Goal: Task Accomplishment & Management: Complete application form

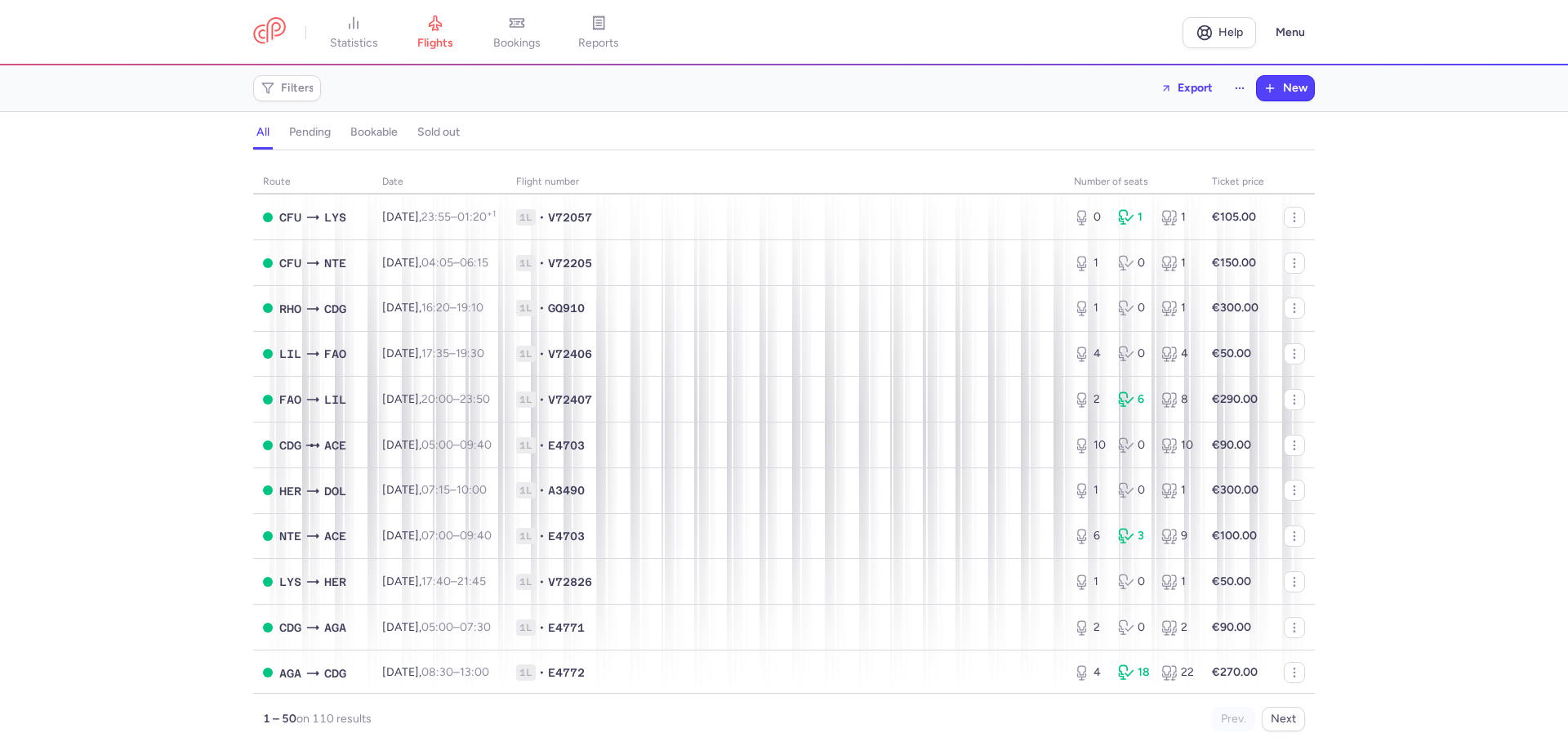
scroll to position [1804, 0]
click at [1271, 95] on icon "button" at bounding box center [1270, 88] width 13 height 13
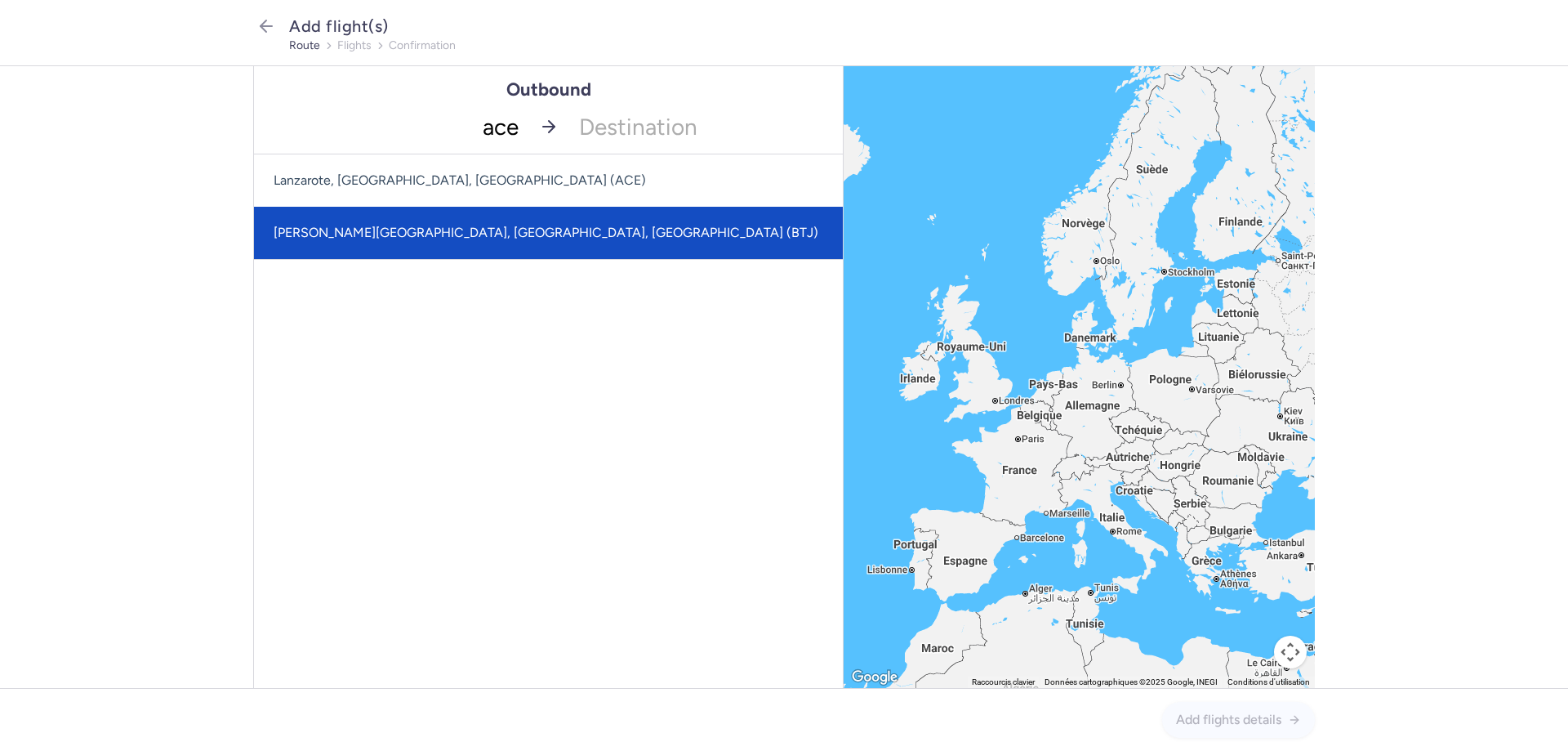
click at [464, 233] on span "[PERSON_NAME][GEOGRAPHIC_DATA], [GEOGRAPHIC_DATA], [GEOGRAPHIC_DATA] (BTJ)" at bounding box center [546, 232] width 545 height 15
type input "ace"
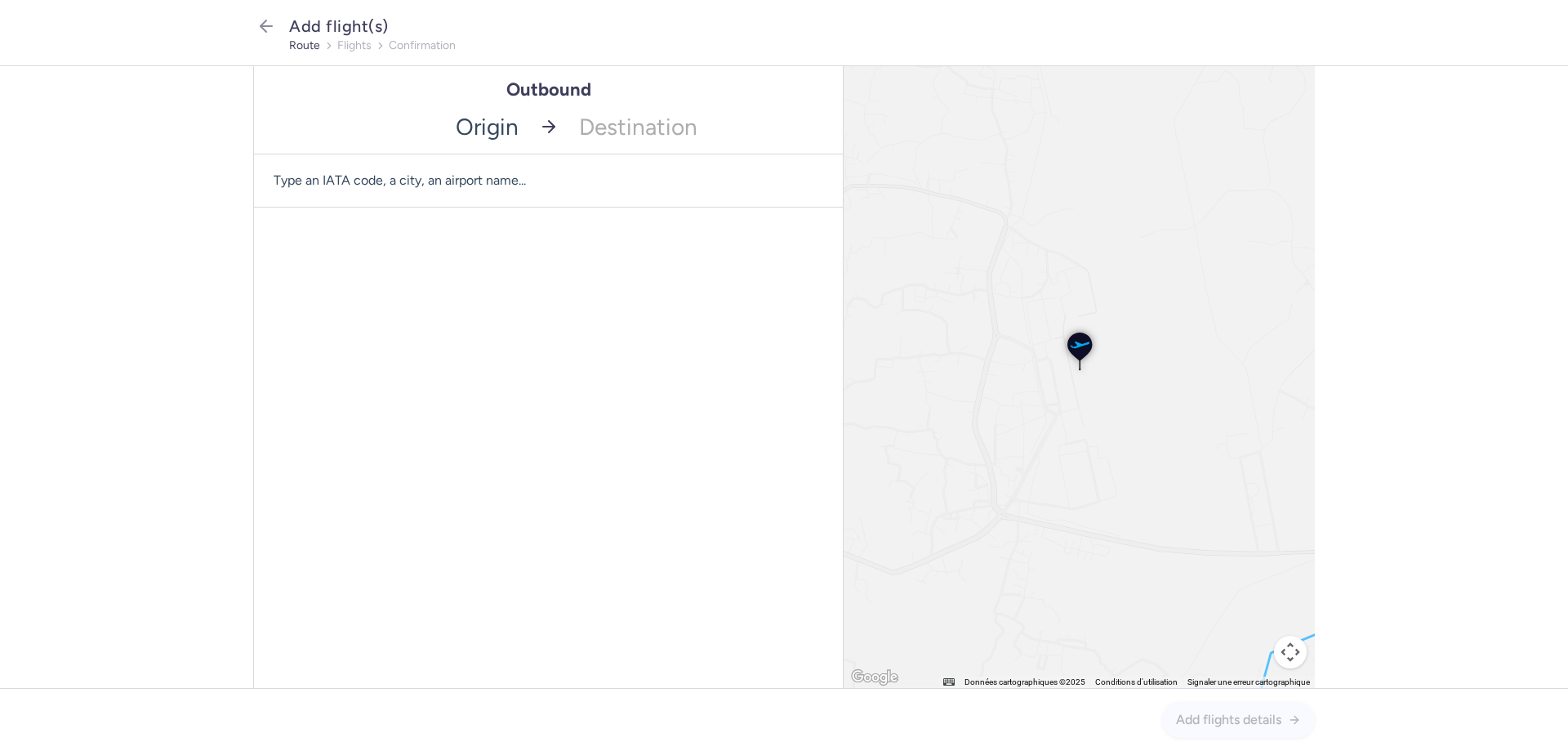
click at [475, 121] on input "-searchbox" at bounding box center [391, 126] width 274 height 54
type input "ace"
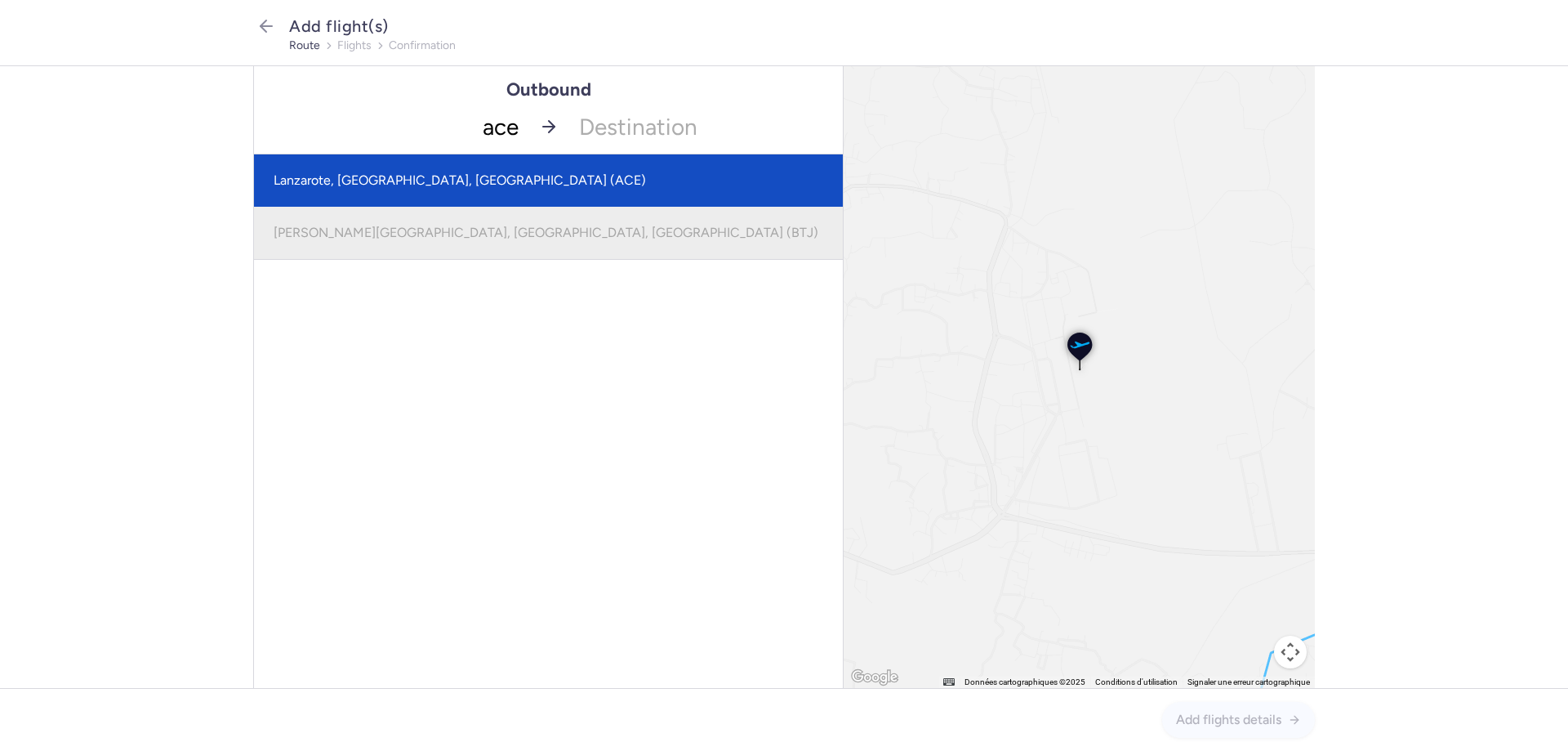
click at [405, 181] on span "Lanzarote, [GEOGRAPHIC_DATA], [GEOGRAPHIC_DATA] (ACE)" at bounding box center [460, 180] width 373 height 15
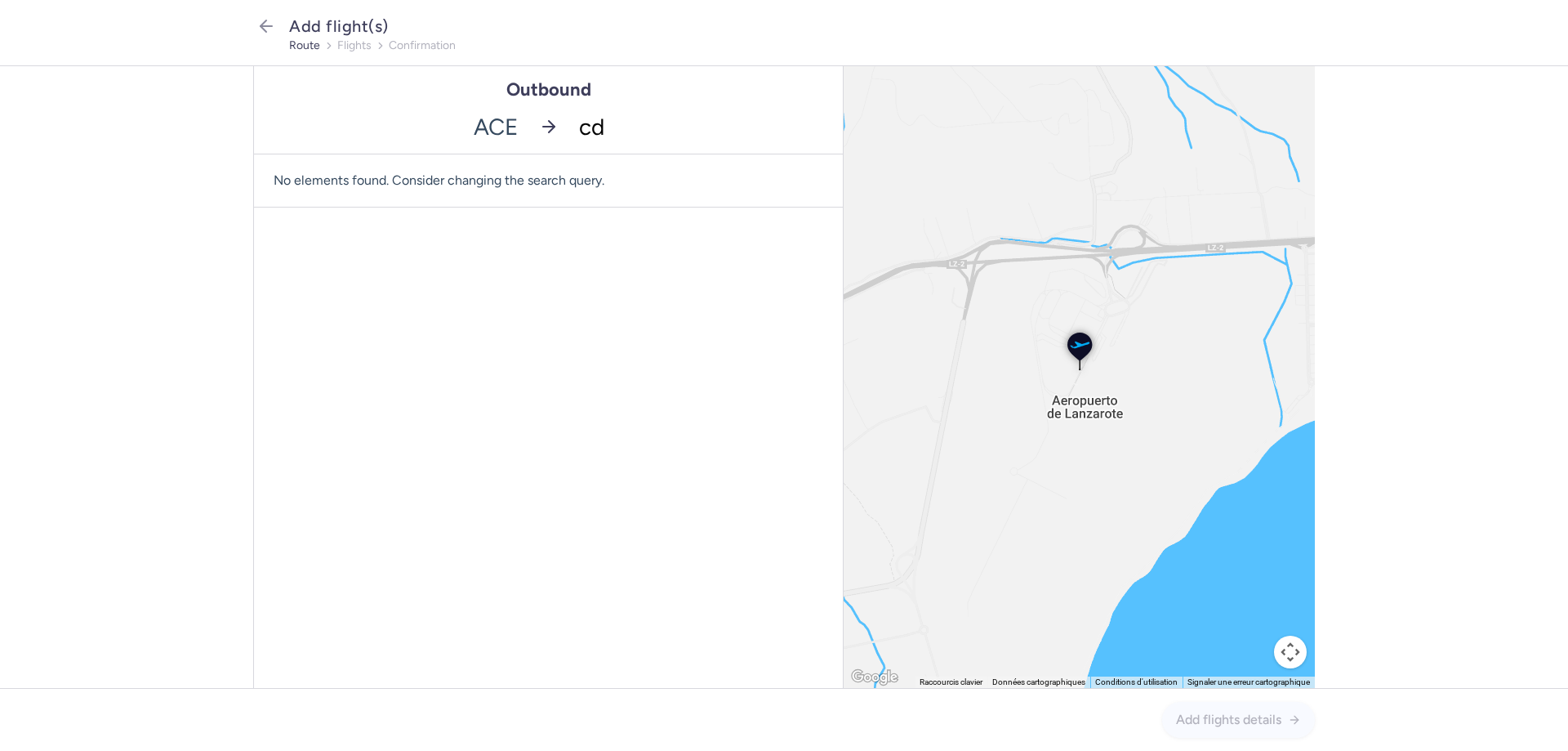
type input "cdg"
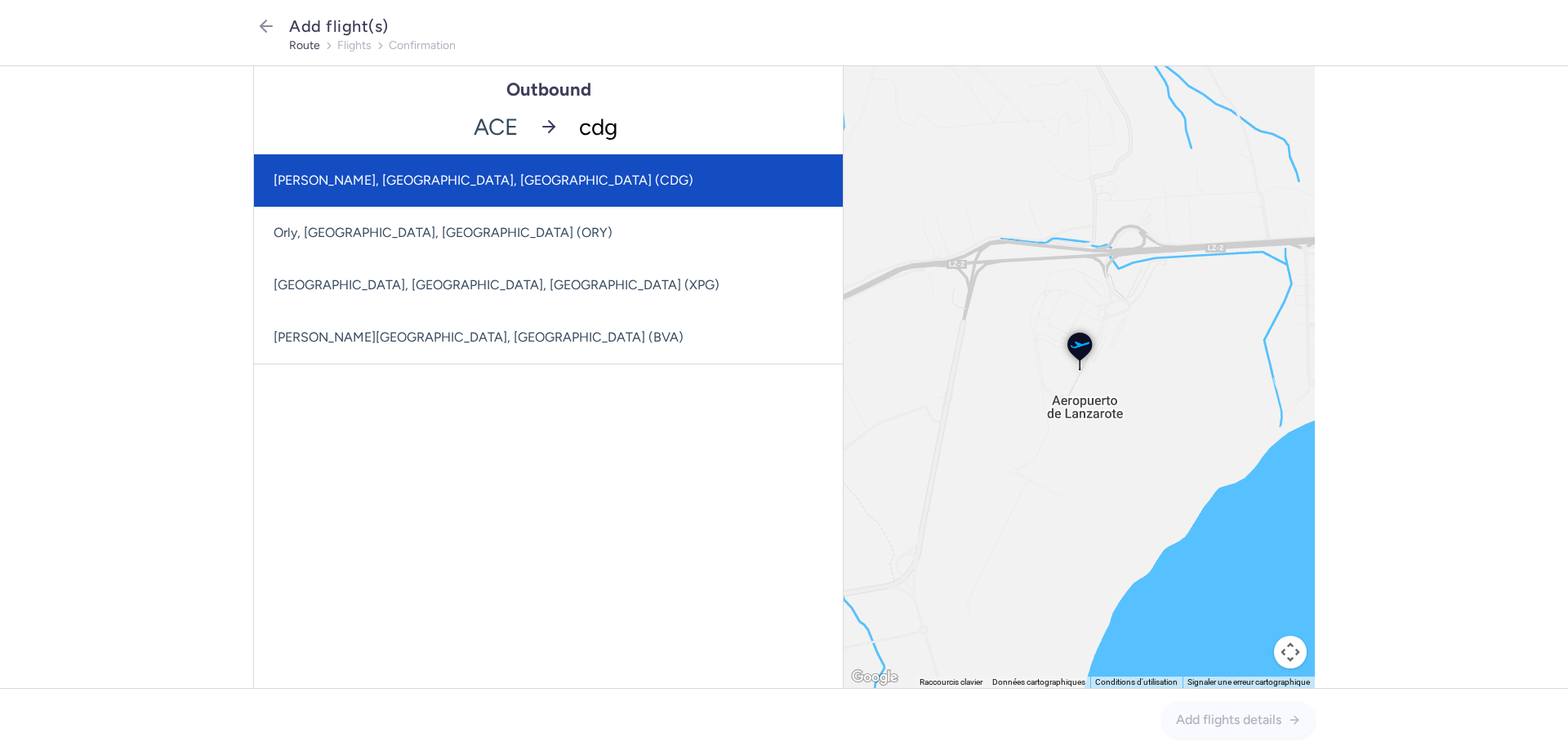
click at [405, 181] on span "[PERSON_NAME], [GEOGRAPHIC_DATA], [GEOGRAPHIC_DATA] (CDG)" at bounding box center [483, 180] width 420 height 15
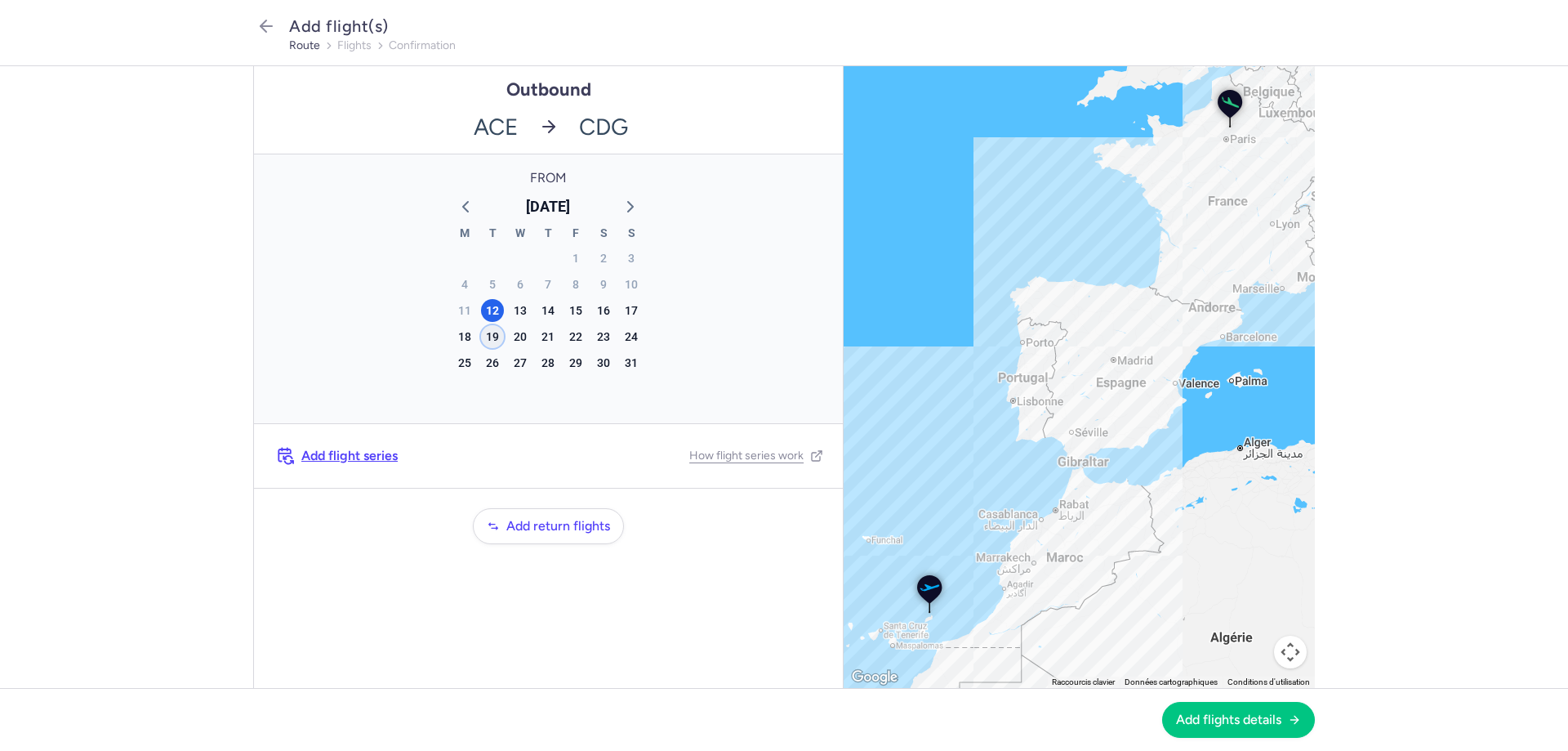
drag, startPoint x: 494, startPoint y: 339, endPoint x: 509, endPoint y: 357, distance: 23.4
click at [494, 338] on div "19" at bounding box center [492, 337] width 23 height 23
click at [1217, 724] on span "Add flights details" at bounding box center [1229, 719] width 105 height 15
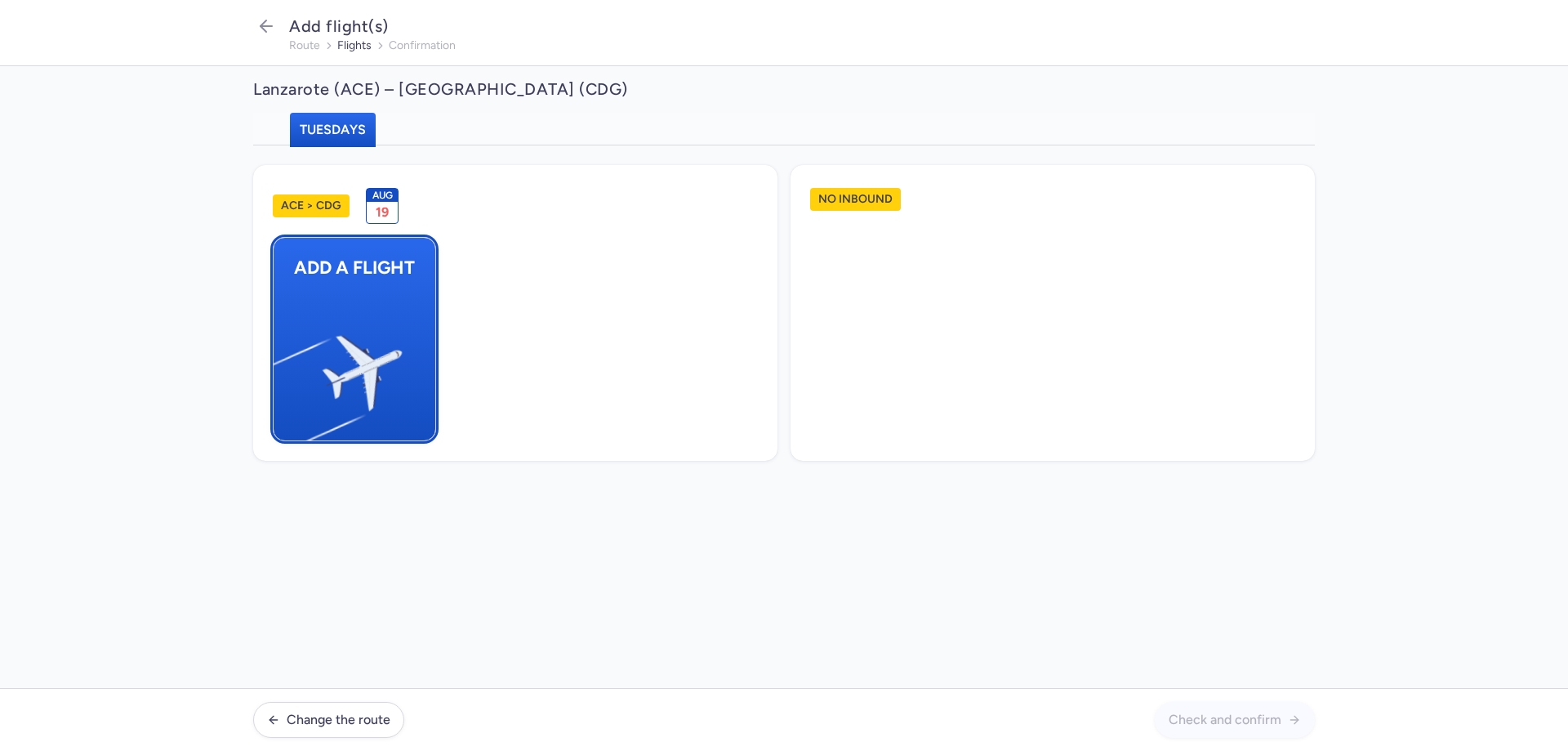
click at [364, 275] on img "button" at bounding box center [282, 365] width 276 height 253
select select "23"
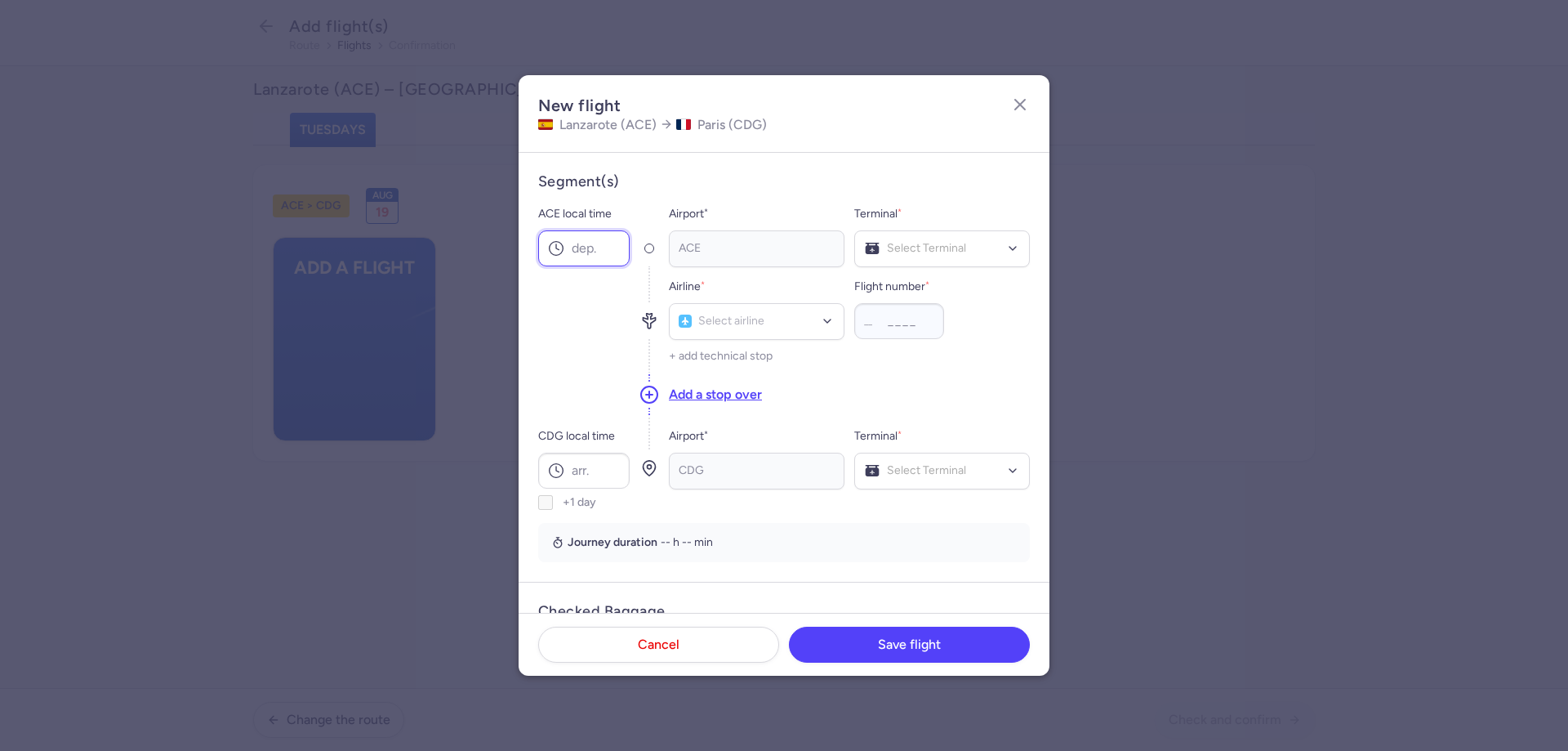
click at [587, 247] on input "ACE local time" at bounding box center [584, 248] width 91 height 36
type input "ent"
click at [712, 354] on span "Enter Air" at bounding box center [724, 357] width 45 height 13
type input "704"
click at [603, 243] on input "ACE local time" at bounding box center [584, 248] width 91 height 36
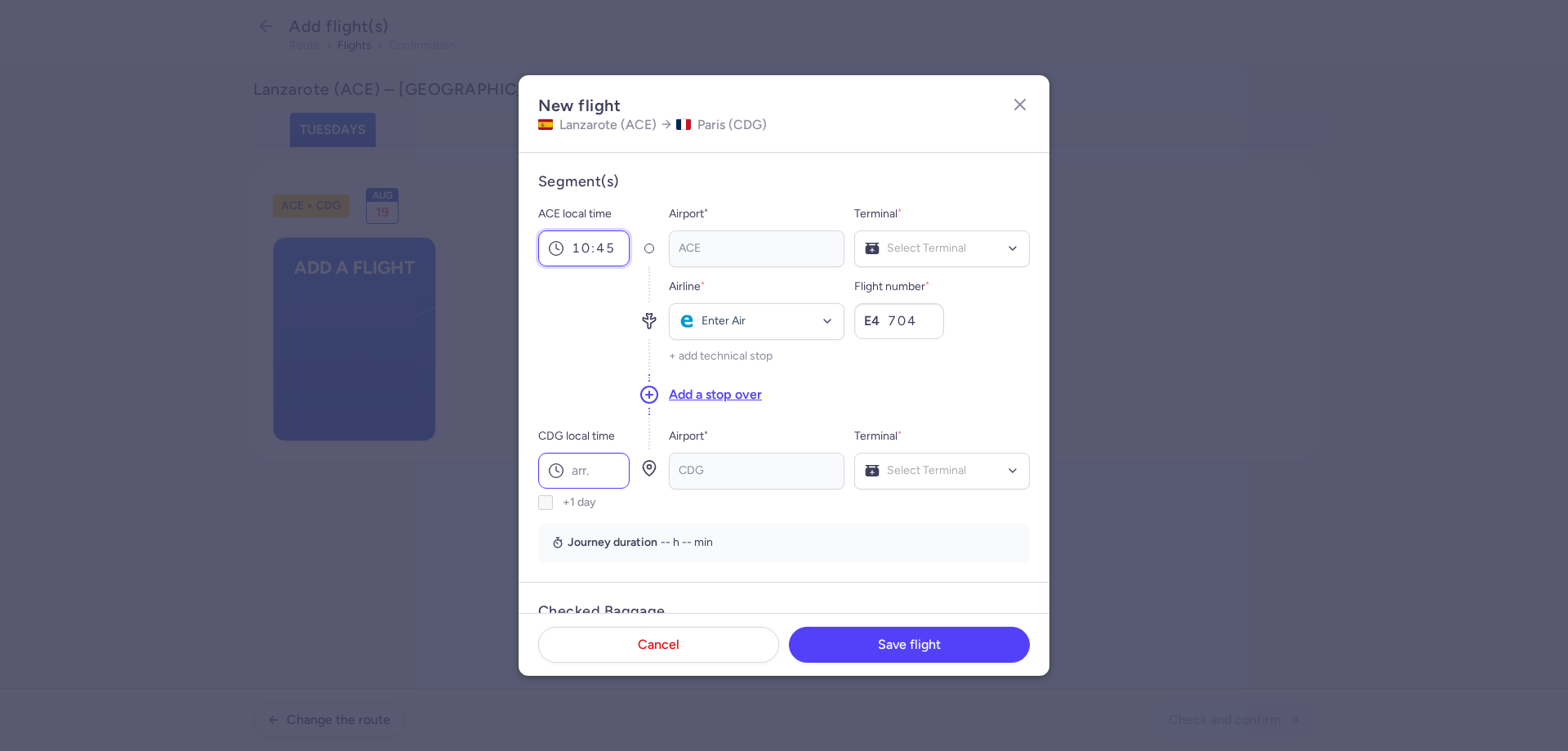
type input "10:45"
click at [575, 470] on input "CDG local time" at bounding box center [584, 470] width 91 height 36
type input "17:00"
click at [651, 387] on icon at bounding box center [649, 394] width 20 height 20
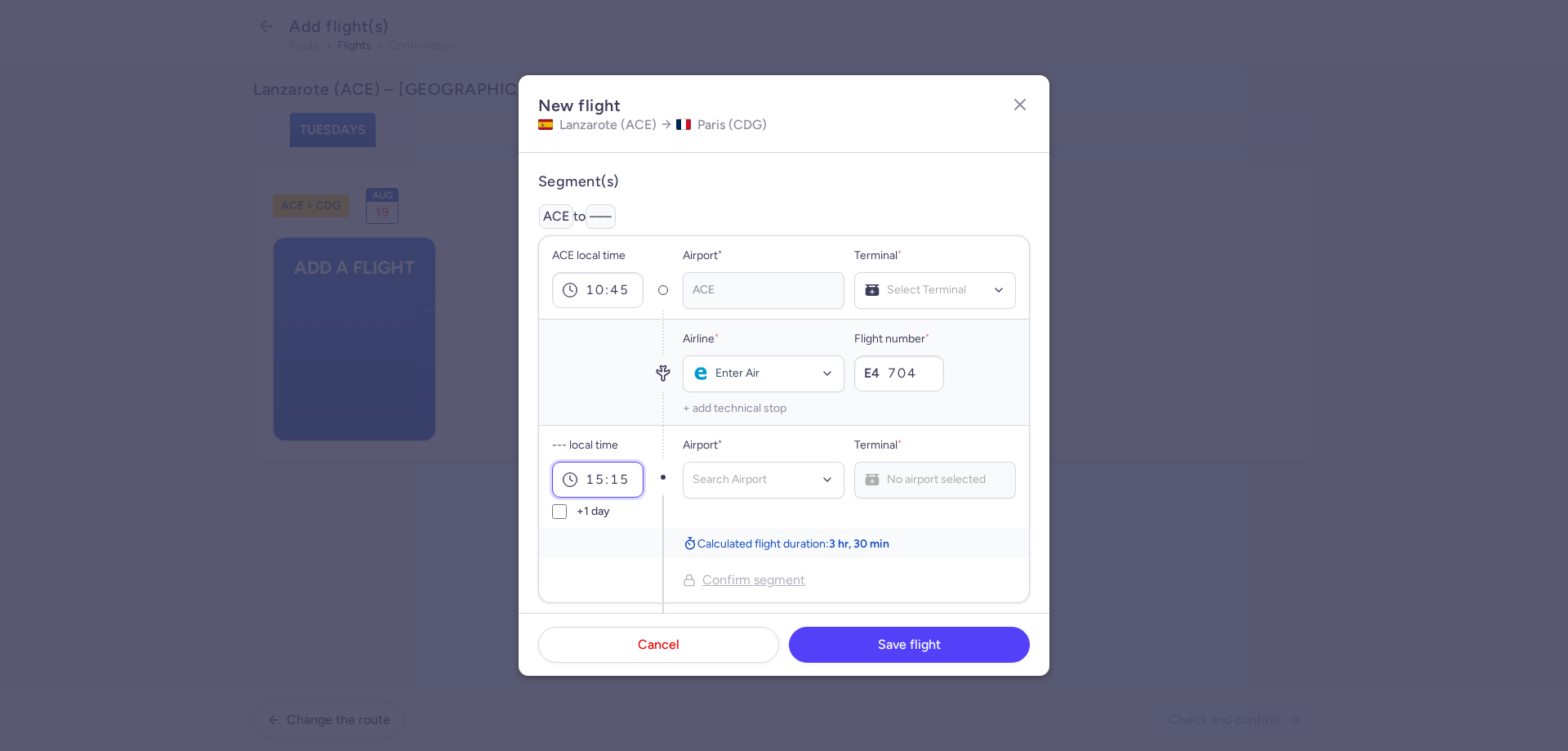
type input "15:15"
click at [727, 468] on div "Search Airport" at bounding box center [763, 480] width 162 height 37
type input "nte"
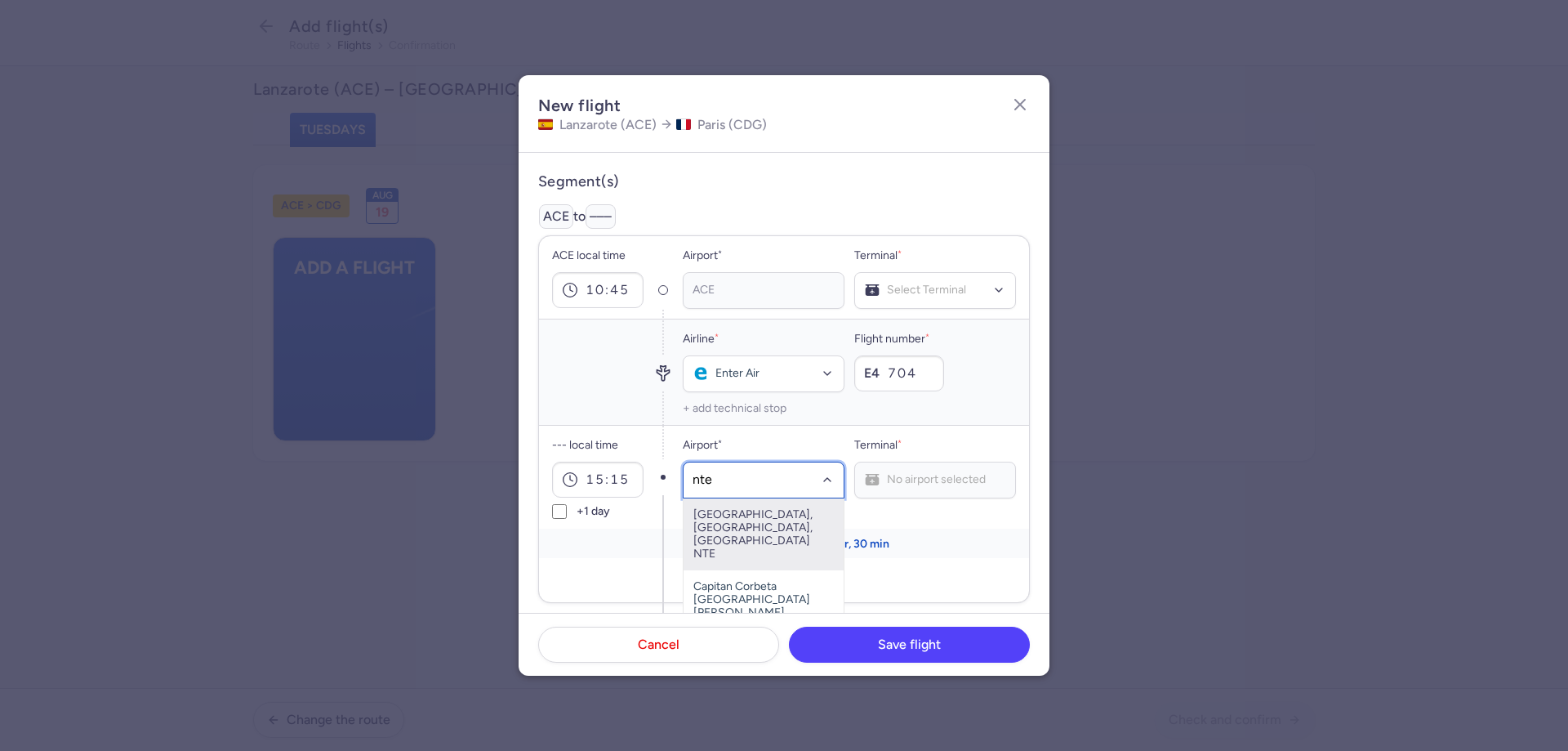
click at [730, 513] on span "[GEOGRAPHIC_DATA], [GEOGRAPHIC_DATA], [GEOGRAPHIC_DATA] NTE" at bounding box center [763, 535] width 160 height 72
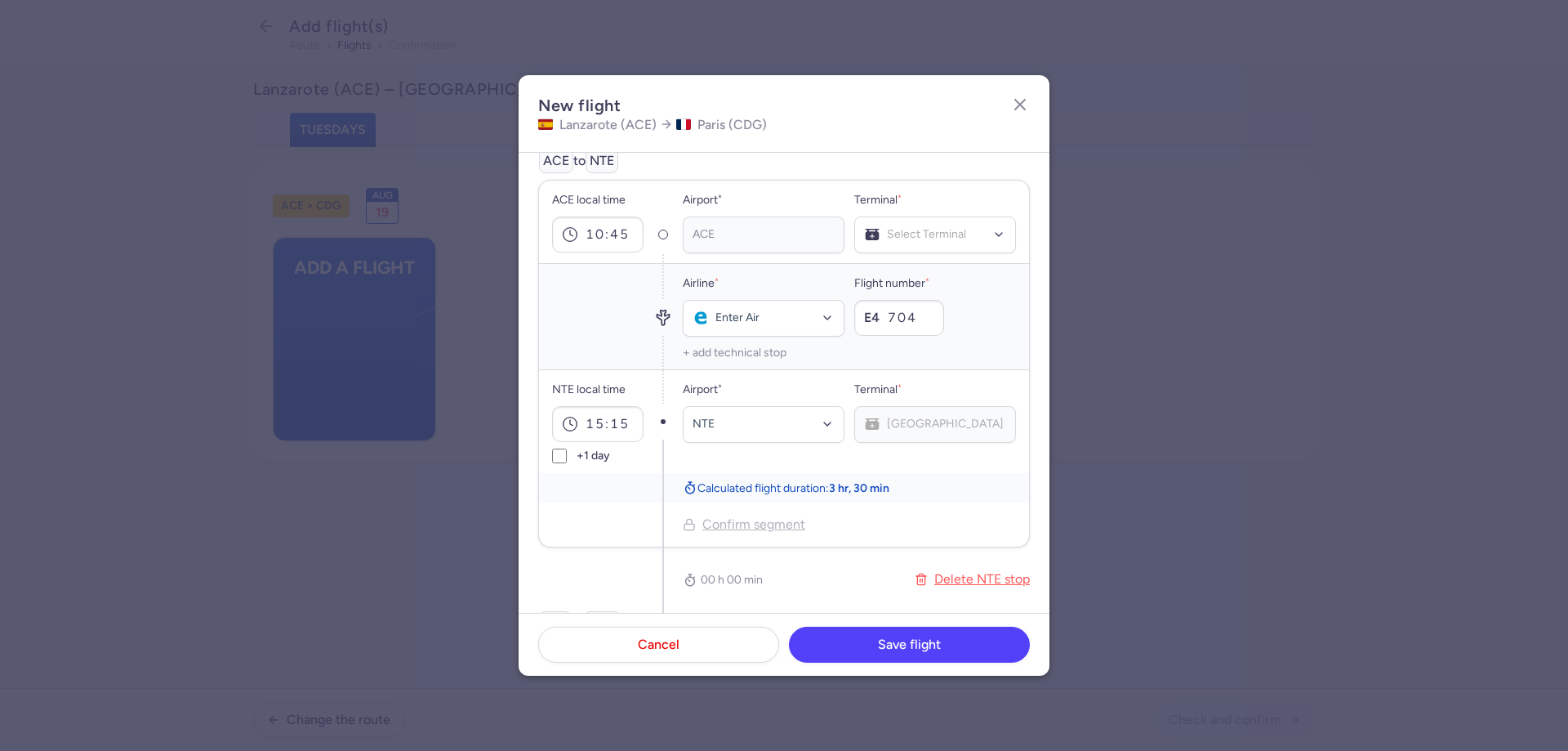
scroll to position [82, 0]
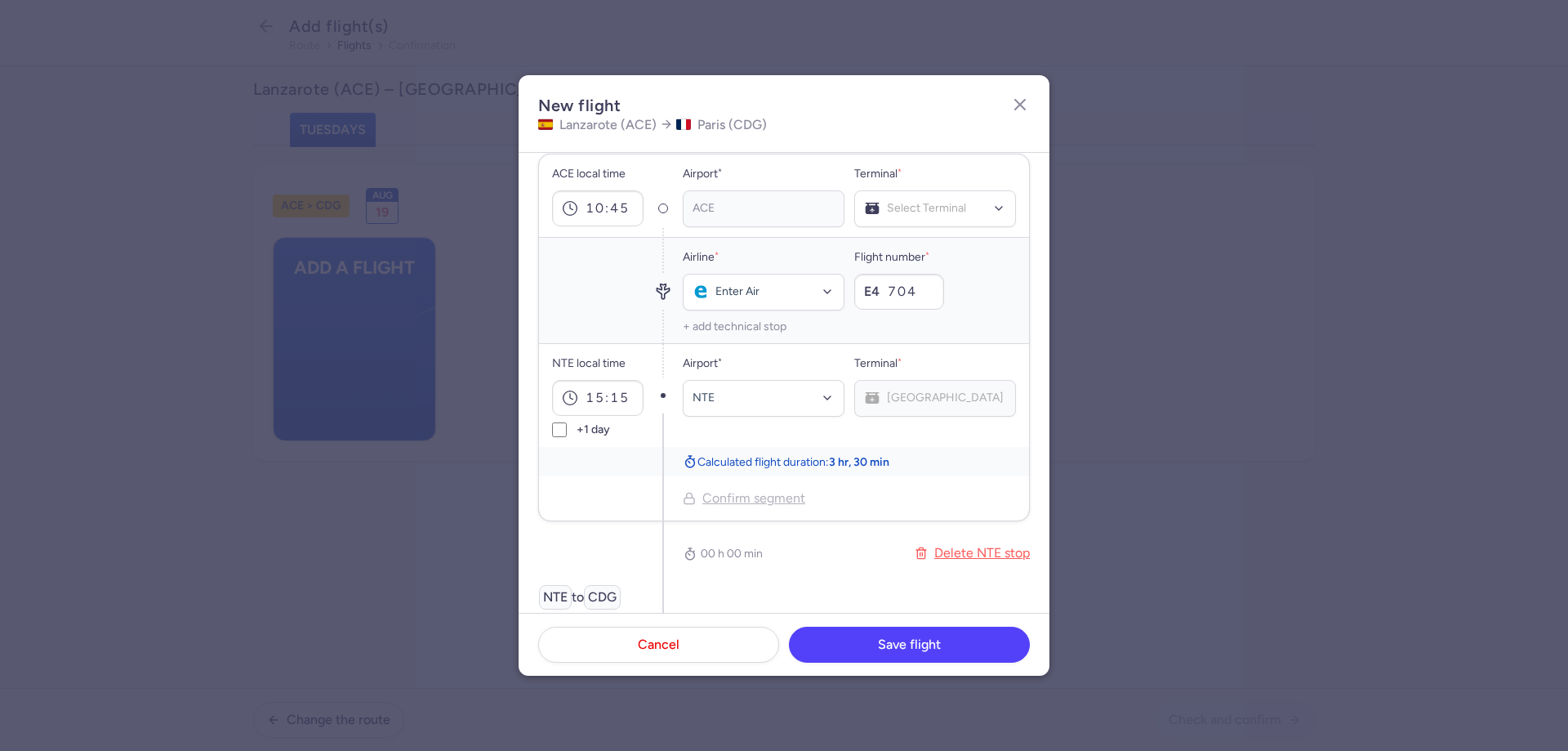
click at [899, 396] on div "[GEOGRAPHIC_DATA]" at bounding box center [935, 398] width 162 height 37
click at [628, 396] on input "15:15" at bounding box center [597, 398] width 91 height 36
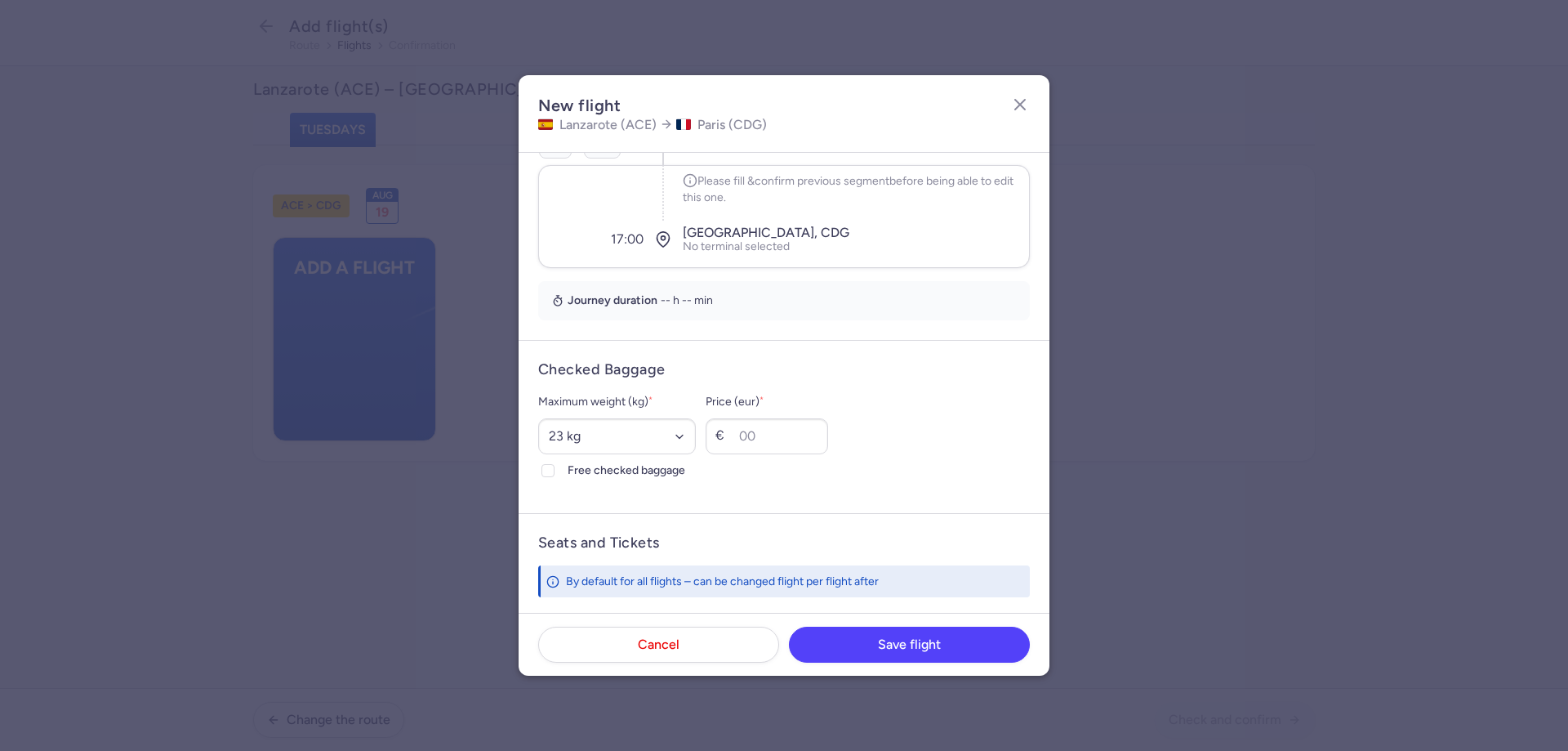
scroll to position [572, 0]
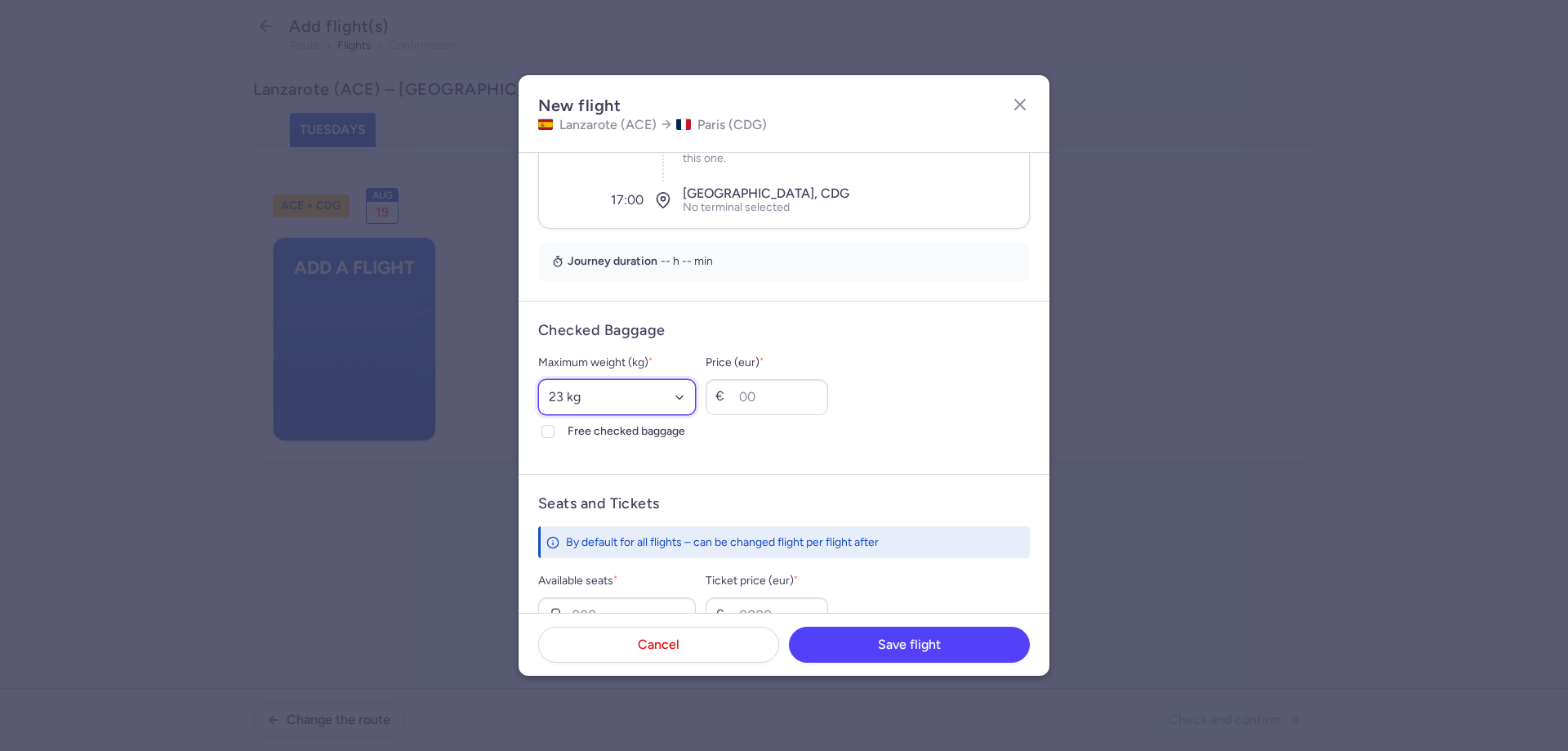
click at [638, 393] on select "Select an option 15 kg 16 kg 17 kg 18 kg 19 kg 20 kg 21 kg 22 kg 23 kg 24 kg 25…" at bounding box center [617, 397] width 157 height 36
select select "20"
click at [538, 379] on select "Select an option 15 kg 16 kg 17 kg 18 kg 19 kg 20 kg 21 kg 22 kg 23 kg 24 kg 25…" at bounding box center [617, 397] width 157 height 36
click at [794, 414] on input "Price (eur) *" at bounding box center [766, 397] width 122 height 36
click at [794, 409] on input "Price (eur) *" at bounding box center [766, 397] width 122 height 36
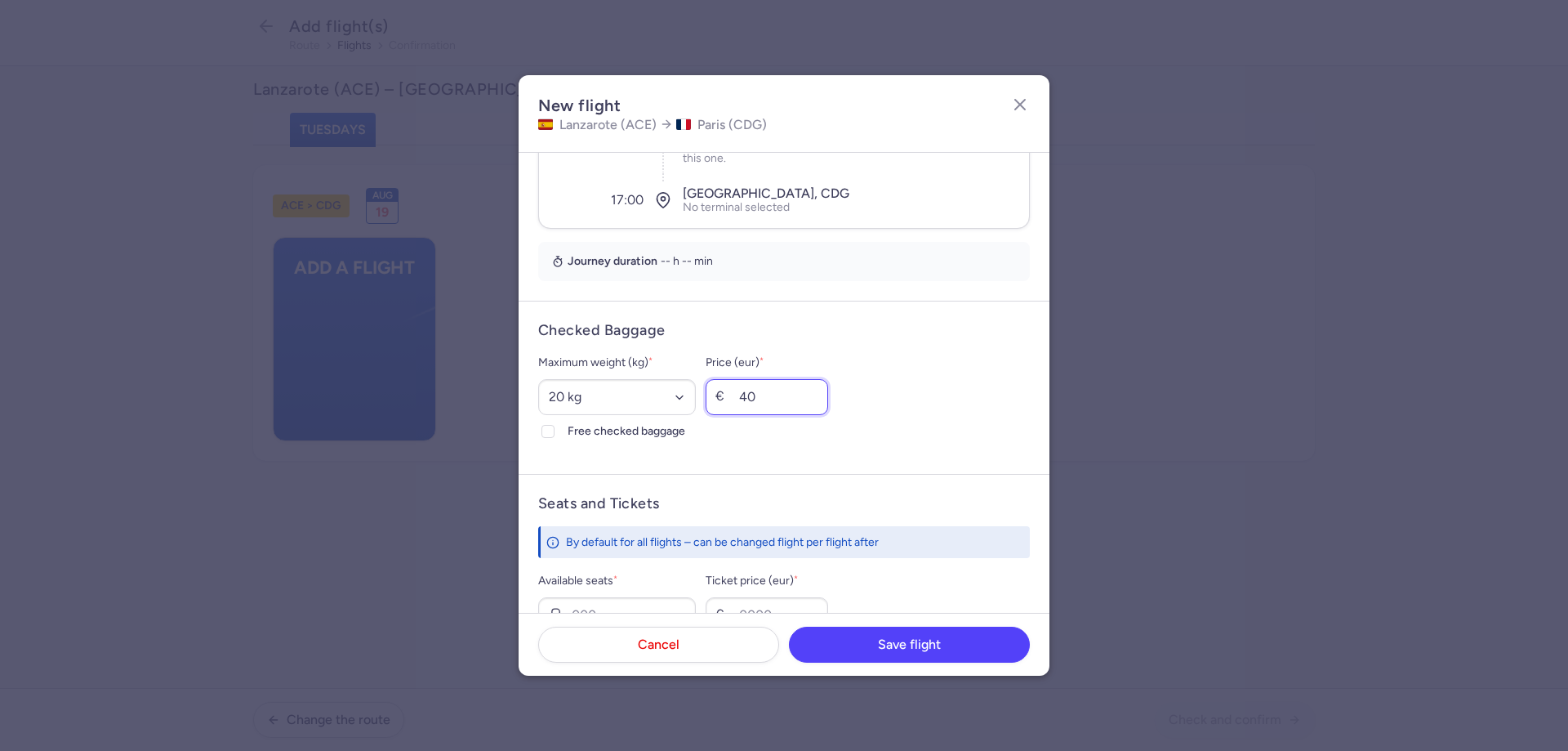
type input "40"
click at [894, 373] on div "Maximum weight (kg) * Select an option 15 kg 16 kg 17 kg 18 kg 19 kg 20 kg 21 k…" at bounding box center [784, 396] width 492 height 88
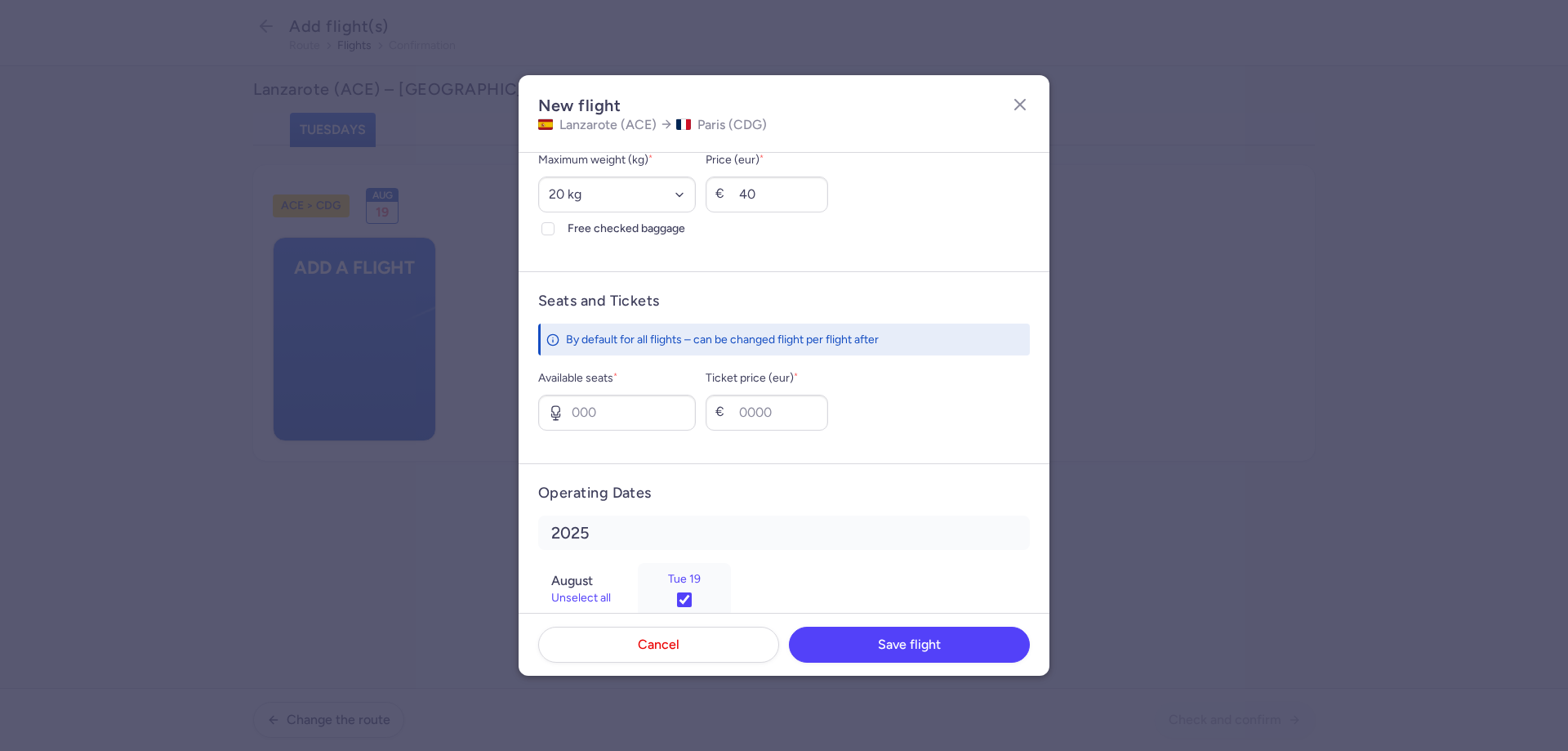
scroll to position [812, 0]
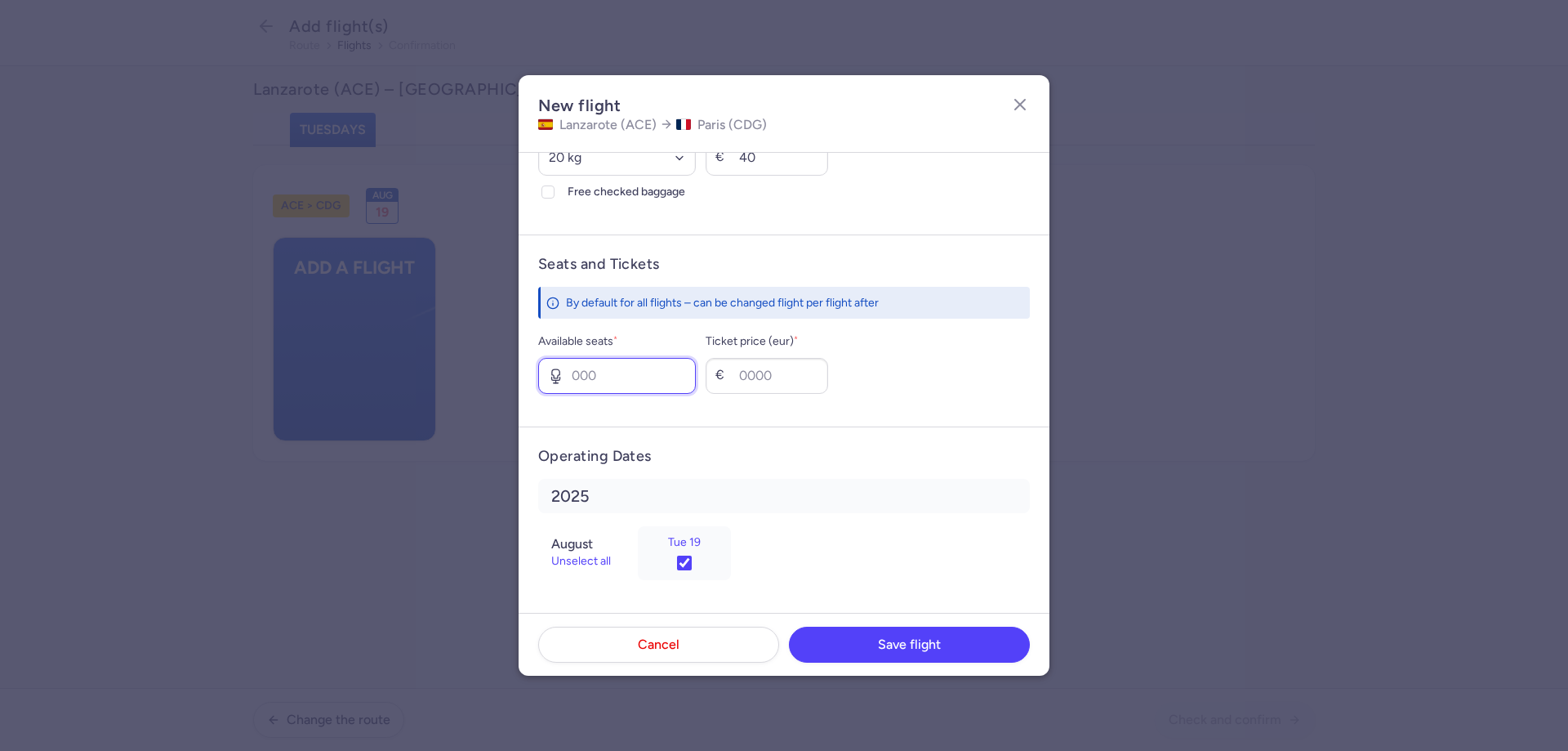
click at [582, 381] on input "Available seats *" at bounding box center [617, 376] width 157 height 36
type input "6"
click at [812, 367] on input "Ticket price (eur) *" at bounding box center [766, 376] width 122 height 36
type input "150"
click at [947, 364] on div "Available seats * 6 Ticket price (eur) * € 150" at bounding box center [784, 362] width 492 height 62
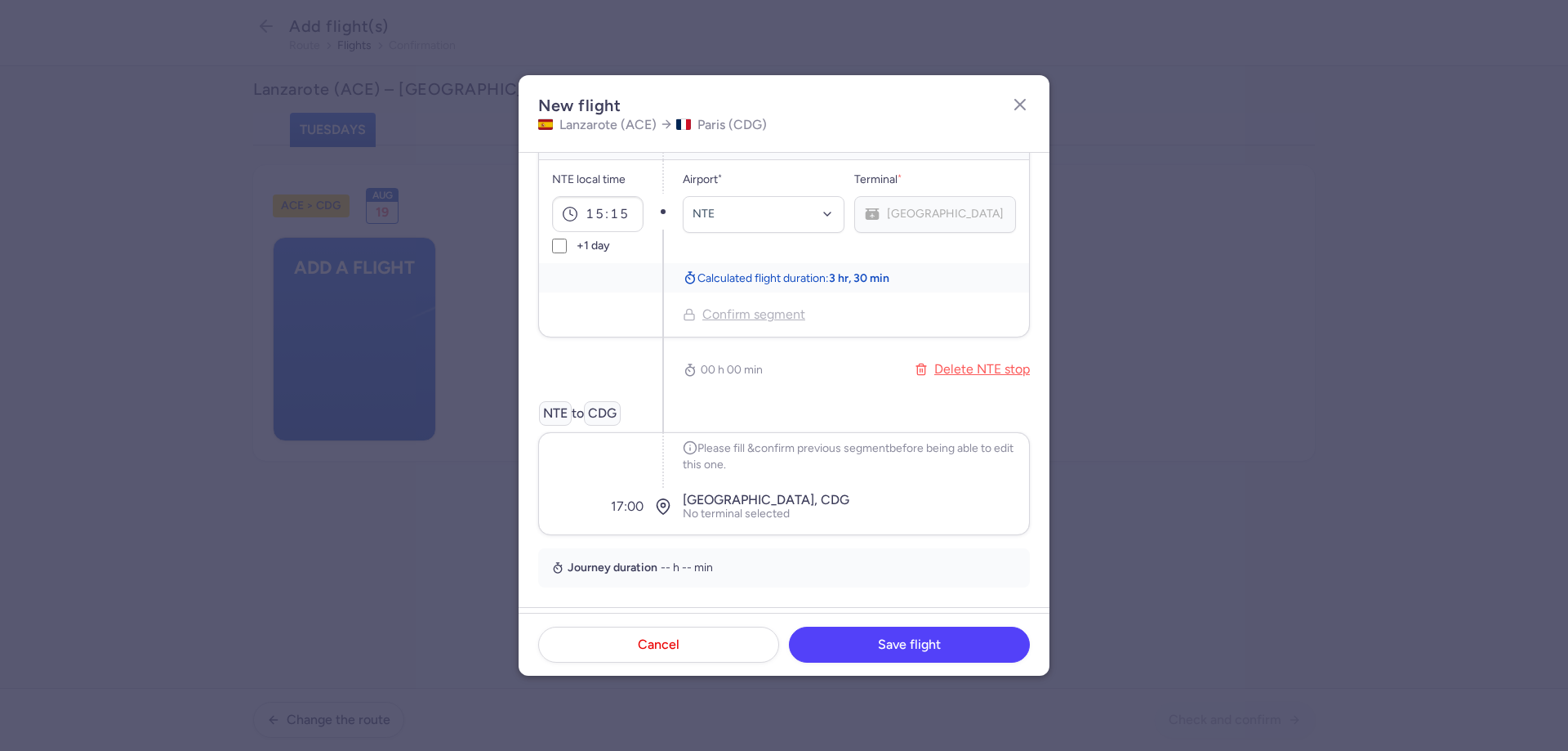
scroll to position [245, 0]
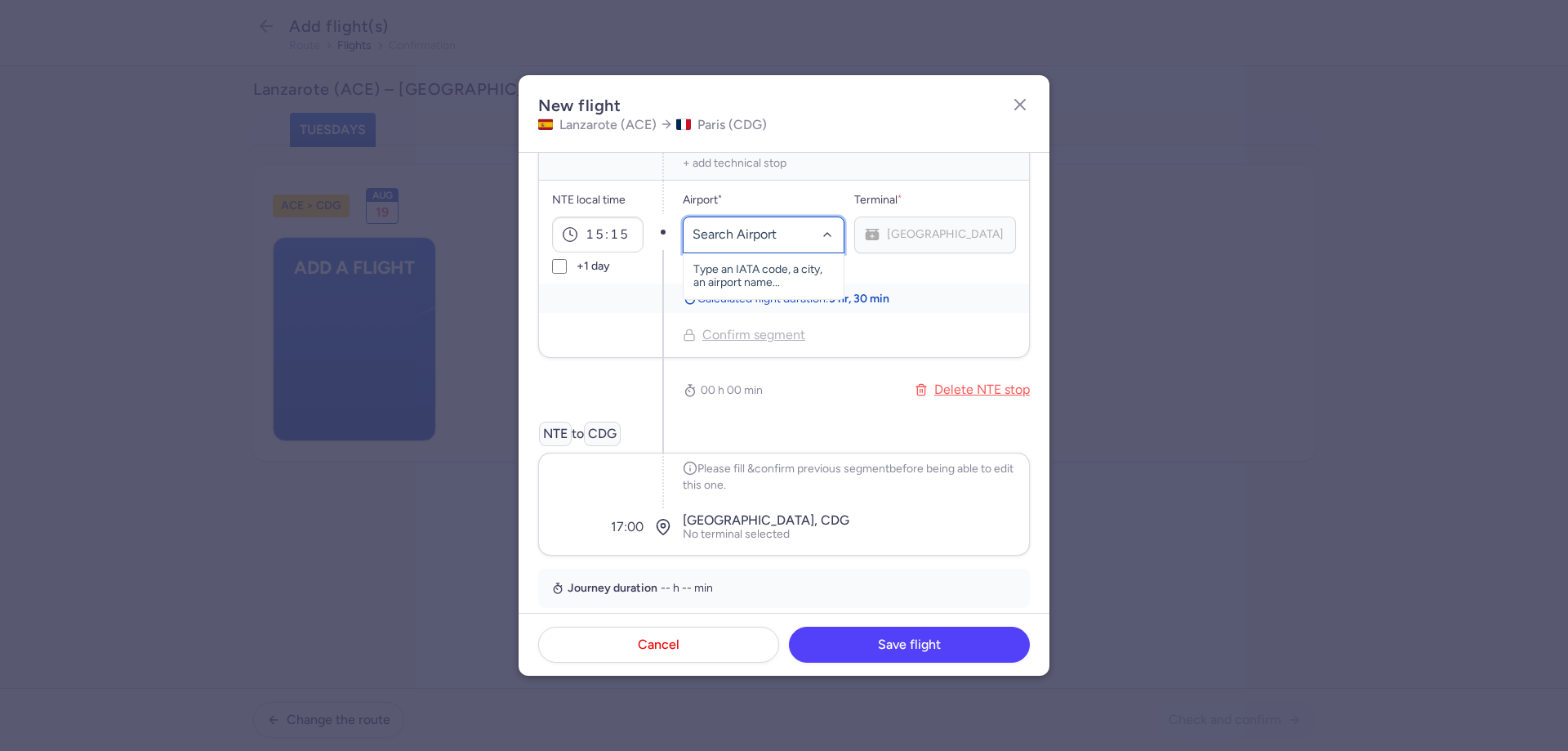
click at [764, 237] on input "-searchbox" at bounding box center [764, 234] width 143 height 18
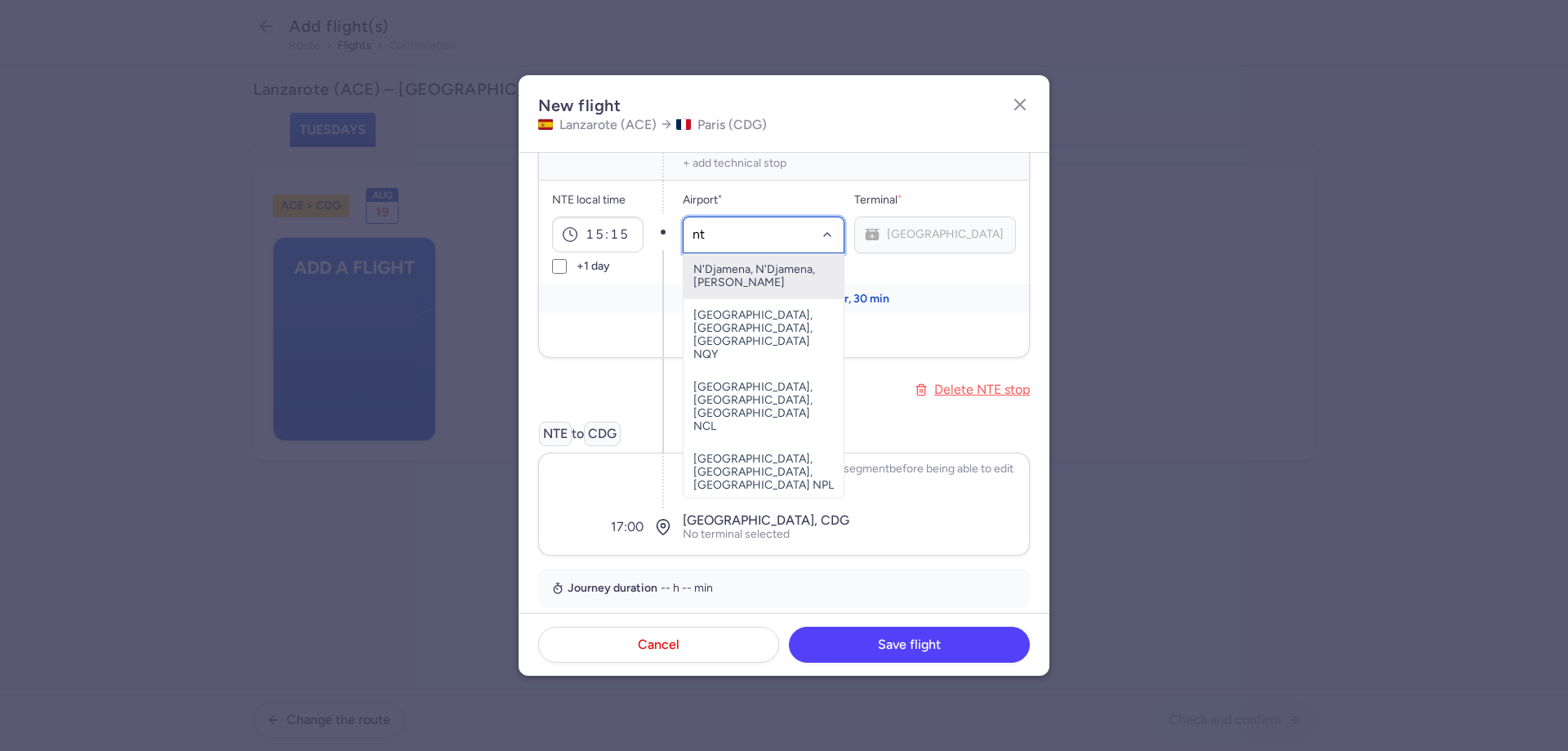
type input "nte"
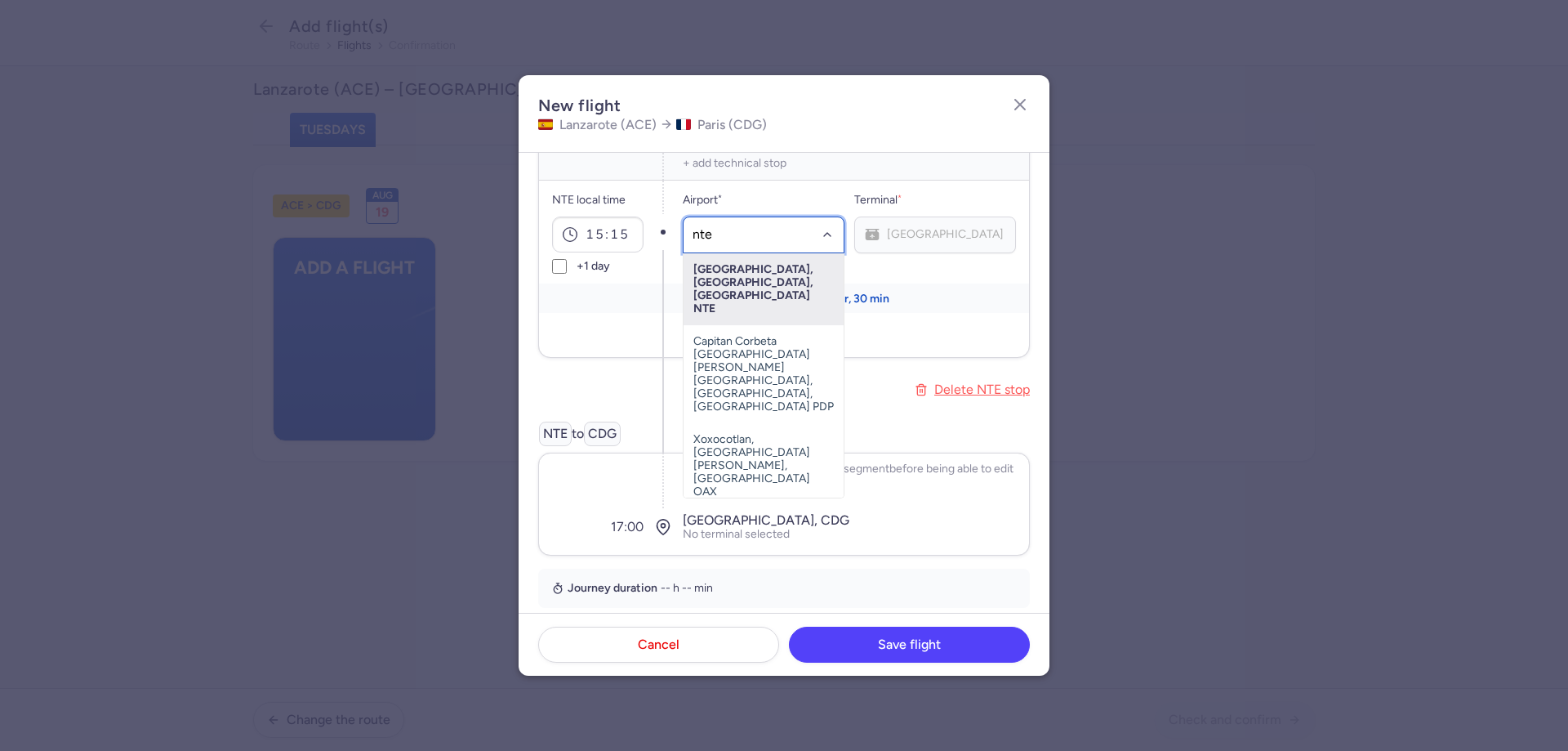
click at [752, 275] on span "[GEOGRAPHIC_DATA], [GEOGRAPHIC_DATA], [GEOGRAPHIC_DATA] NTE" at bounding box center [763, 289] width 160 height 72
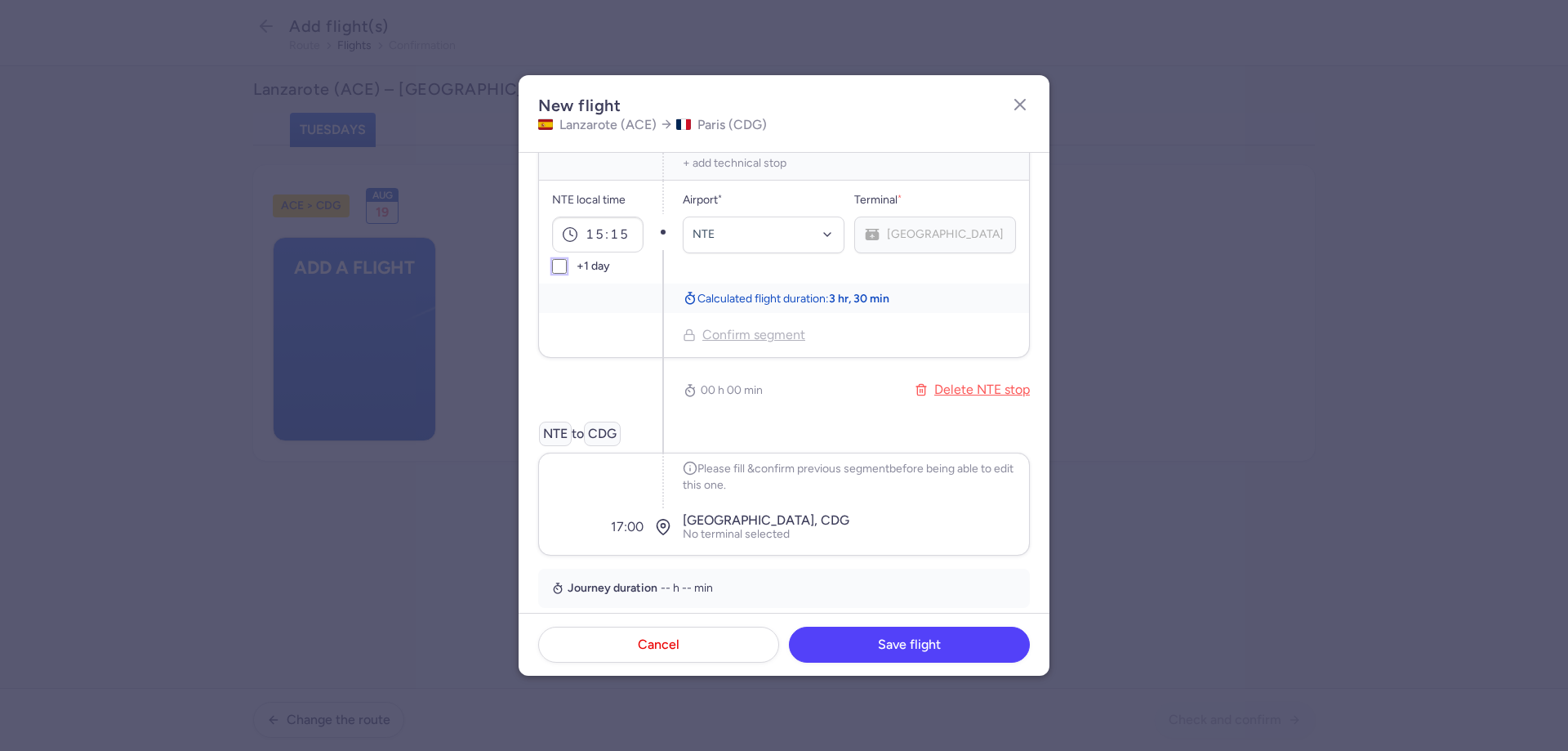
click at [552, 264] on input "+1 day" at bounding box center [559, 266] width 15 height 15
checkbox input "false"
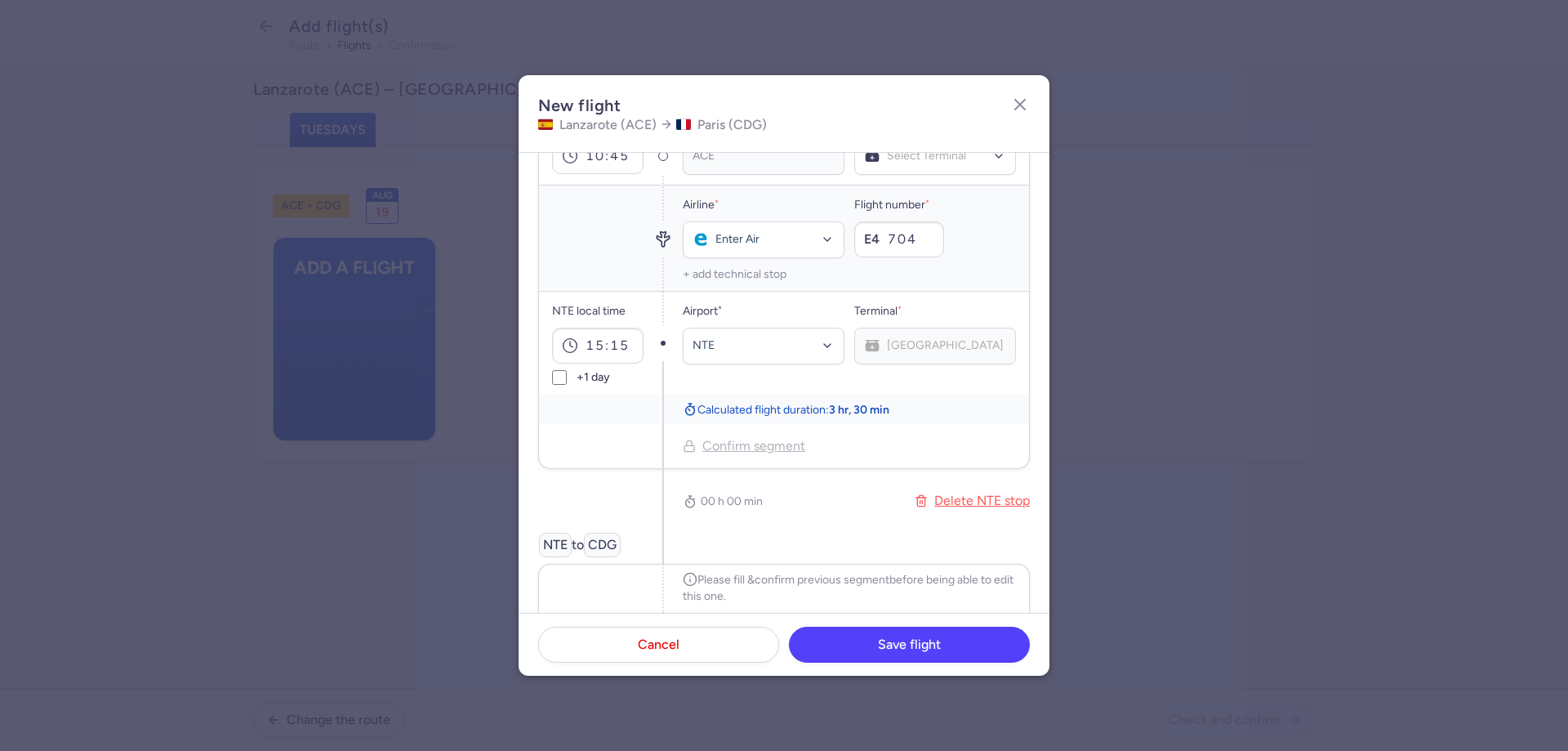
scroll to position [82, 0]
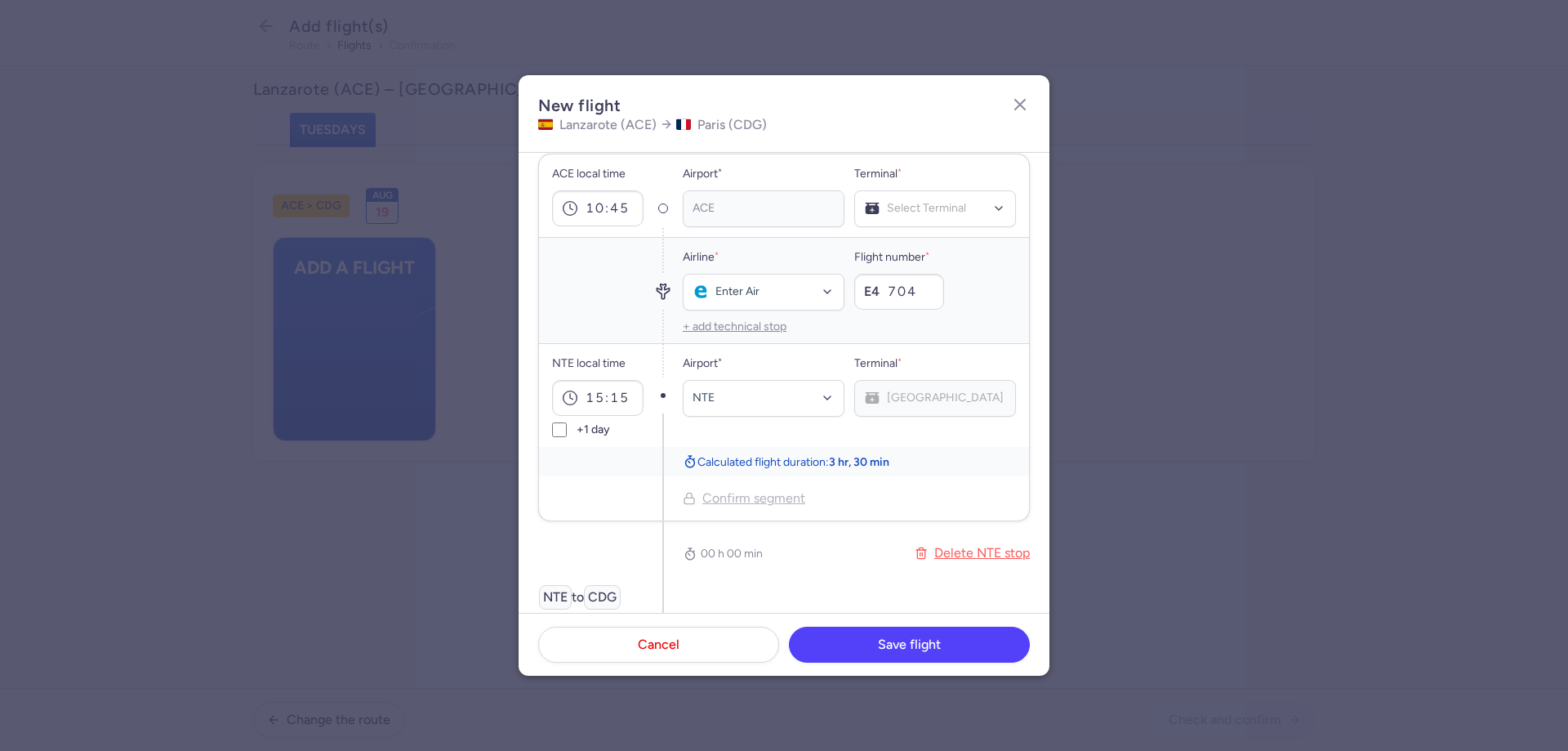
click at [723, 324] on button "+ add technical stop" at bounding box center [734, 327] width 103 height 13
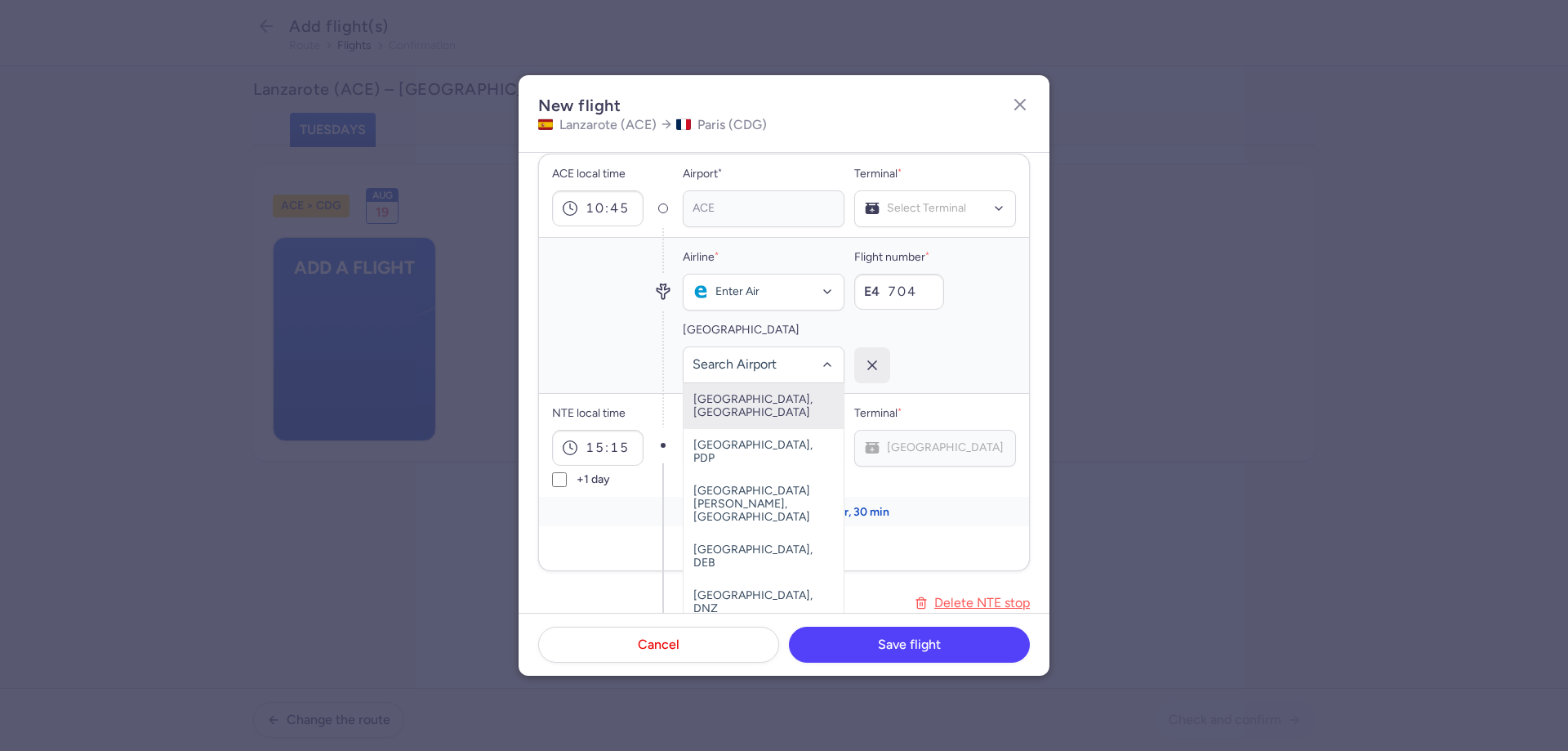
click at [865, 368] on icon "button" at bounding box center [872, 365] width 16 height 16
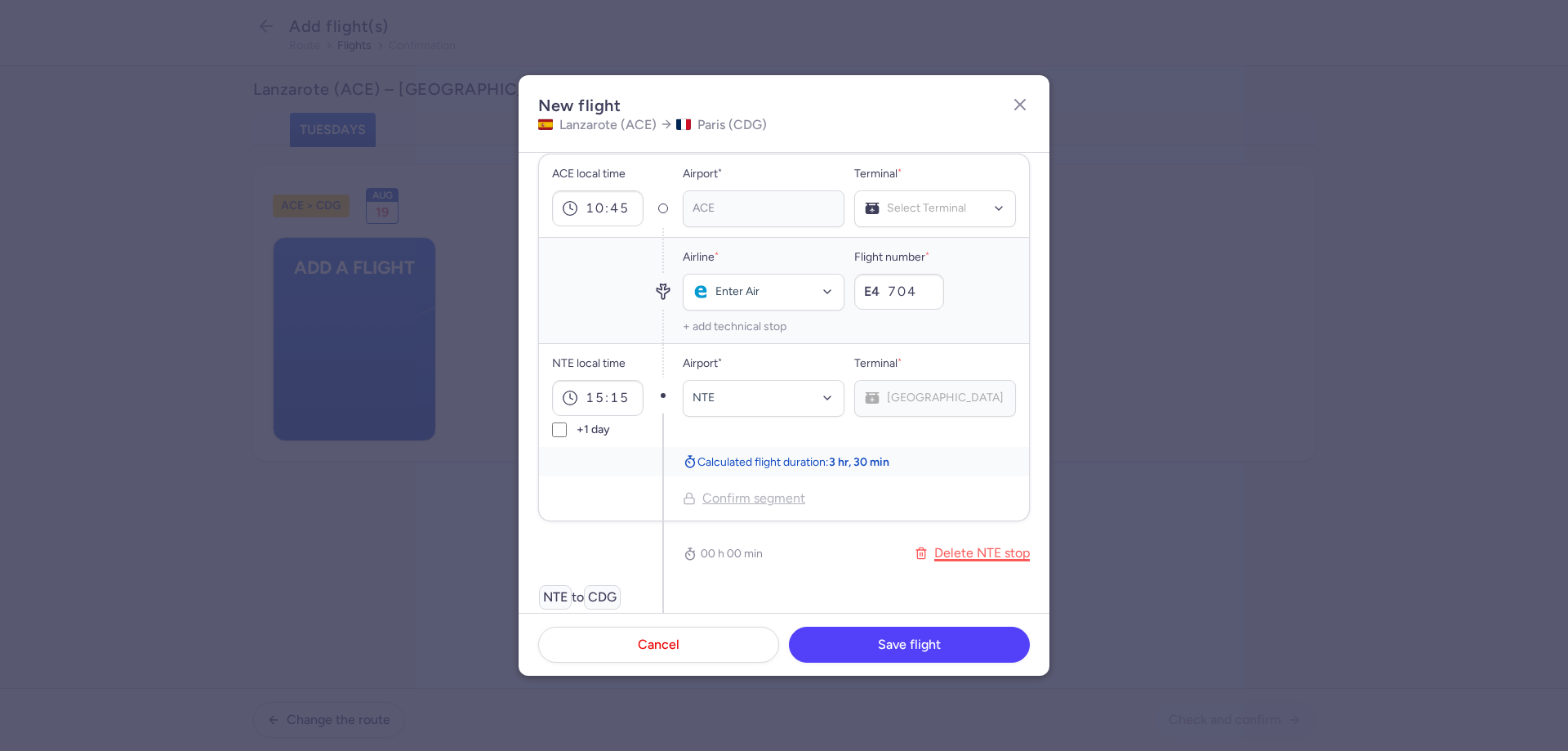
click at [947, 546] on button "Delete NTE stop" at bounding box center [972, 553] width 115 height 45
type input "17:00"
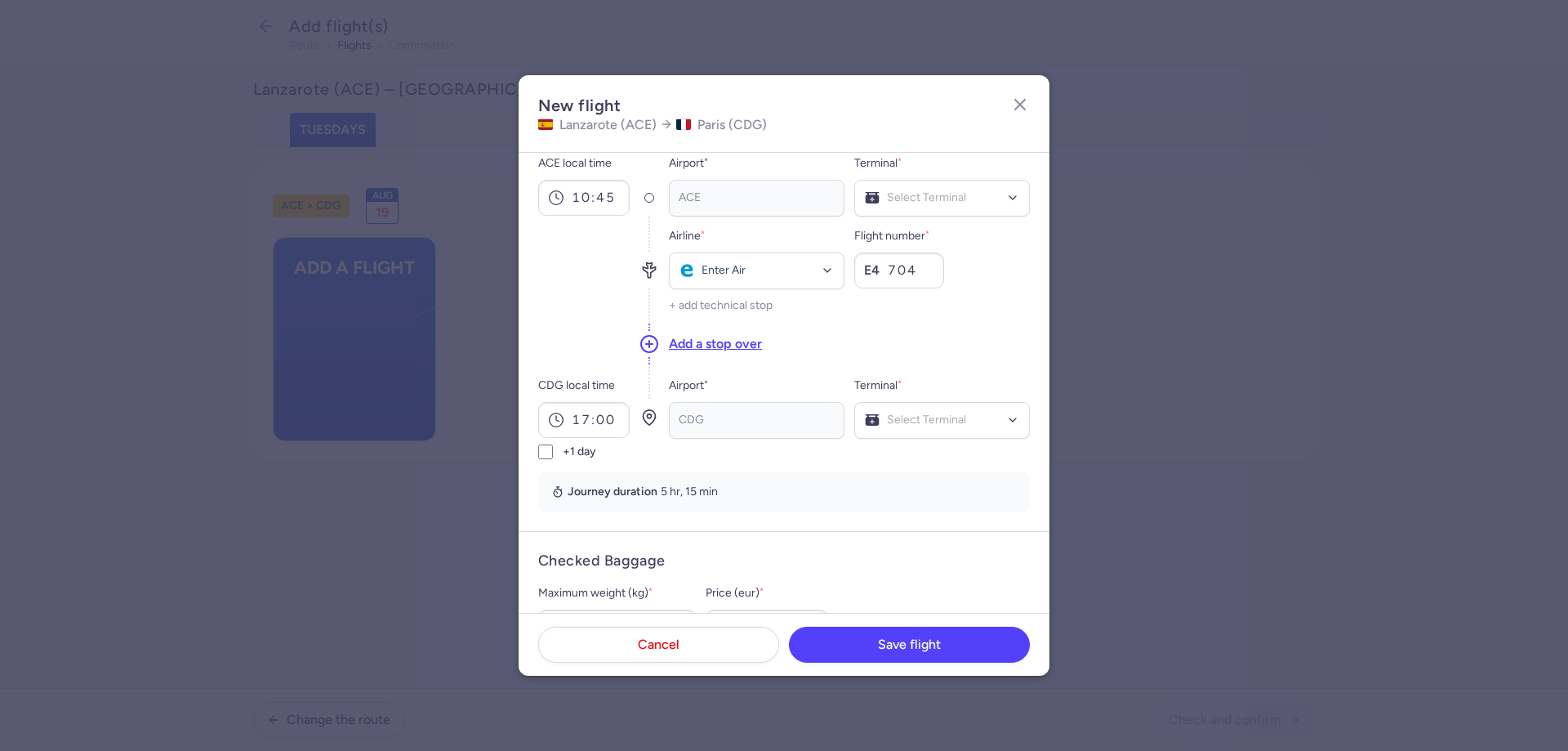
scroll to position [0, 0]
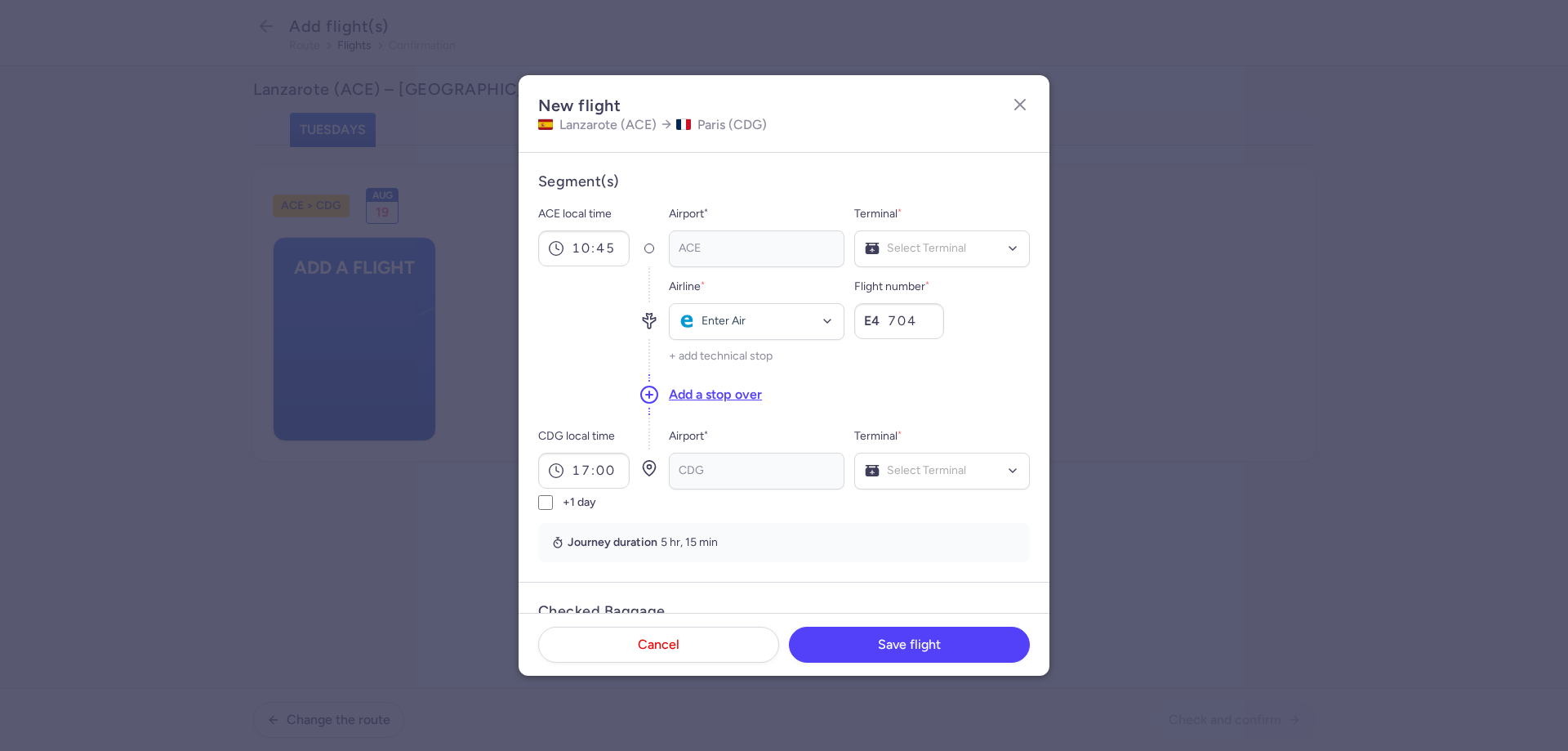
click at [747, 348] on div "Airline * Enter Air Flight number * E4 704 + add technical stop" at bounding box center [849, 320] width 361 height 105
click at [750, 357] on button "+ add technical stop" at bounding box center [720, 357] width 103 height 13
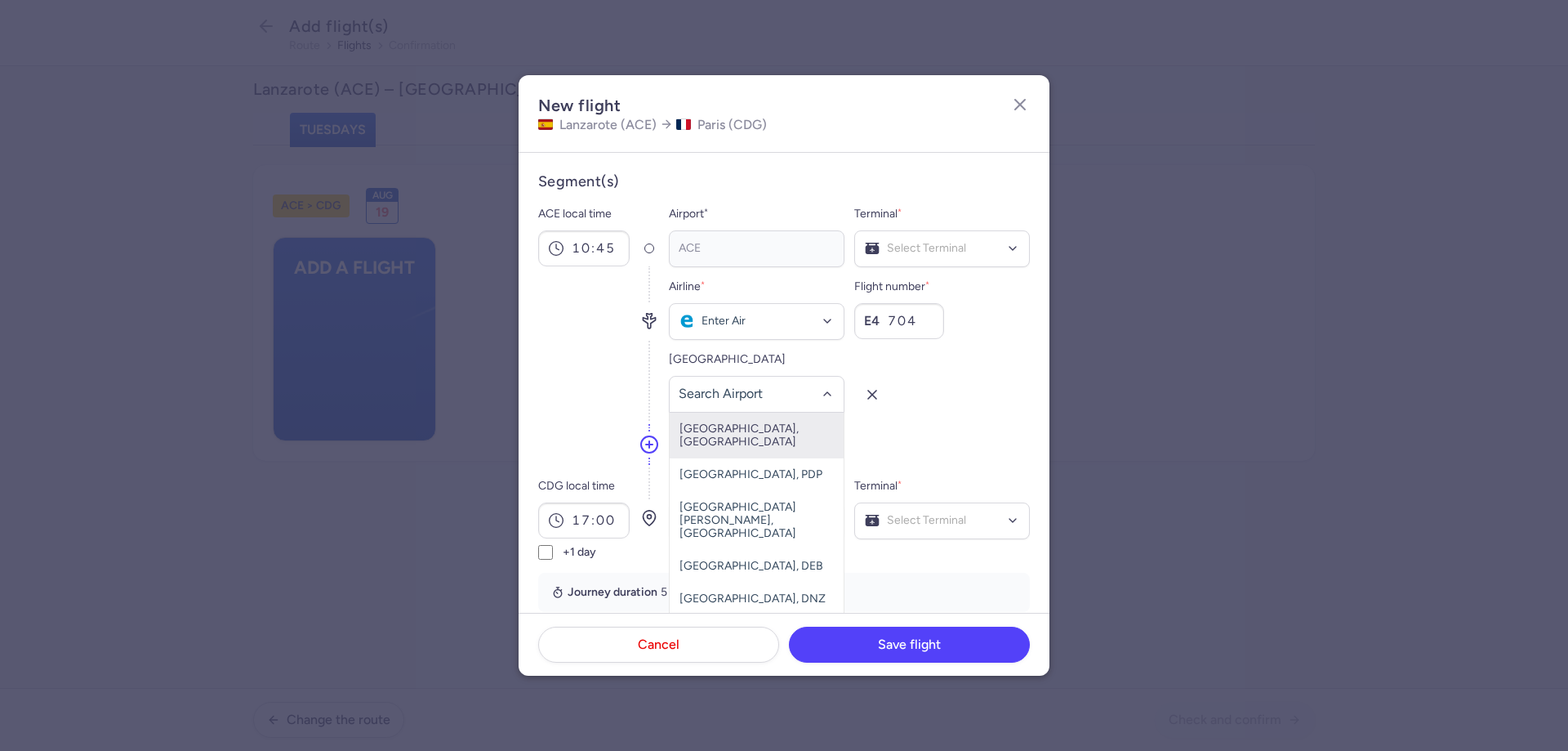
click at [745, 426] on span "[GEOGRAPHIC_DATA], [GEOGRAPHIC_DATA]" at bounding box center [757, 435] width 174 height 46
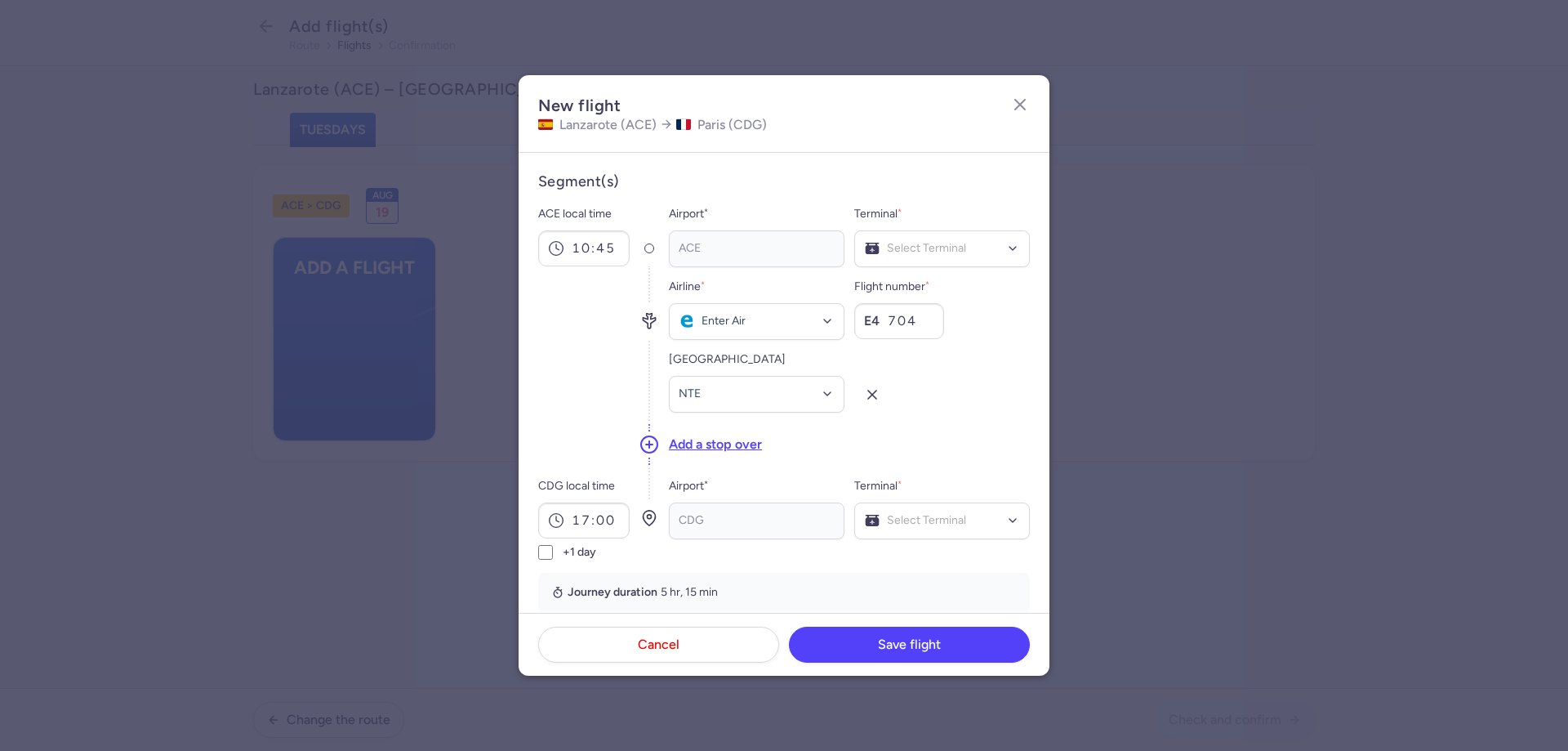
click at [960, 407] on div at bounding box center [941, 381] width 175 height 63
click at [865, 394] on icon "button" at bounding box center [872, 394] width 16 height 16
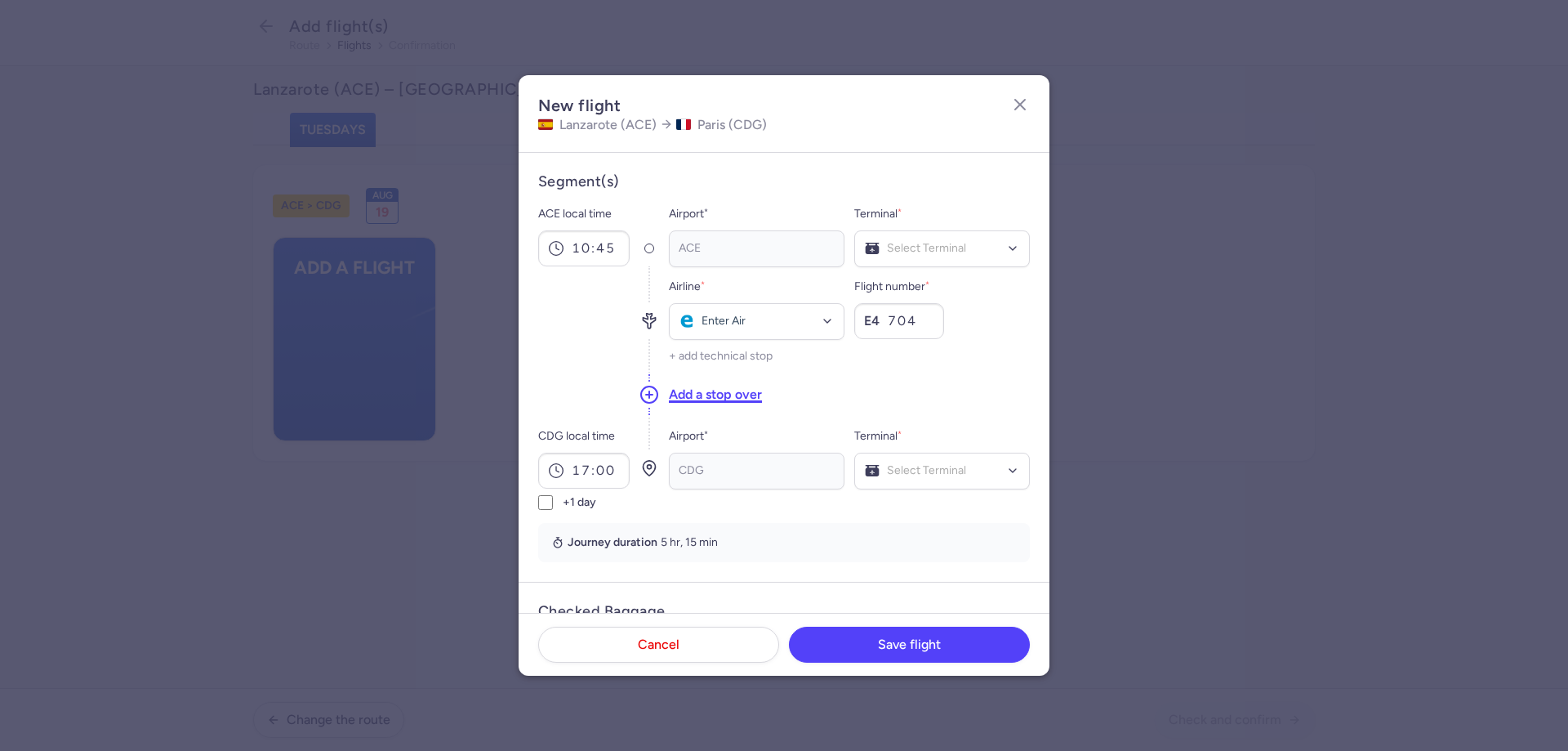
click at [723, 398] on button "Add a stop over" at bounding box center [716, 394] width 93 height 18
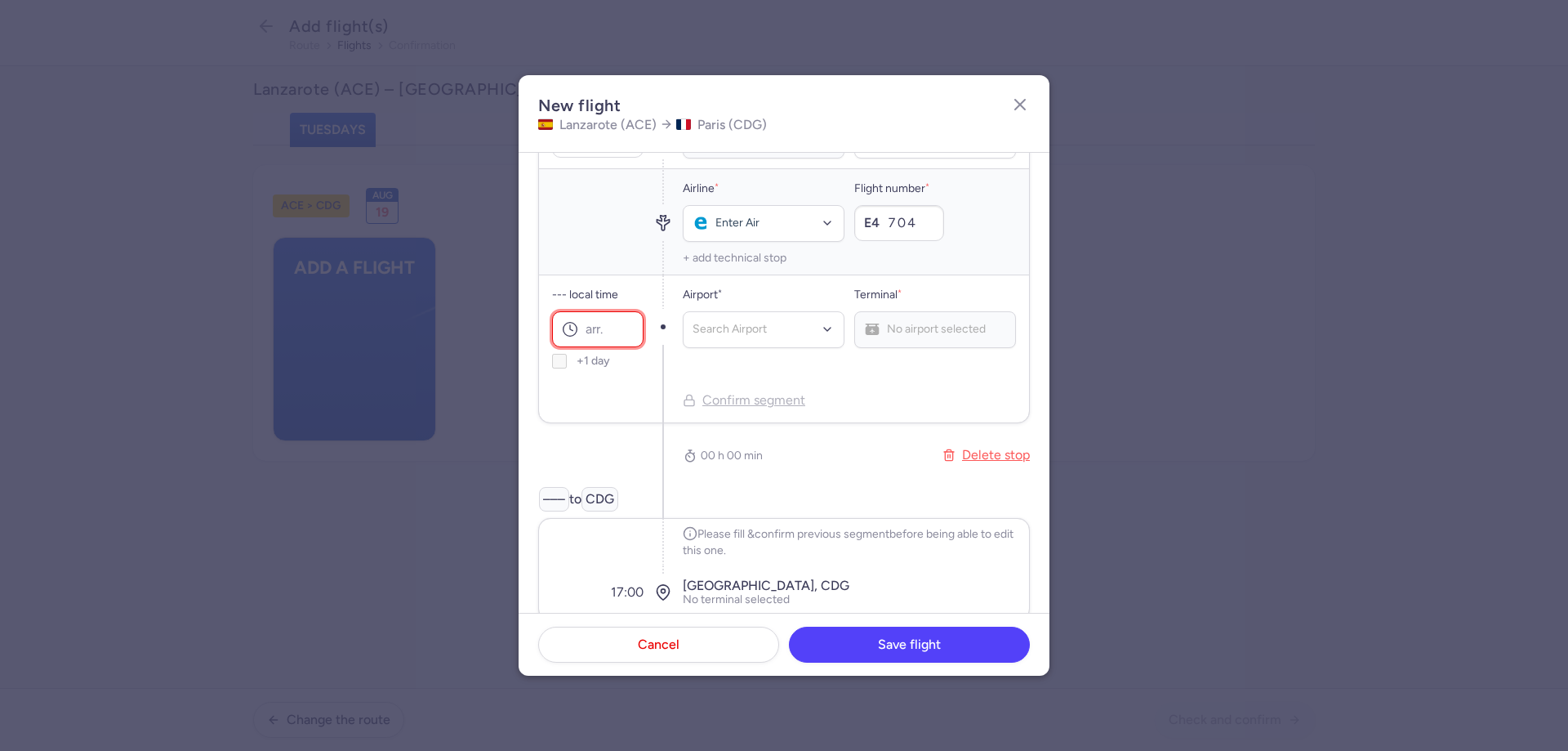
scroll to position [163, 0]
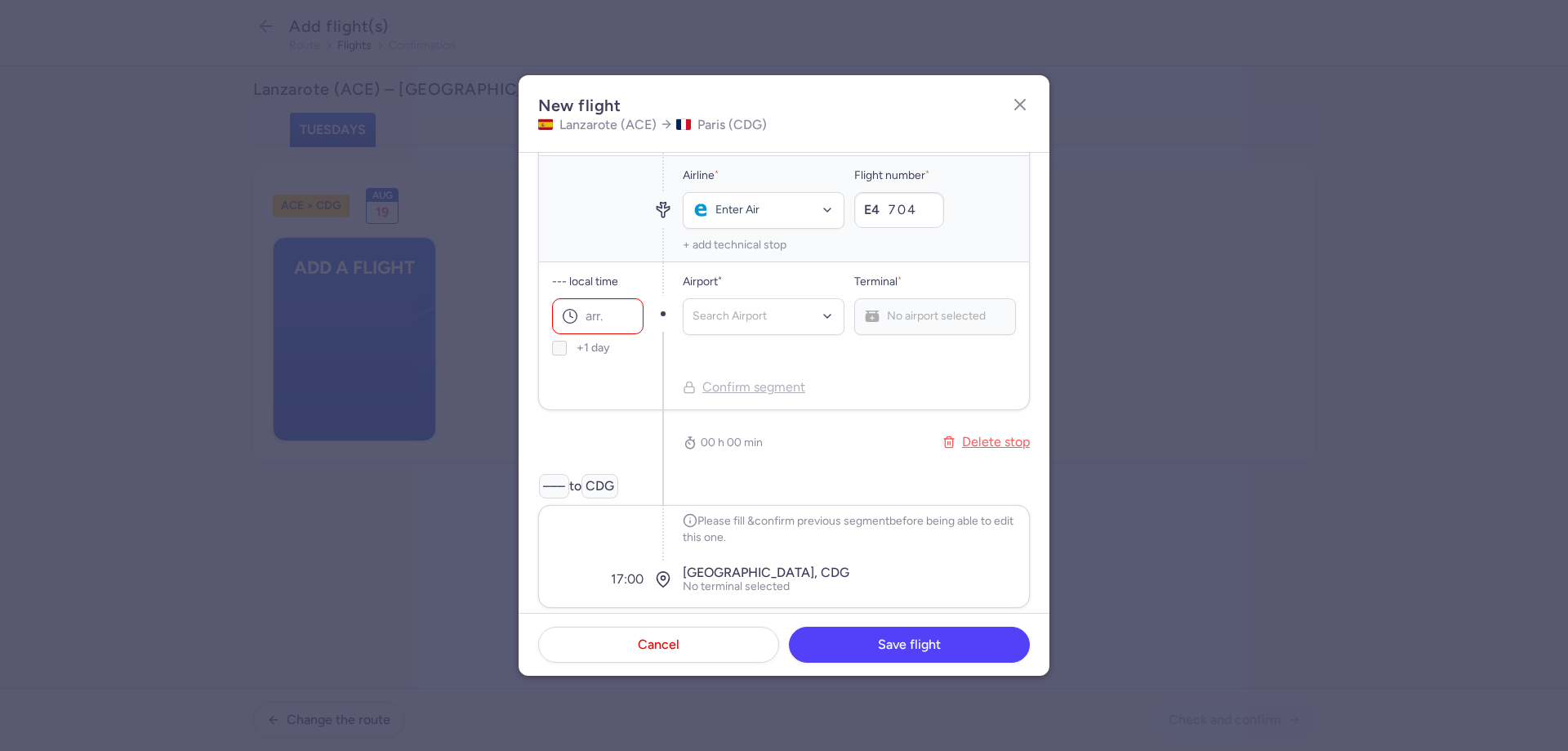
click at [560, 479] on span "–––" at bounding box center [555, 486] width 30 height 25
click at [550, 487] on span "–––" at bounding box center [555, 486] width 30 height 25
click at [538, 486] on div "––– to CDG" at bounding box center [784, 489] width 492 height 31
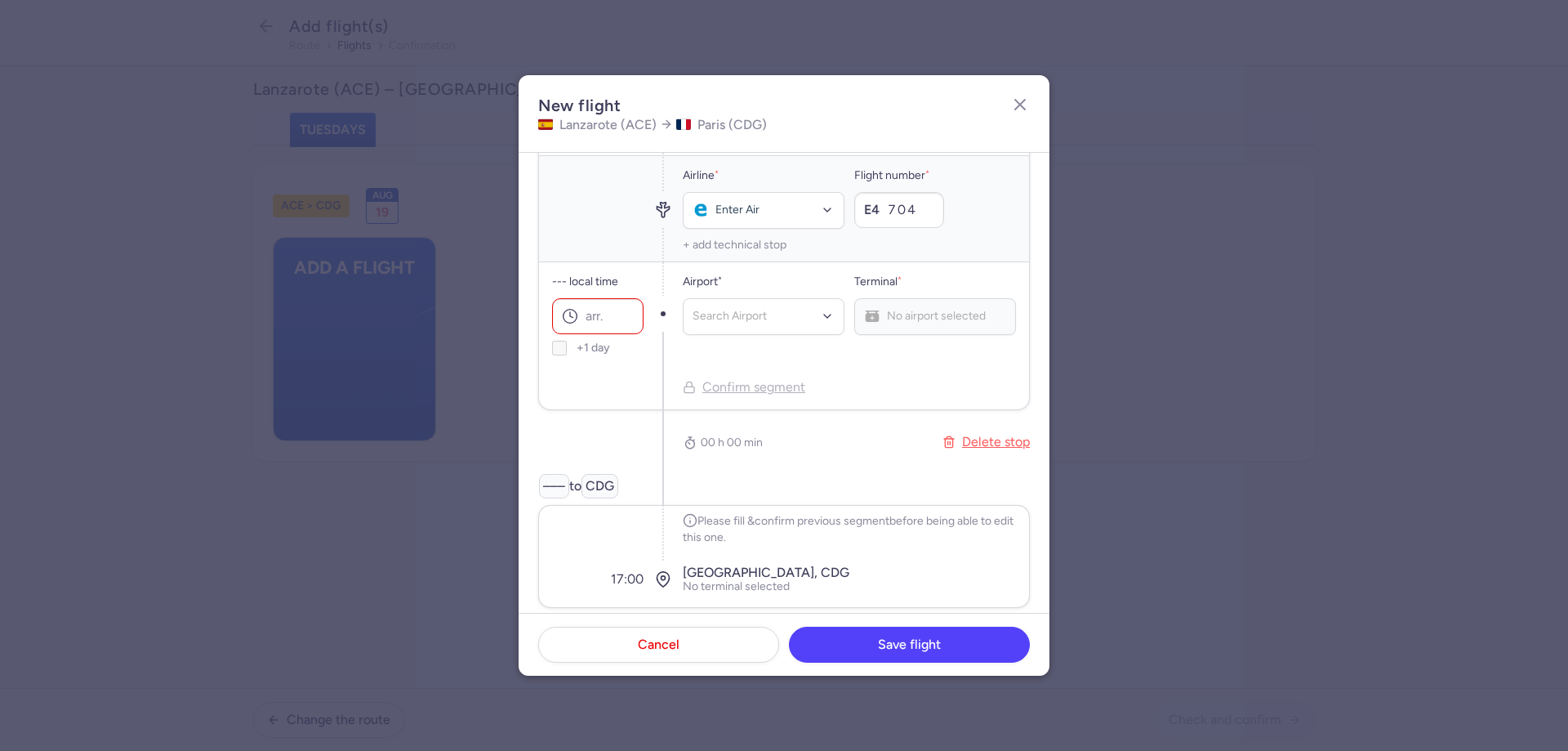
click at [543, 484] on span "–––" at bounding box center [555, 486] width 30 height 25
click at [749, 446] on span "00 h 00 min" at bounding box center [731, 442] width 62 height 15
click at [595, 314] on input "--- local time" at bounding box center [597, 316] width 91 height 36
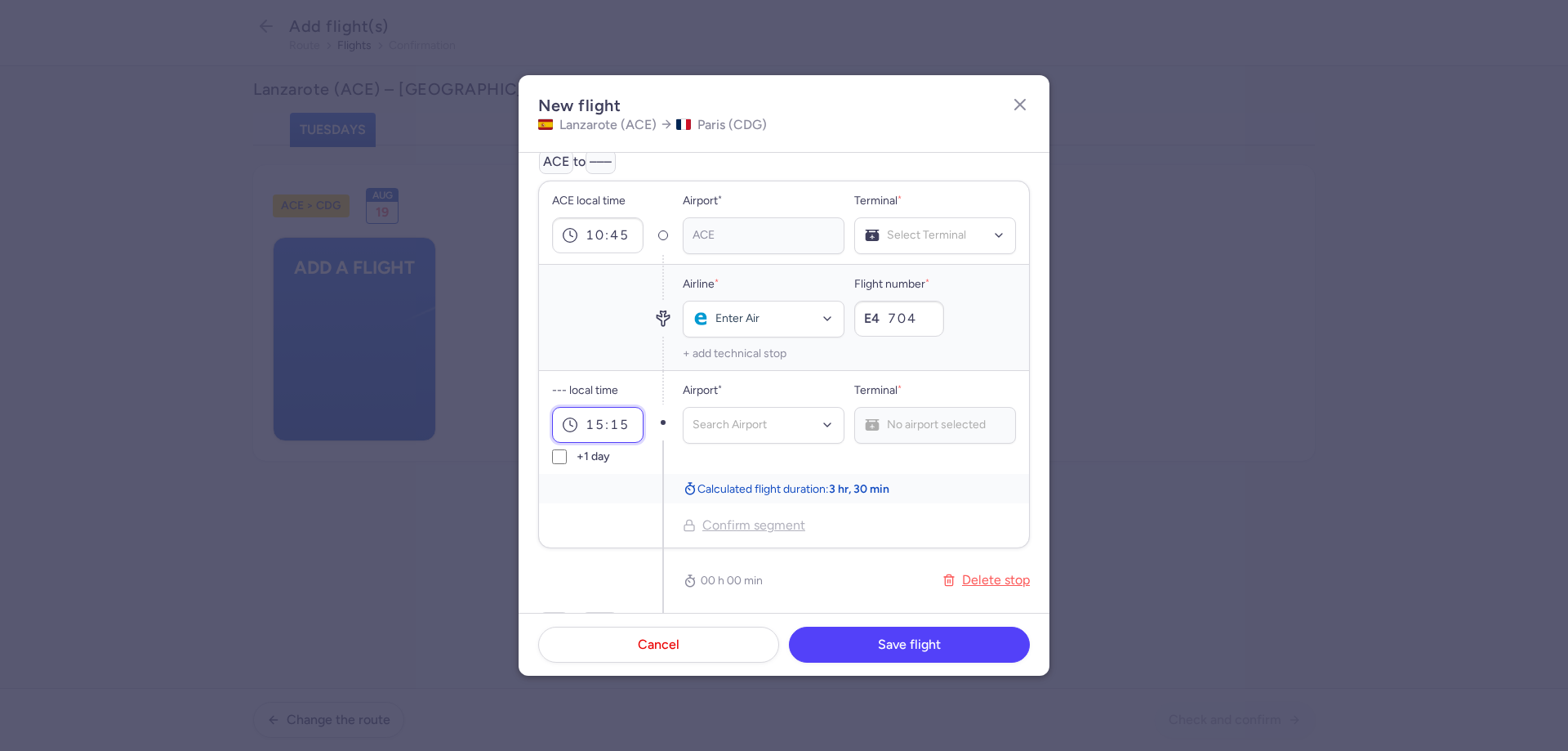
scroll to position [82, 0]
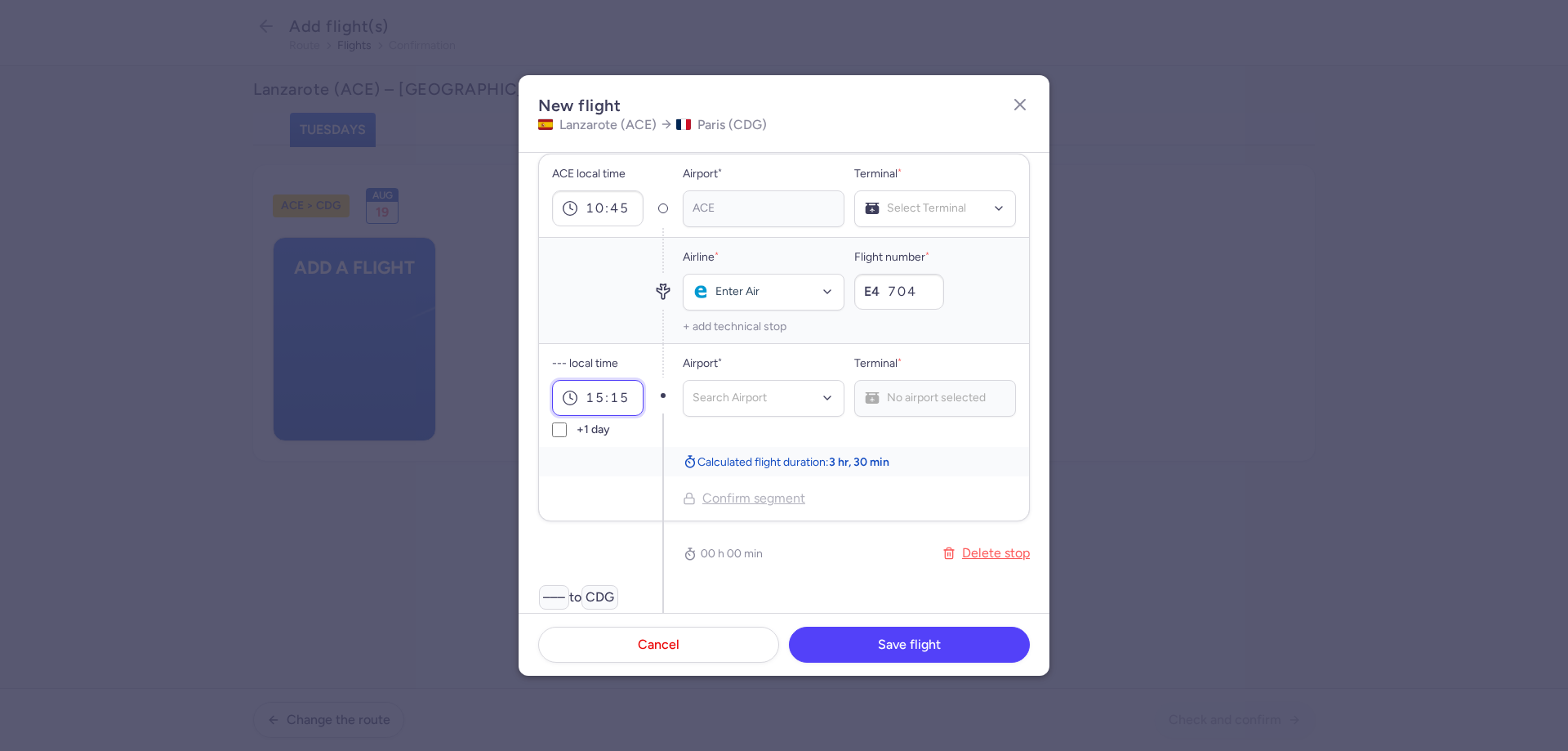
type input "15:15"
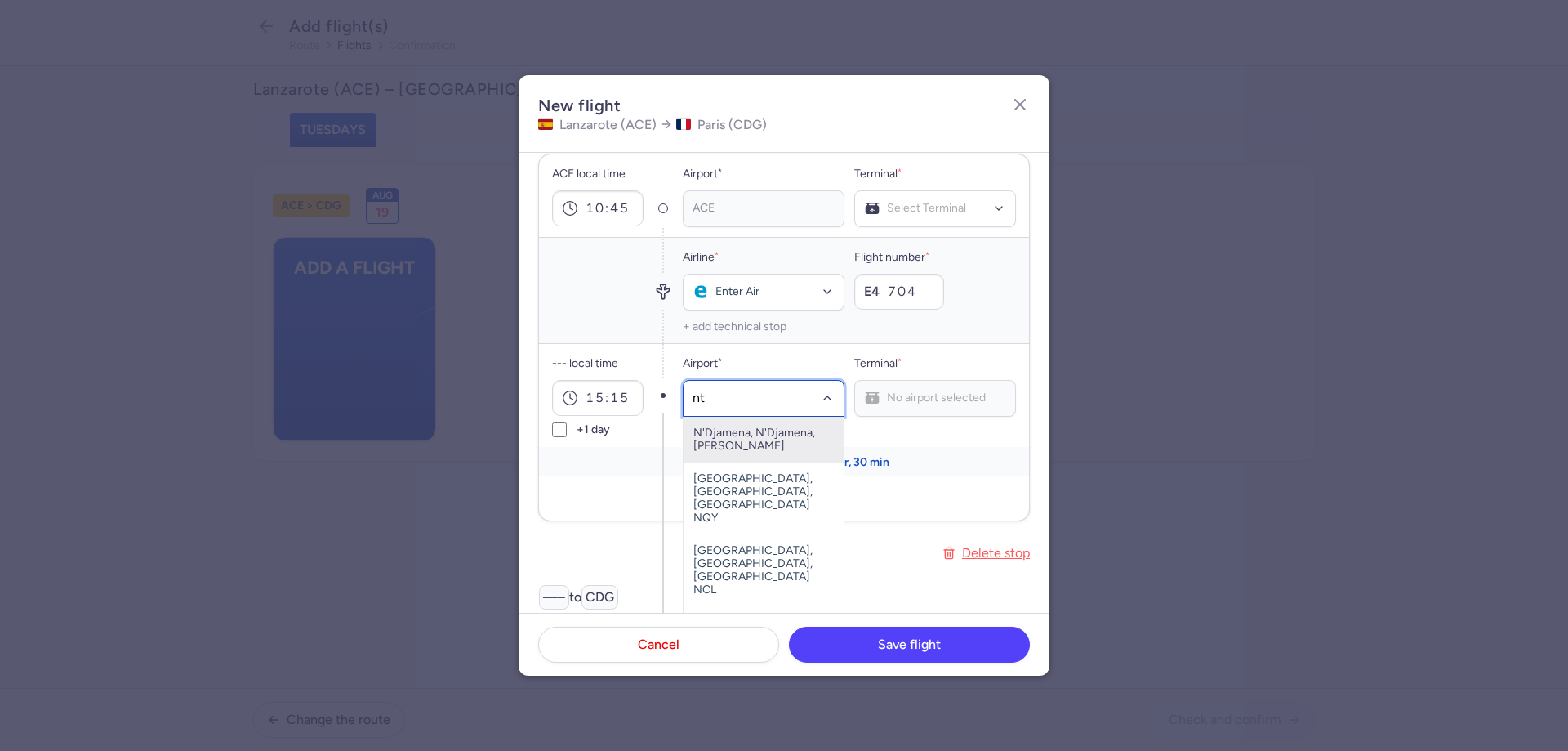
type input "nte"
click at [718, 437] on span "[GEOGRAPHIC_DATA], [GEOGRAPHIC_DATA], [GEOGRAPHIC_DATA] NTE" at bounding box center [763, 452] width 160 height 72
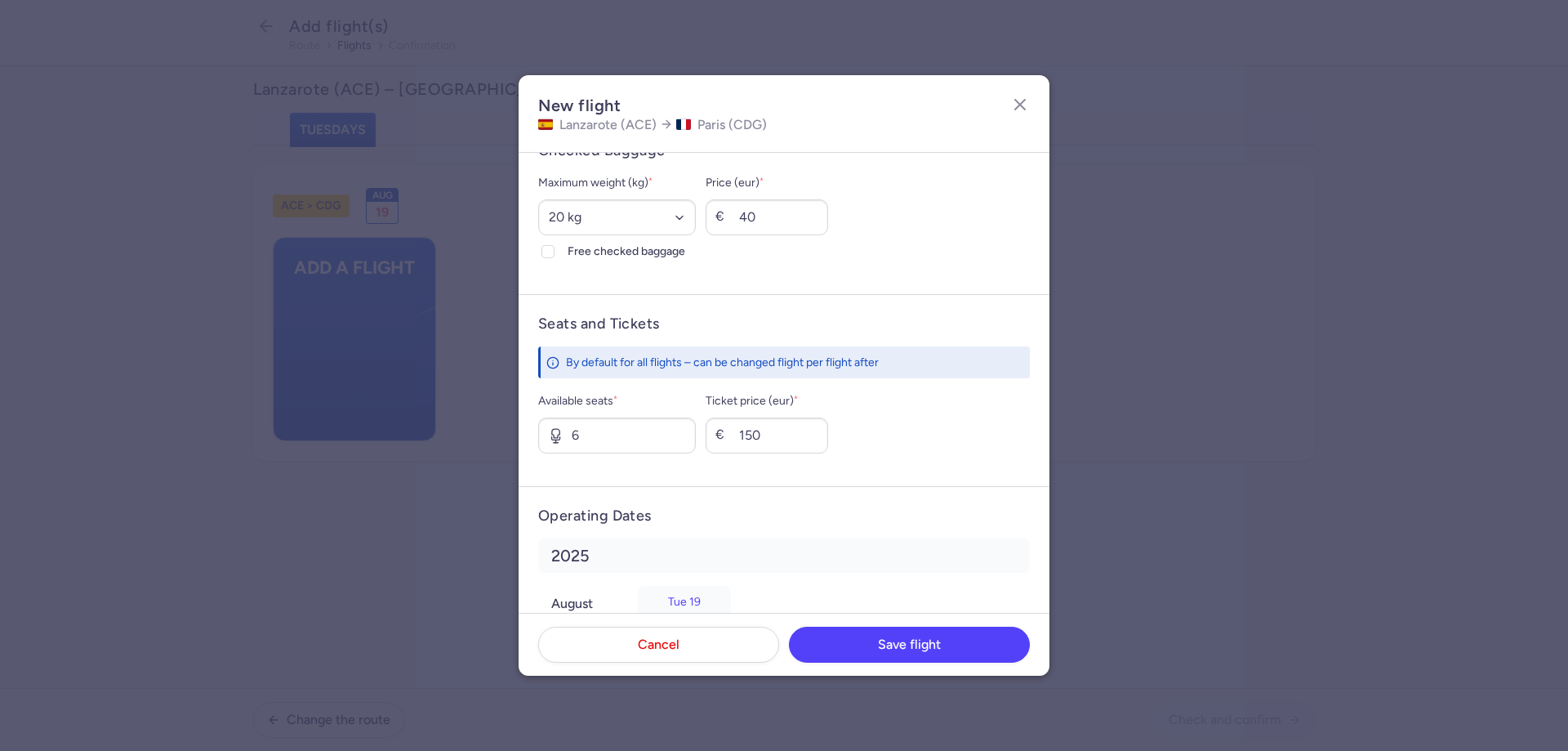
scroll to position [812, 0]
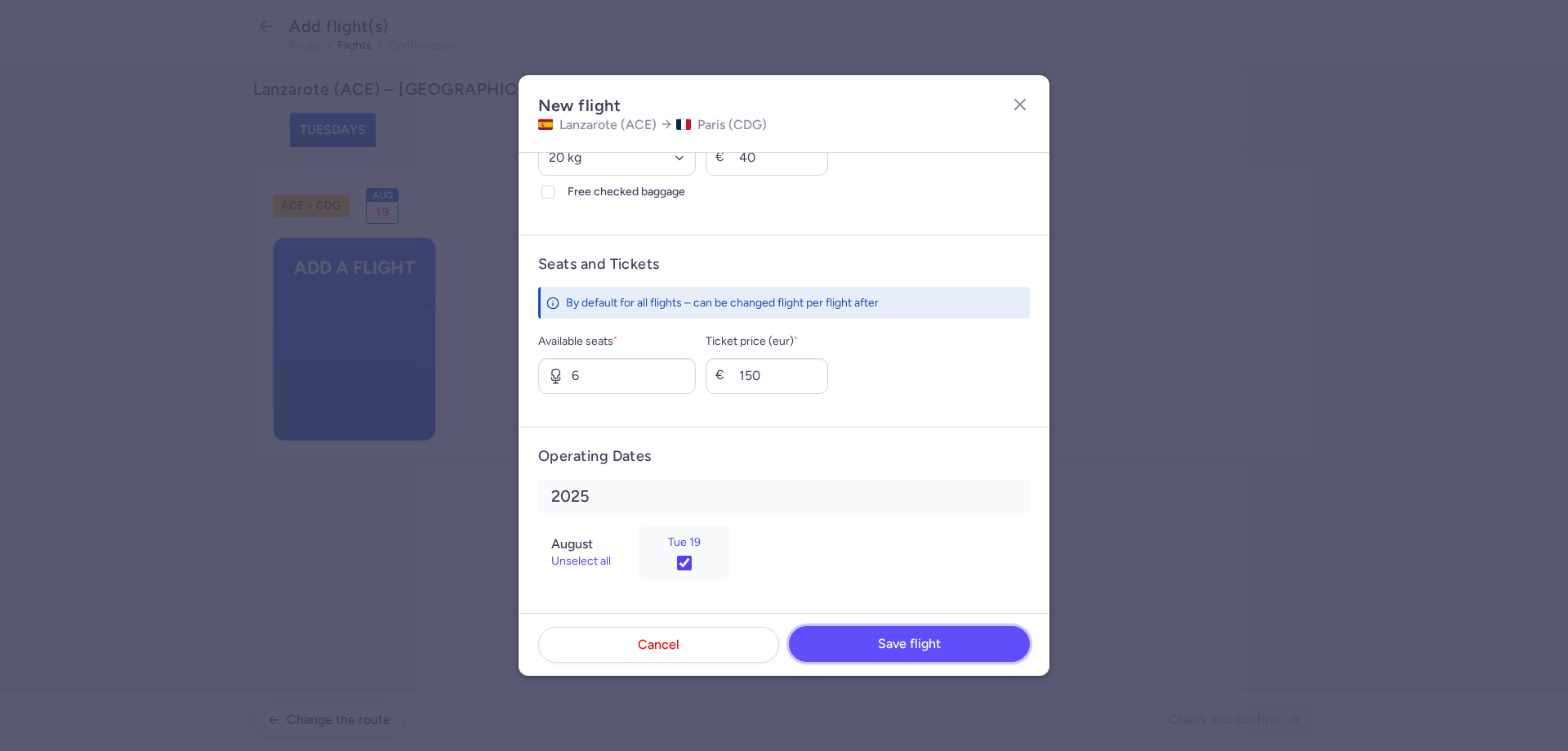
click at [914, 655] on button "Save flight" at bounding box center [909, 644] width 241 height 36
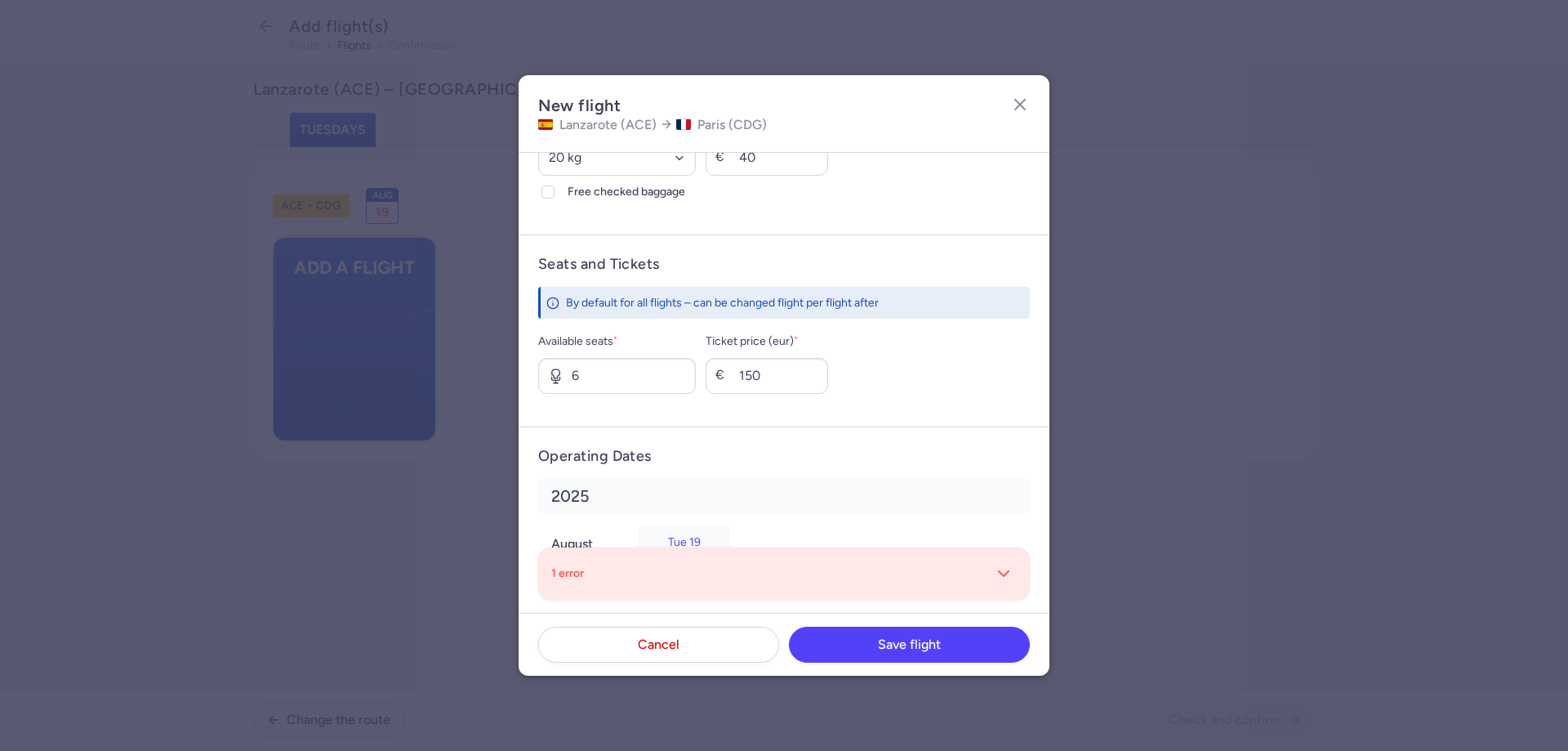
click at [832, 570] on div "1 error" at bounding box center [784, 574] width 465 height 27
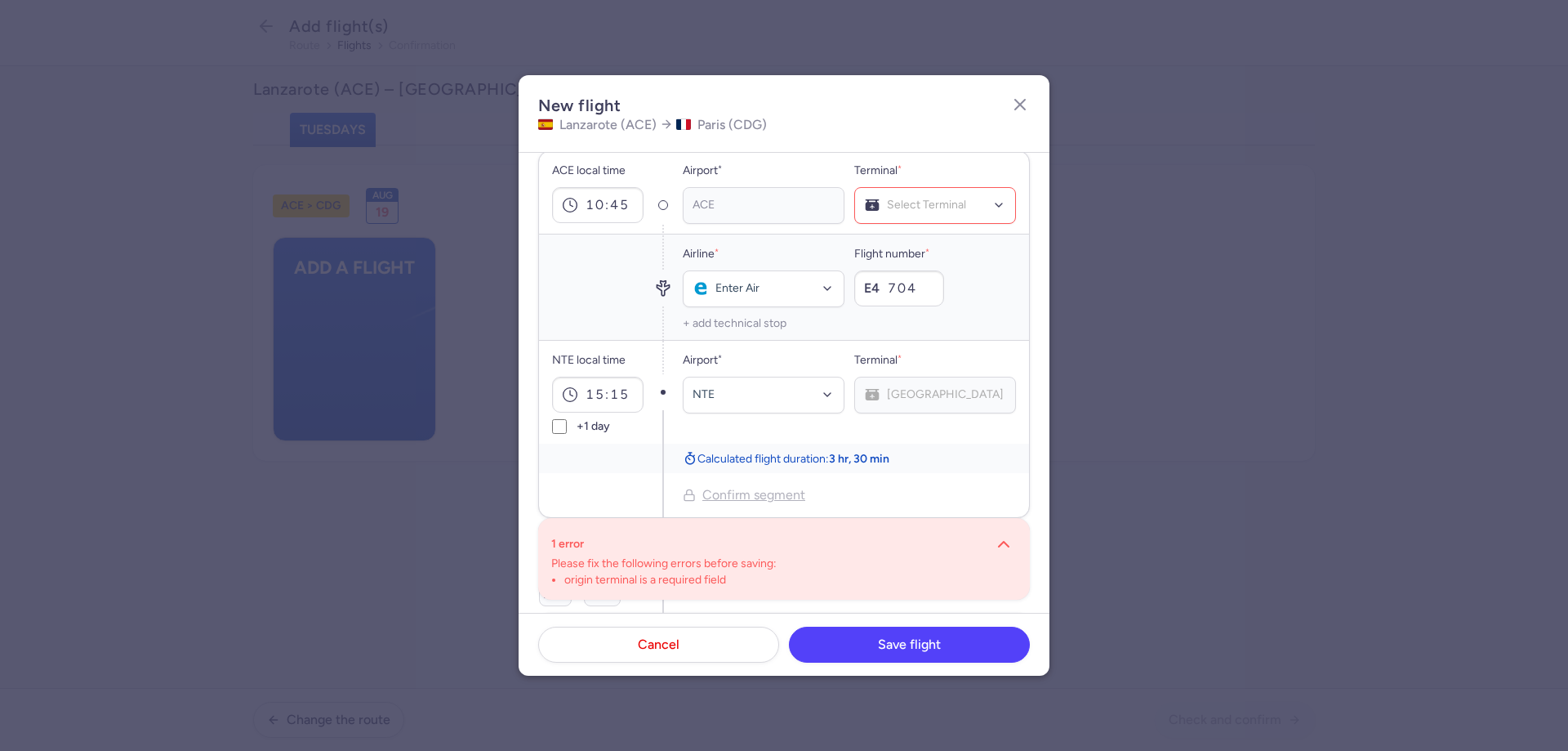
scroll to position [76, 0]
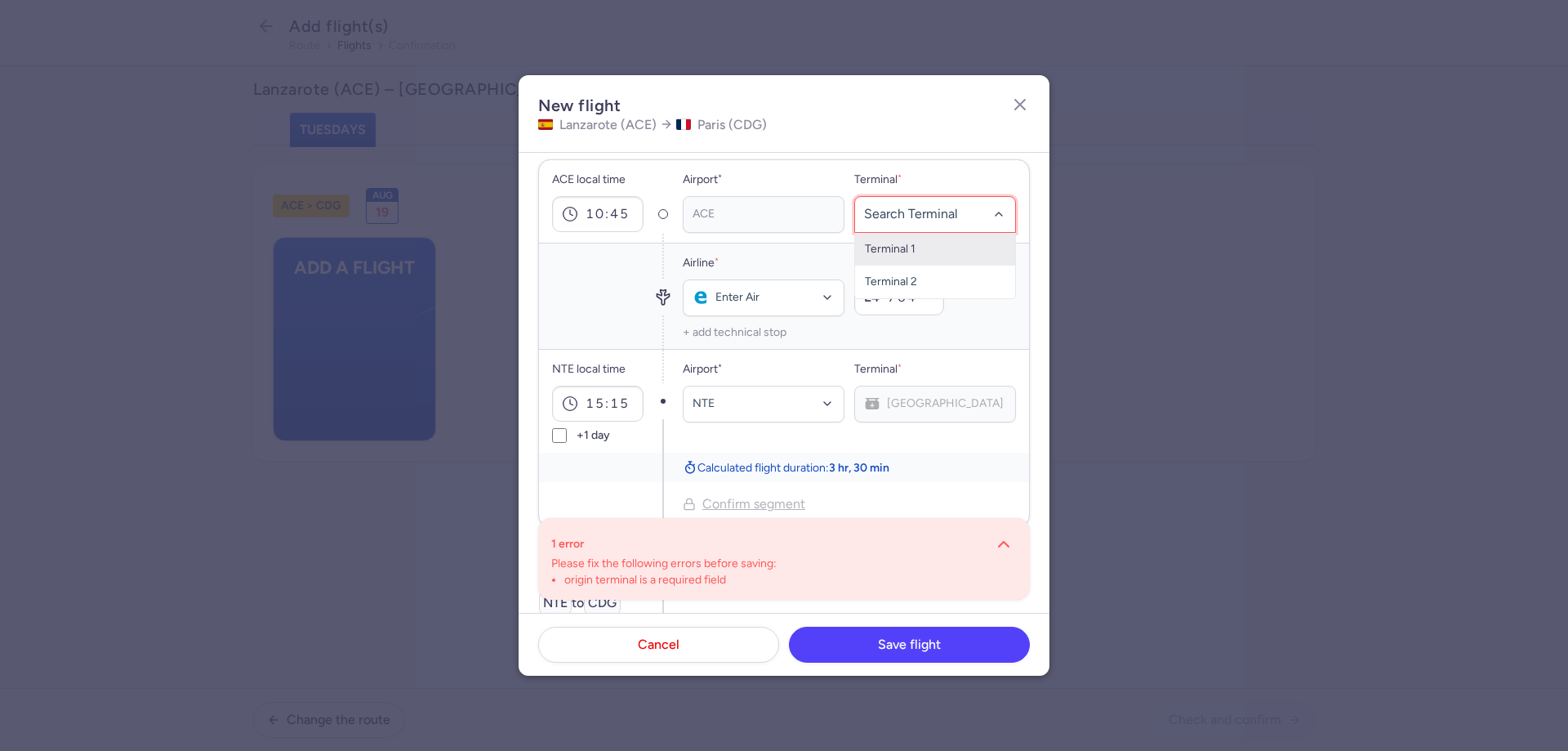
click at [895, 253] on span "Terminal 1" at bounding box center [889, 248] width 50 height 14
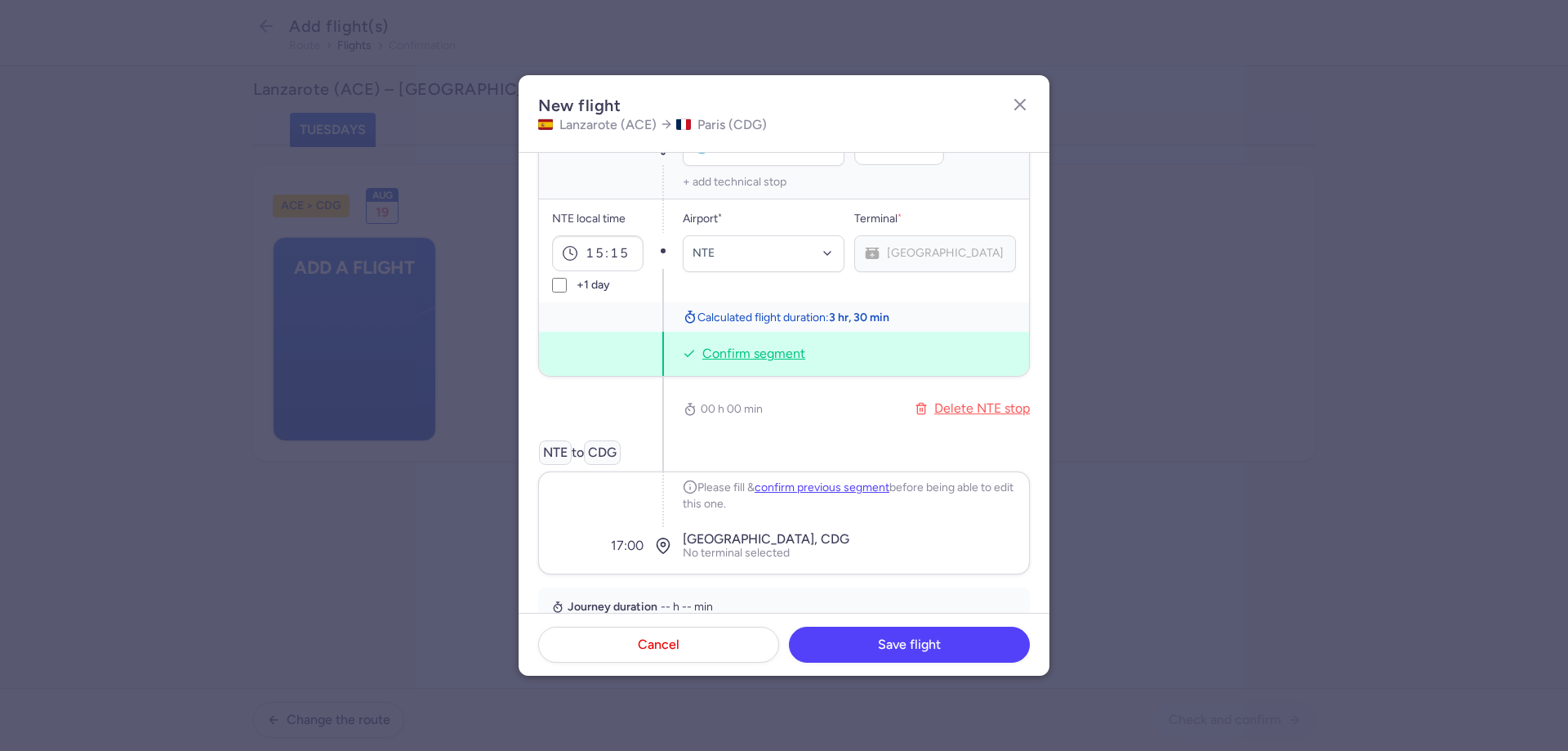
scroll to position [239, 0]
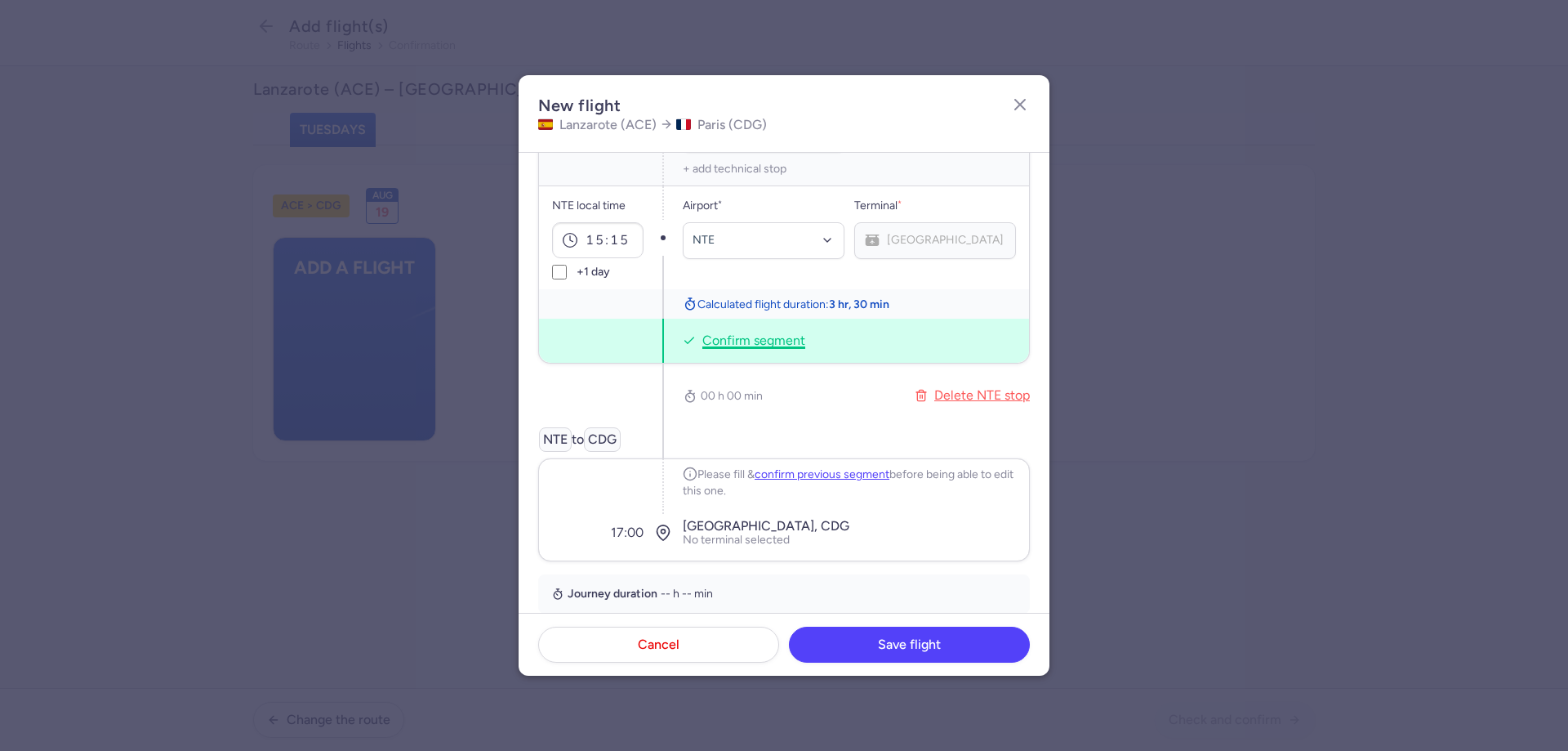
click at [750, 338] on span "Confirm segment" at bounding box center [754, 340] width 103 height 18
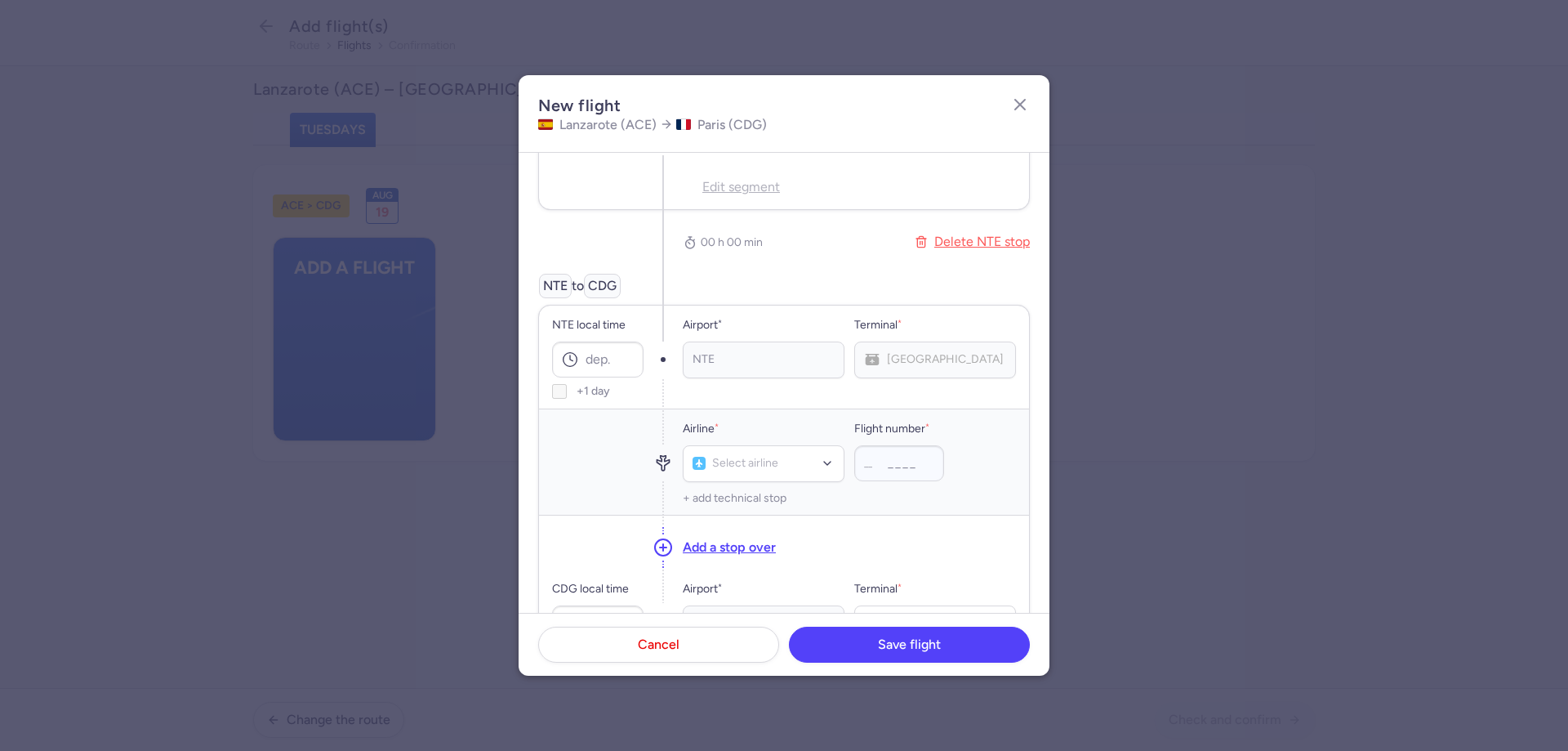
scroll to position [212, 0]
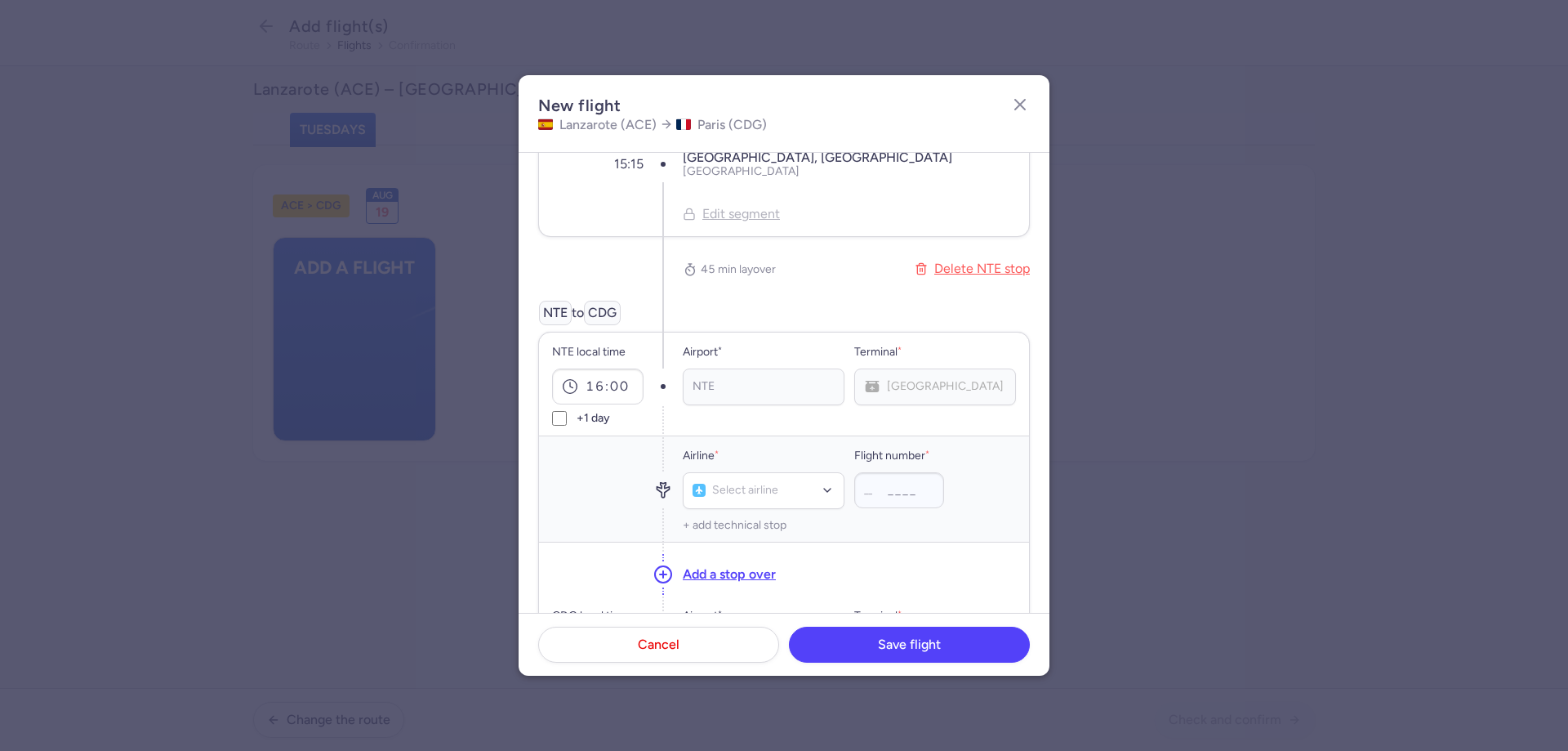
type input "16:00"
type input "ent"
click at [778, 449] on span "(E4)" at bounding box center [773, 454] width 22 height 13
type input "704"
click at [625, 512] on div at bounding box center [597, 488] width 91 height 105
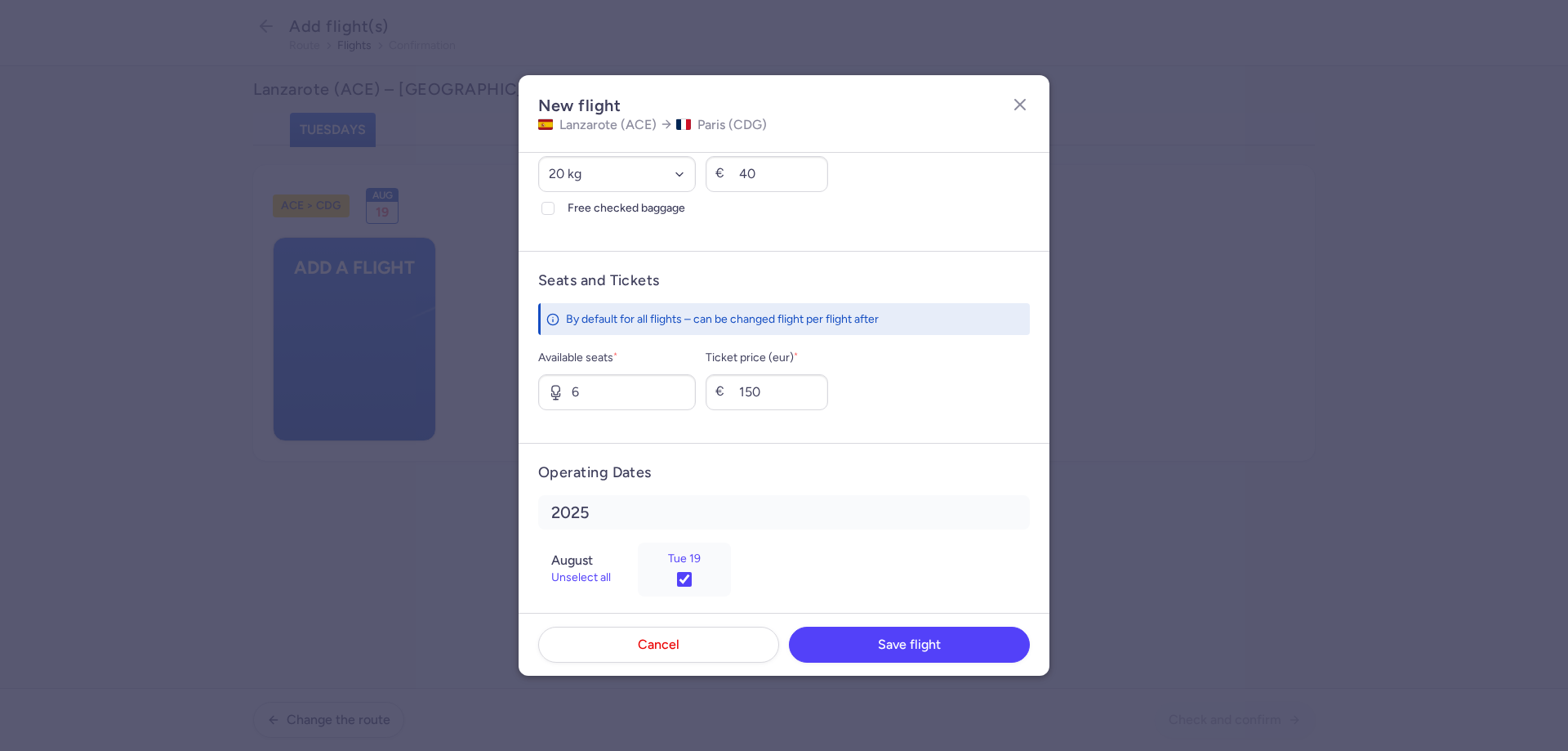
scroll to position [997, 0]
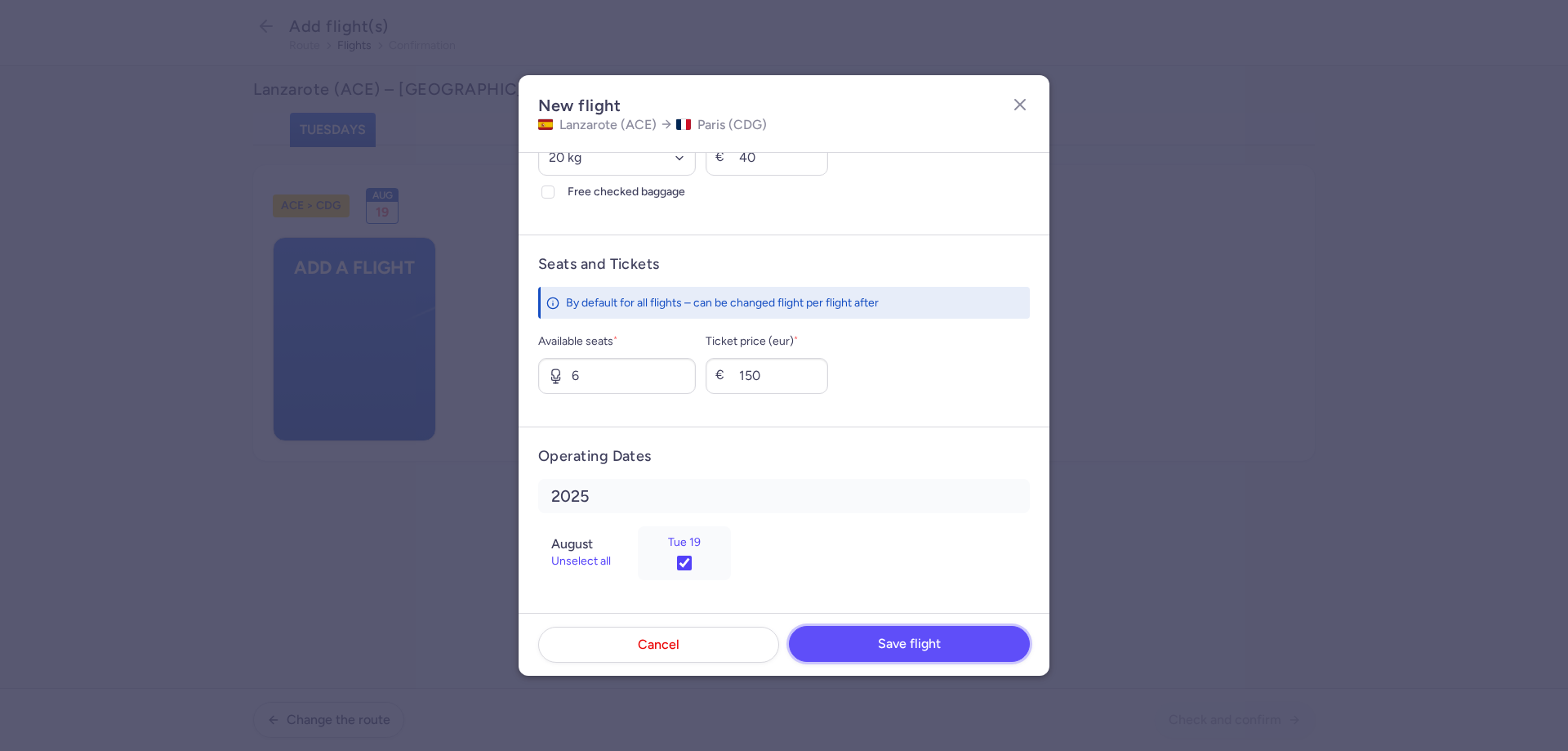
click at [863, 650] on button "Save flight" at bounding box center [909, 644] width 241 height 36
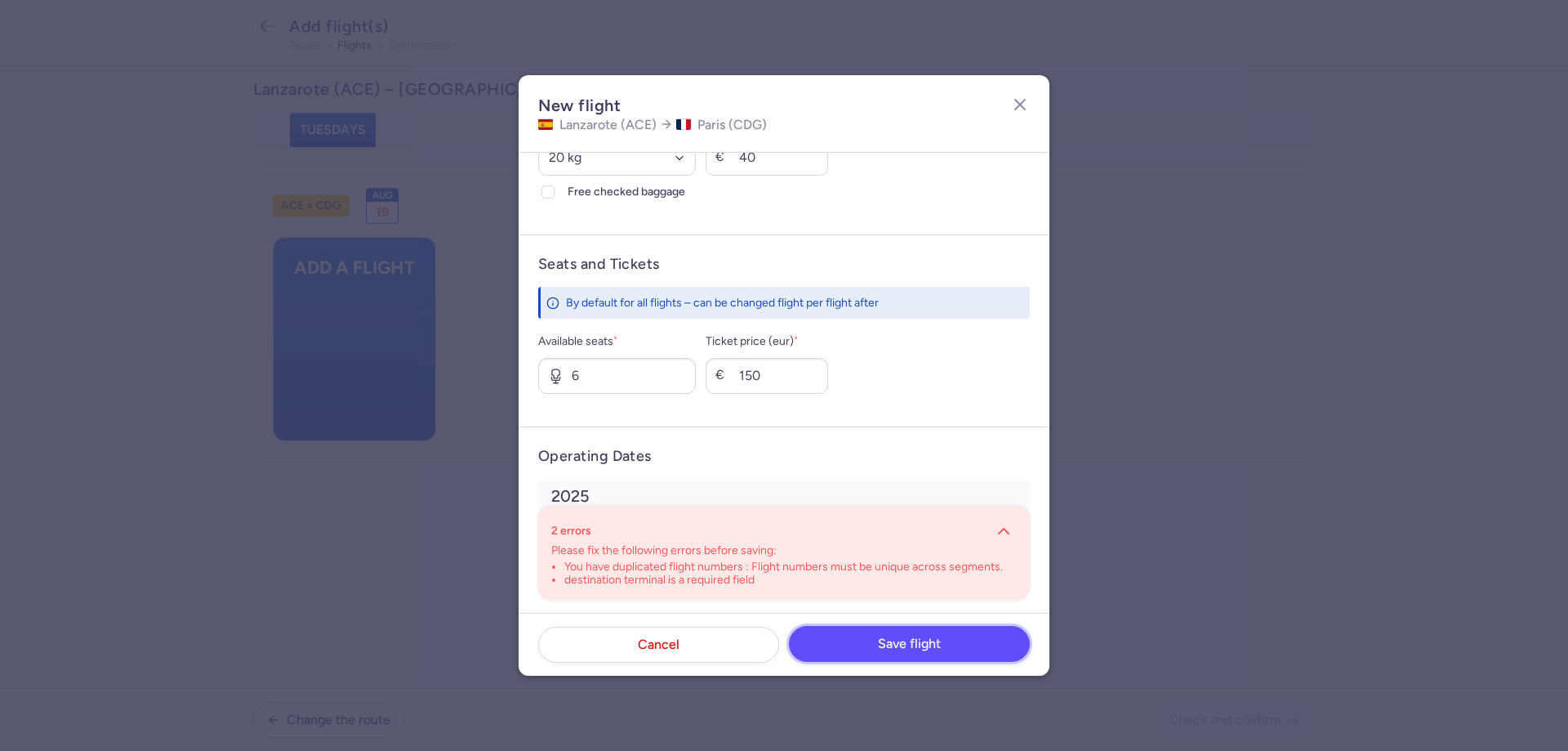
click at [866, 643] on button "Save flight" at bounding box center [909, 644] width 241 height 36
click at [994, 528] on icon "button" at bounding box center [1004, 531] width 20 height 20
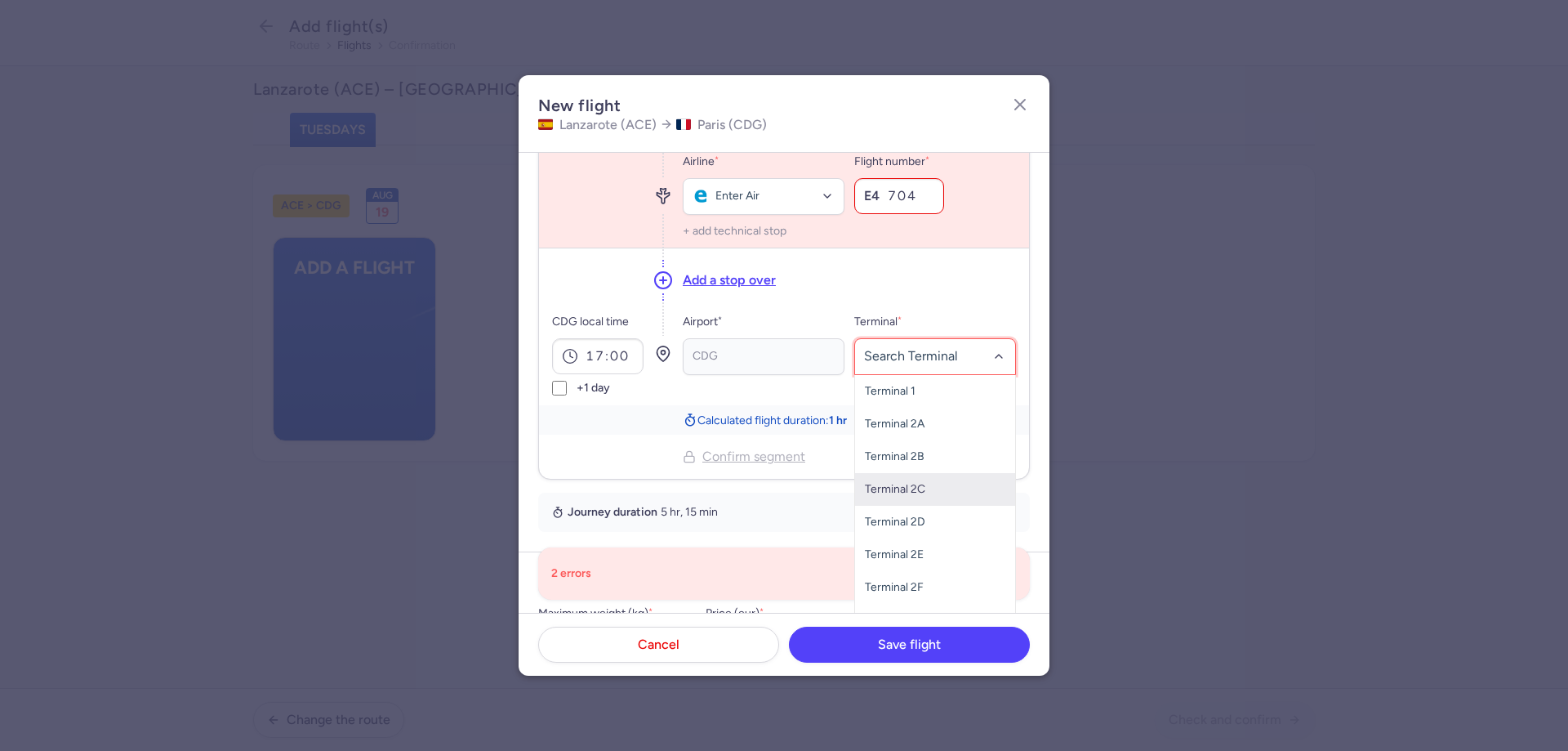
scroll to position [50, 0]
click at [906, 596] on span "Terminal 3" at bounding box center [890, 602] width 52 height 14
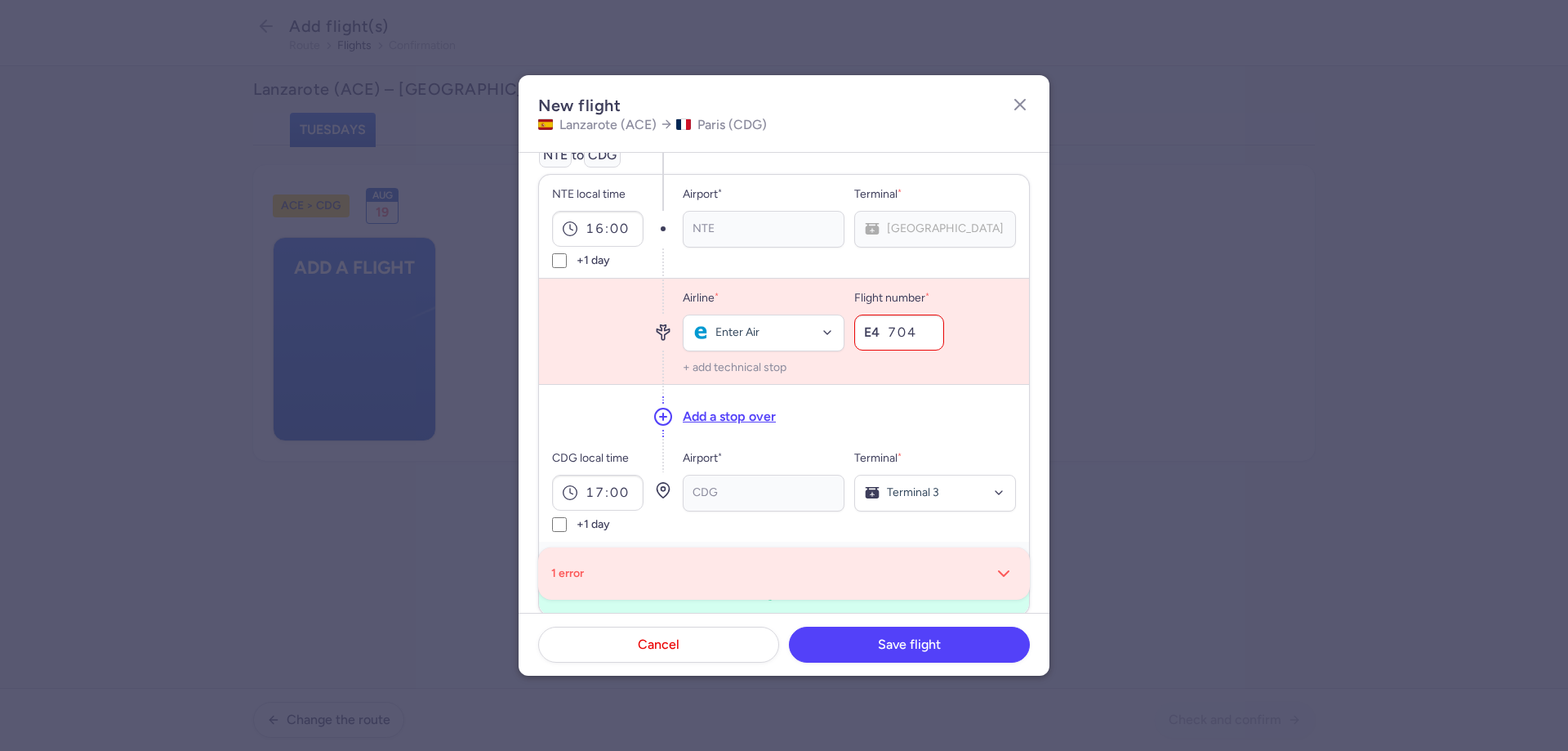
scroll to position [343, 0]
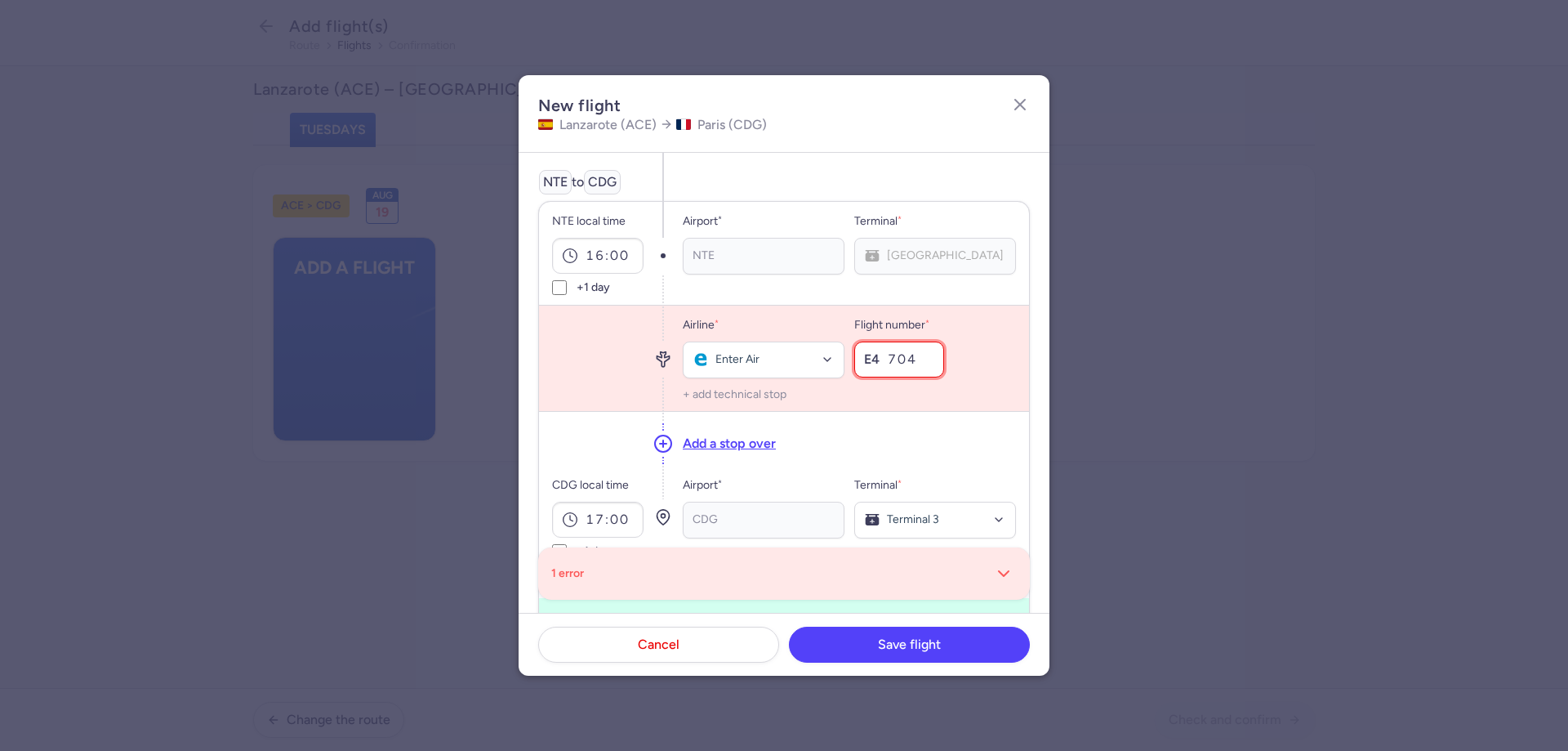
click at [889, 356] on input "704" at bounding box center [899, 359] width 90 height 36
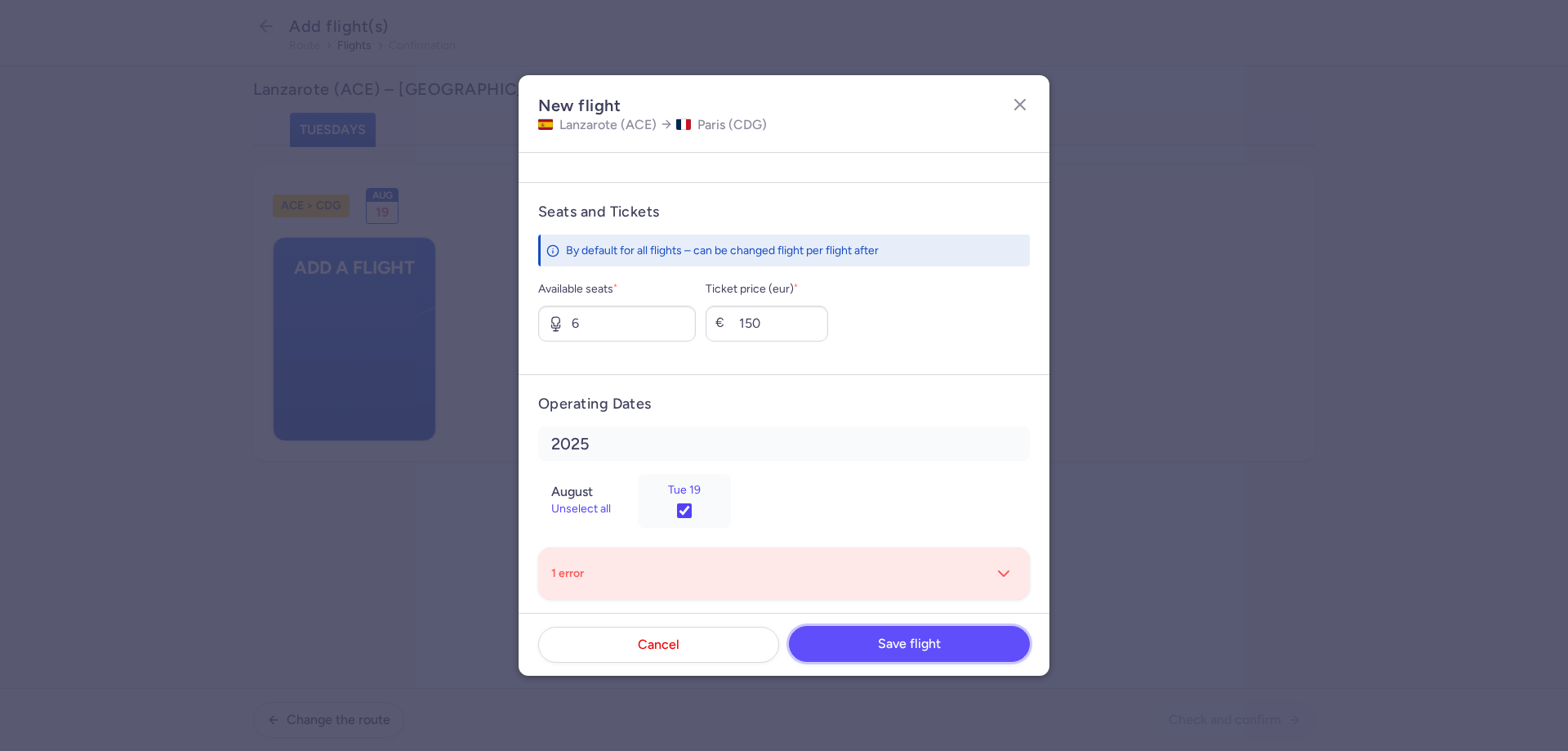
click at [867, 637] on button "Save flight" at bounding box center [909, 644] width 241 height 36
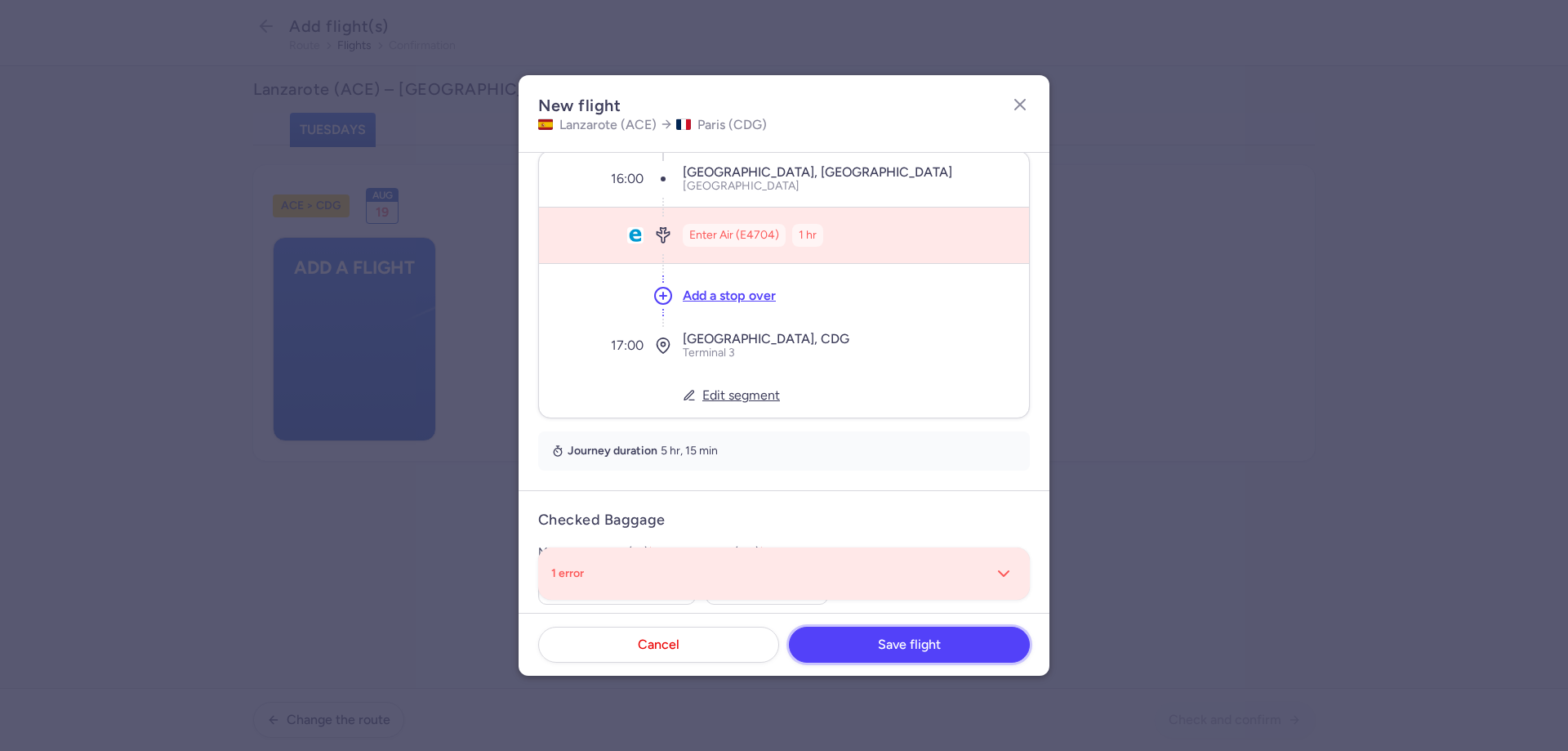
scroll to position [163, 0]
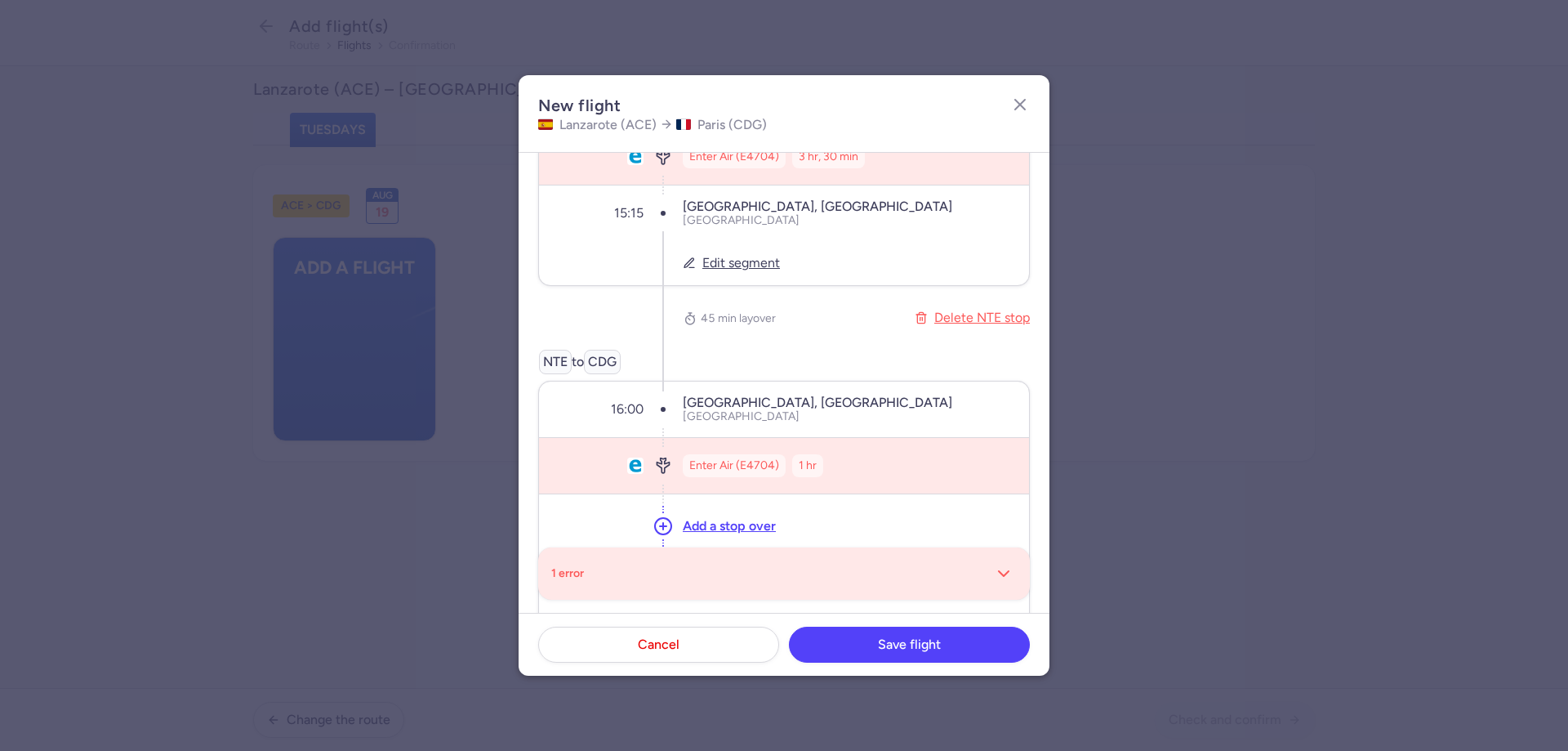
click at [776, 471] on span "Enter Air (E4704)" at bounding box center [734, 465] width 90 height 16
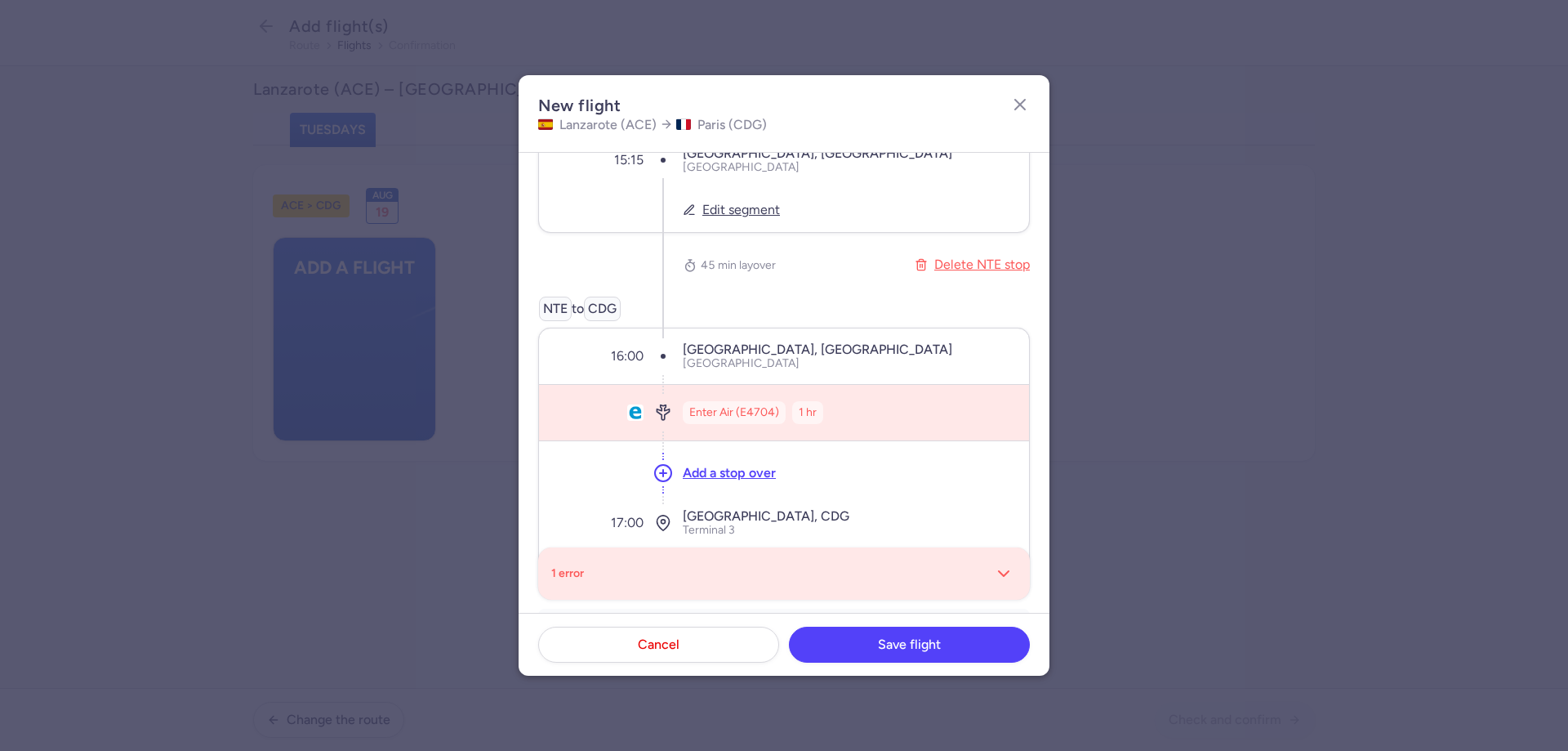
scroll to position [245, 0]
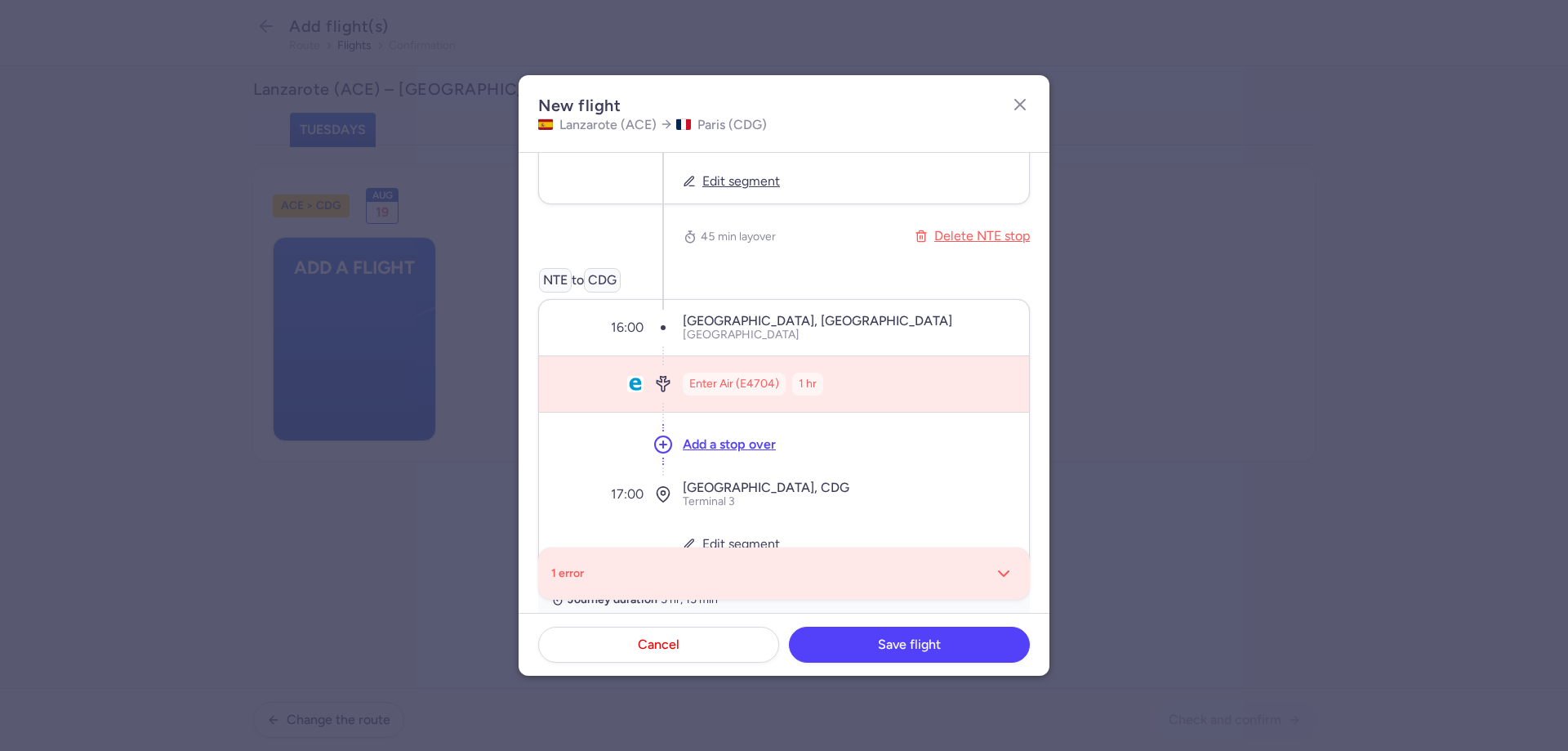
click at [761, 376] on span "Enter Air (E4704)" at bounding box center [734, 383] width 90 height 16
click at [761, 388] on span "Enter Air (E4704)" at bounding box center [734, 383] width 90 height 16
click at [823, 389] on div "1 hr" at bounding box center [808, 384] width 31 height 23
click at [792, 381] on div "Enter Air (E4704) 1 hr" at bounding box center [849, 384] width 334 height 36
click at [766, 381] on span "Enter Air (E4704)" at bounding box center [734, 383] width 90 height 16
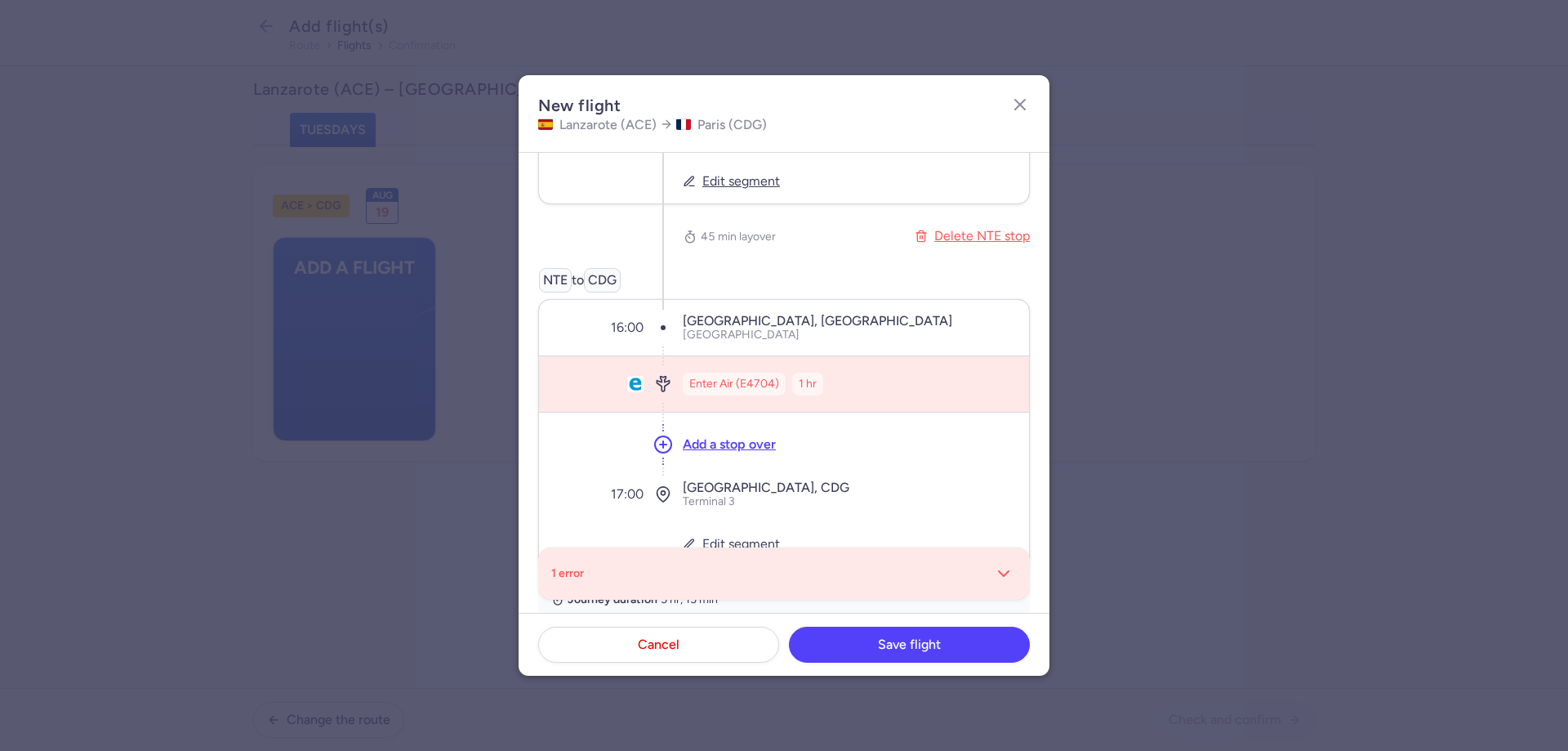
click at [766, 381] on span "Enter Air (E4704)" at bounding box center [734, 383] width 90 height 16
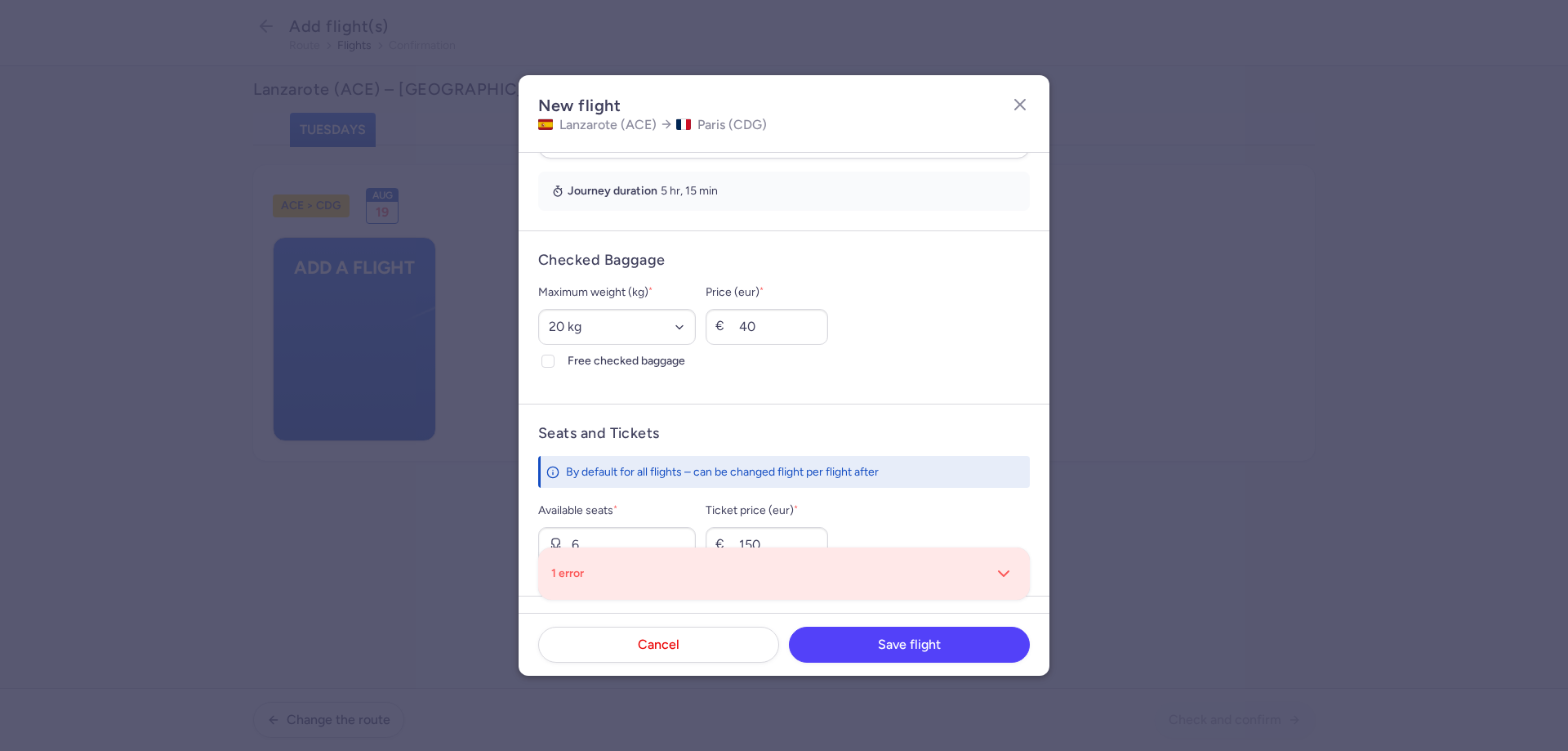
scroll to position [875, 0]
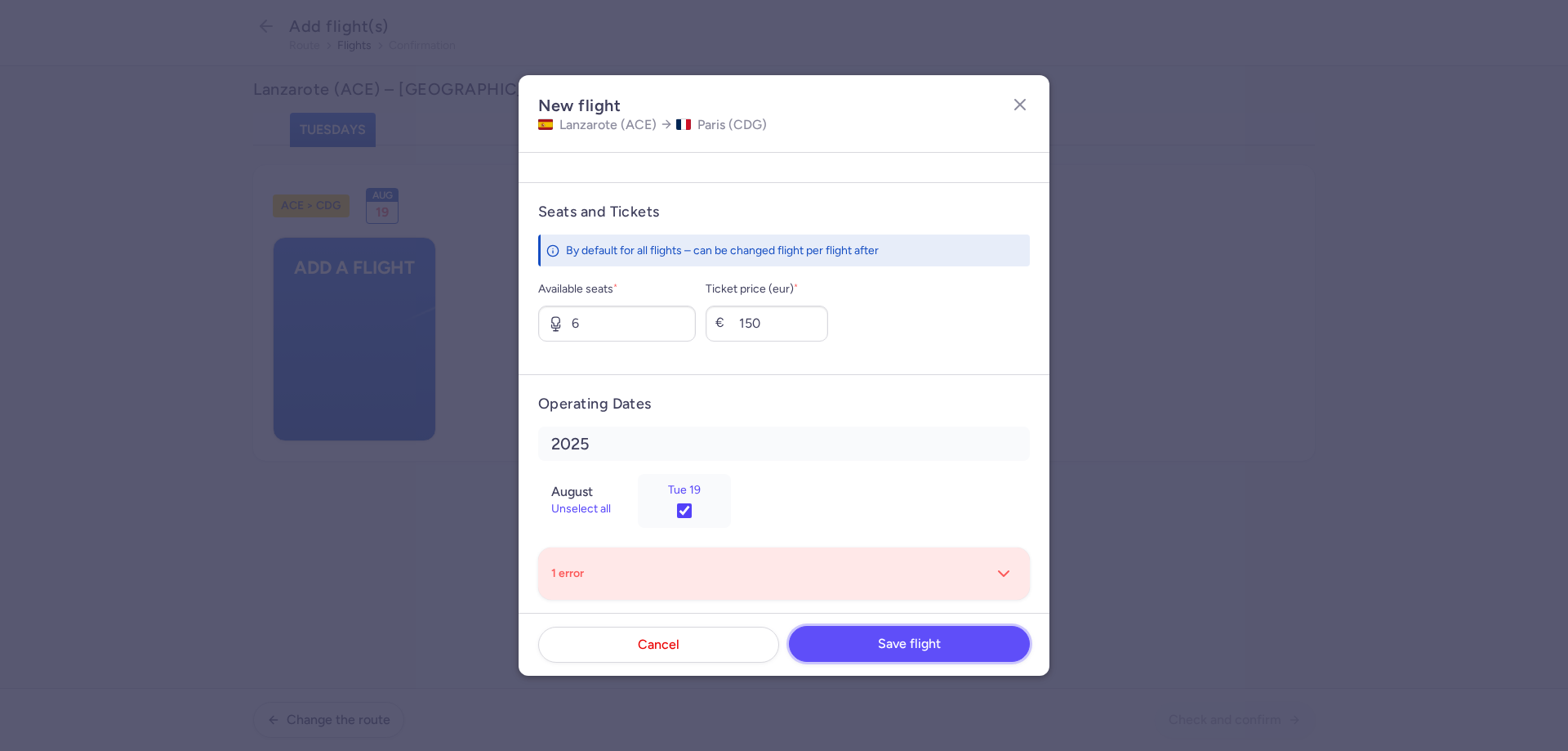
click at [892, 658] on button "Save flight" at bounding box center [909, 644] width 241 height 36
click at [994, 576] on icon "button" at bounding box center [1004, 574] width 20 height 20
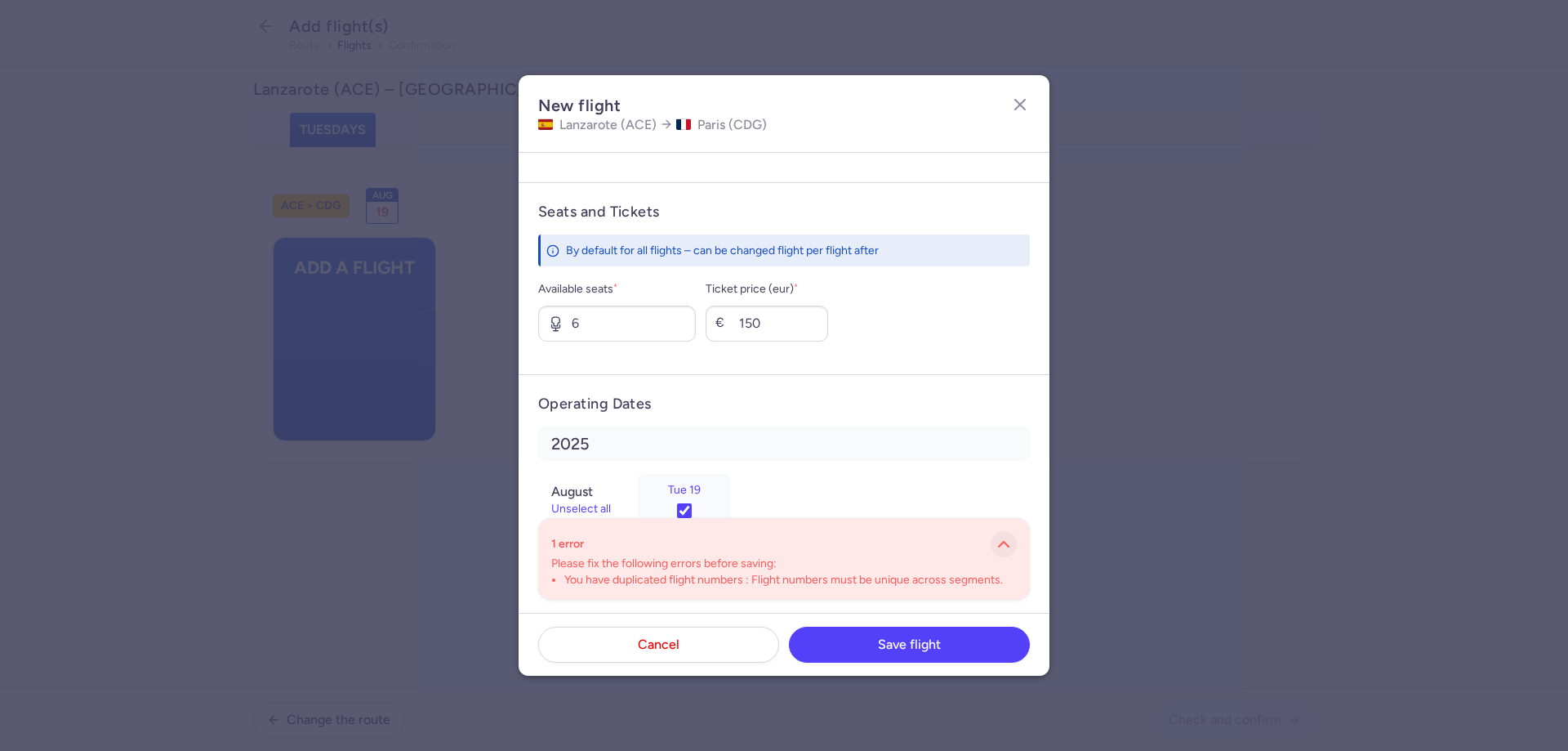
click at [999, 545] on polyline "button" at bounding box center [1004, 543] width 9 height 5
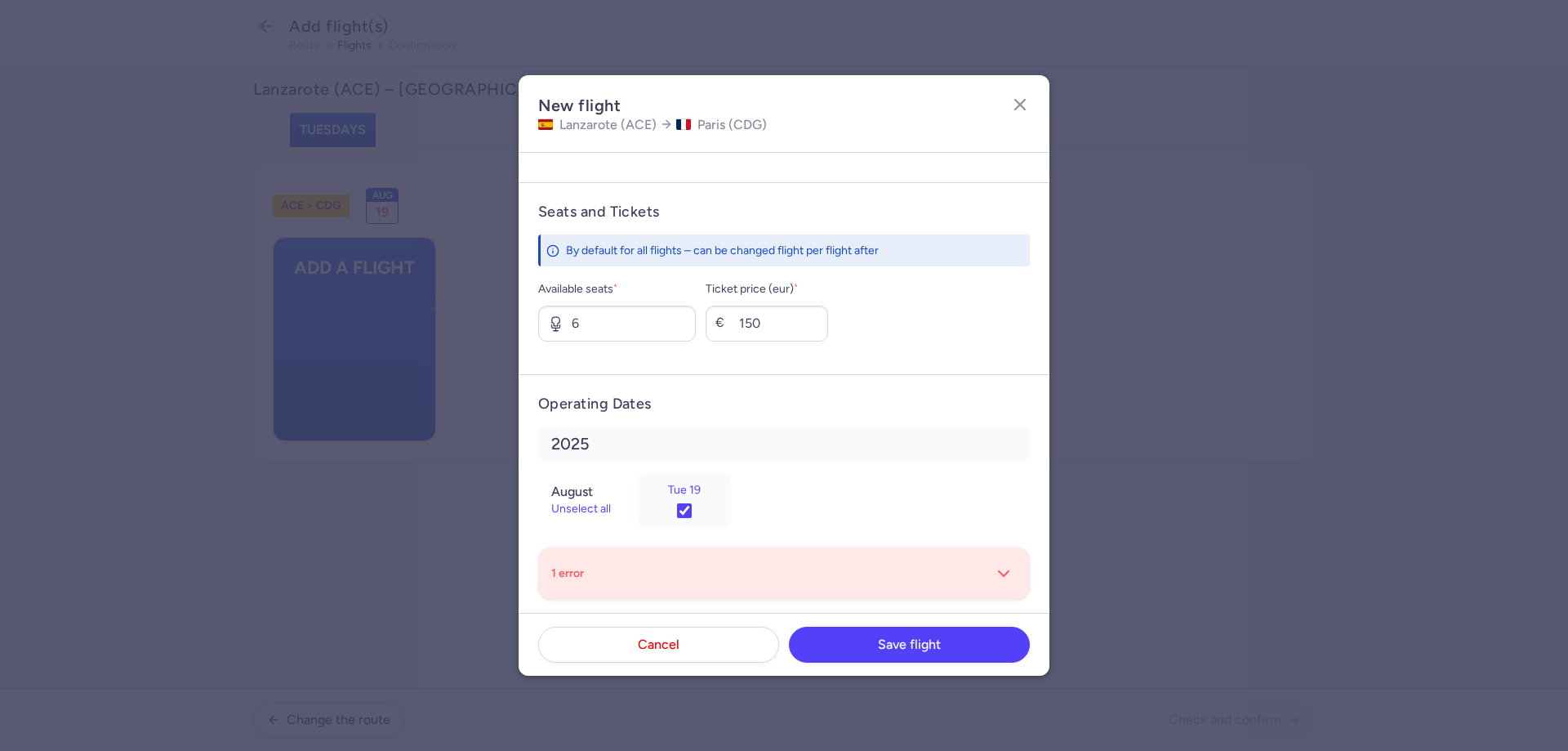
click at [941, 467] on li "[DATE] Unselect all Tue 19" at bounding box center [784, 477] width 492 height 101
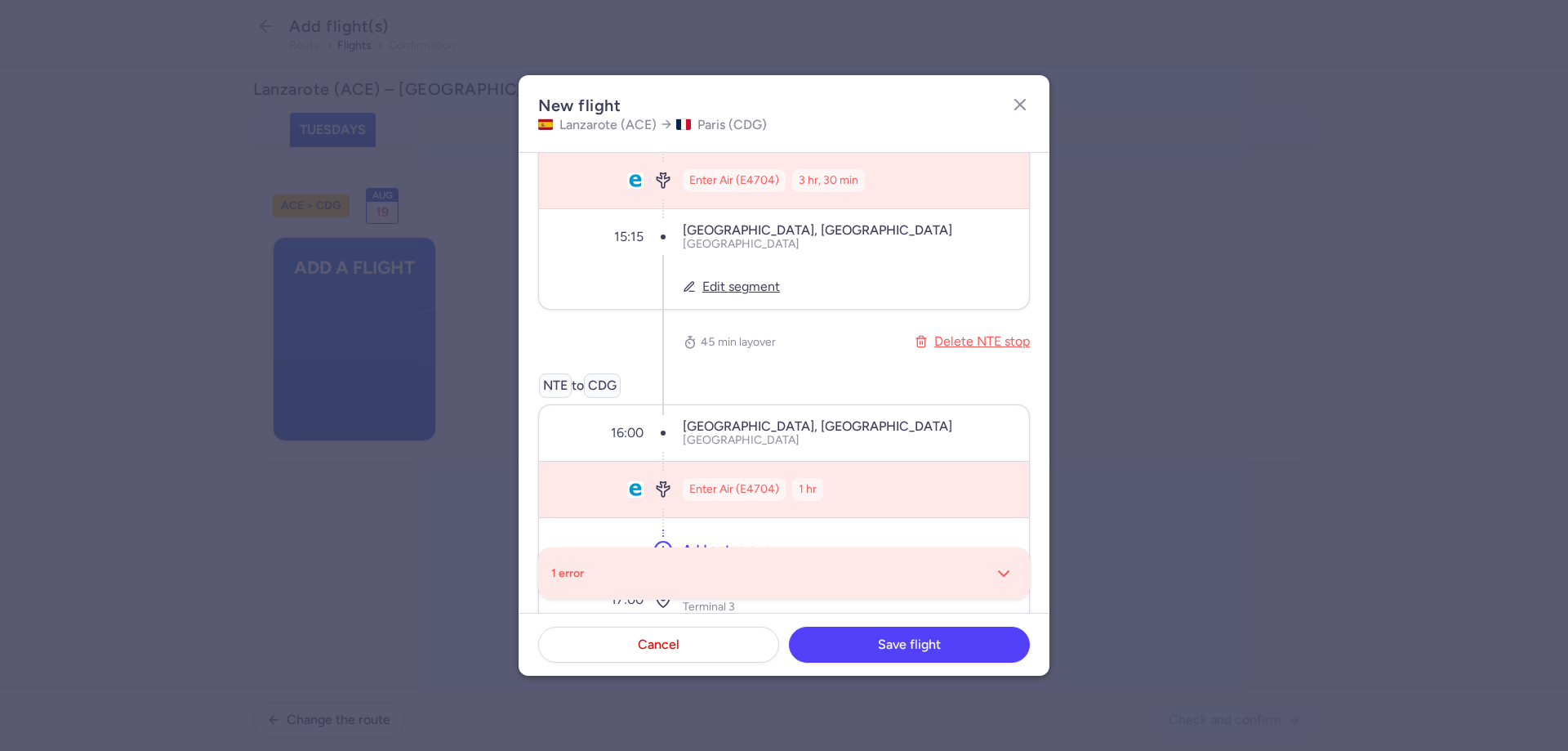
scroll to position [303, 0]
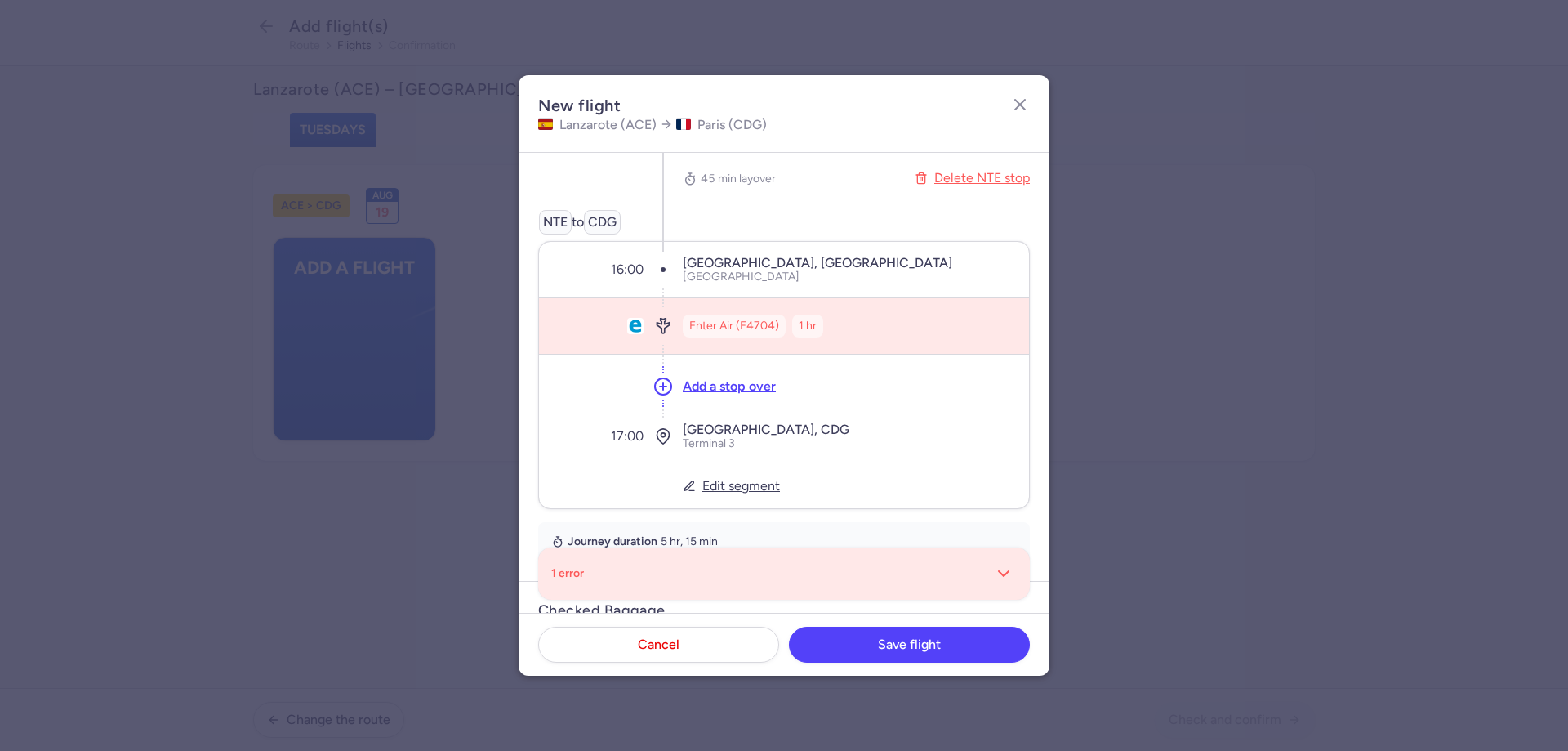
click at [770, 318] on span "Enter Air (E4704)" at bounding box center [734, 325] width 90 height 16
click at [776, 334] on div "Enter Air (E4704)" at bounding box center [734, 326] width 103 height 23
click at [934, 561] on div "1 error" at bounding box center [784, 574] width 465 height 27
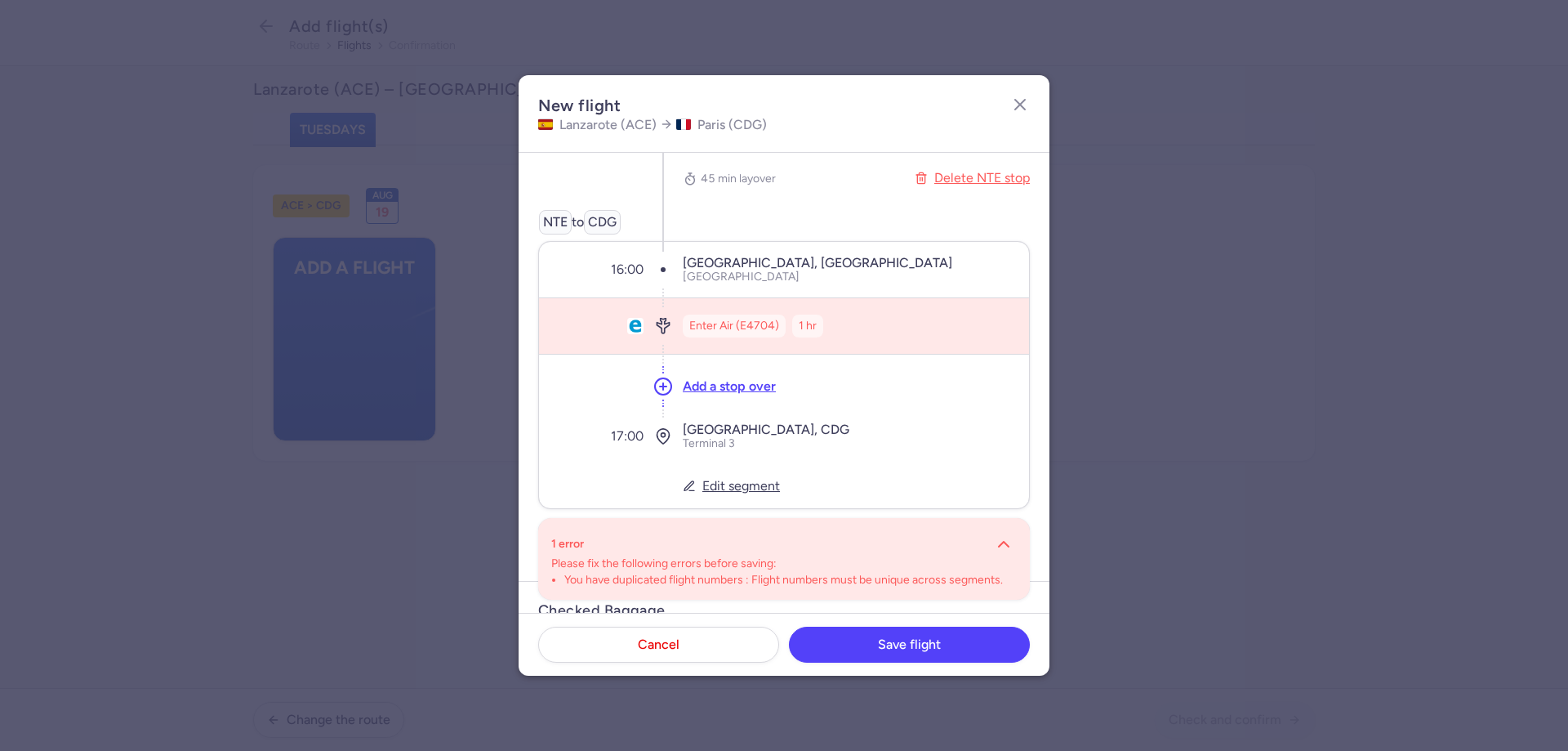
click at [934, 561] on p "Please fix the following errors before saving:" at bounding box center [784, 564] width 465 height 13
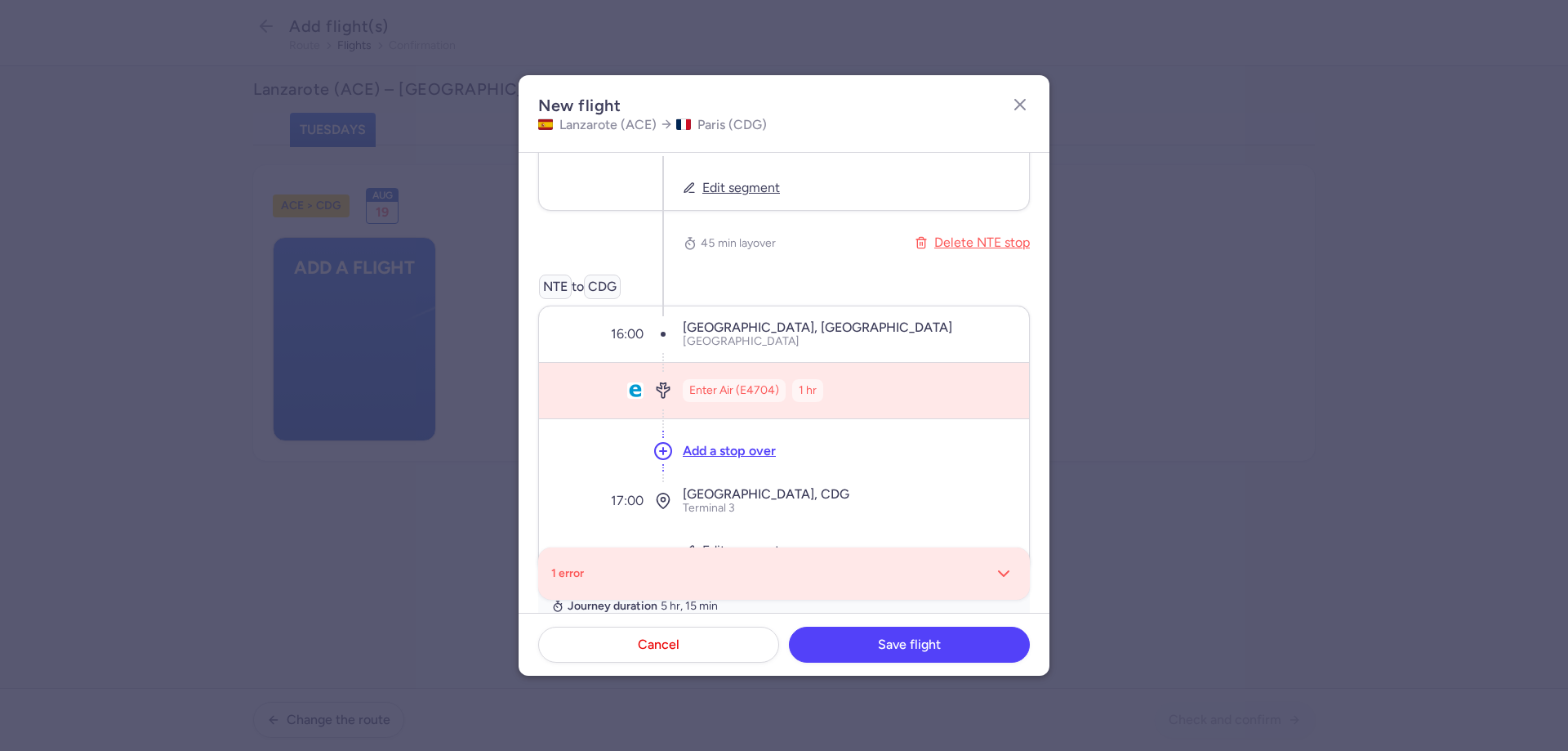
scroll to position [245, 0]
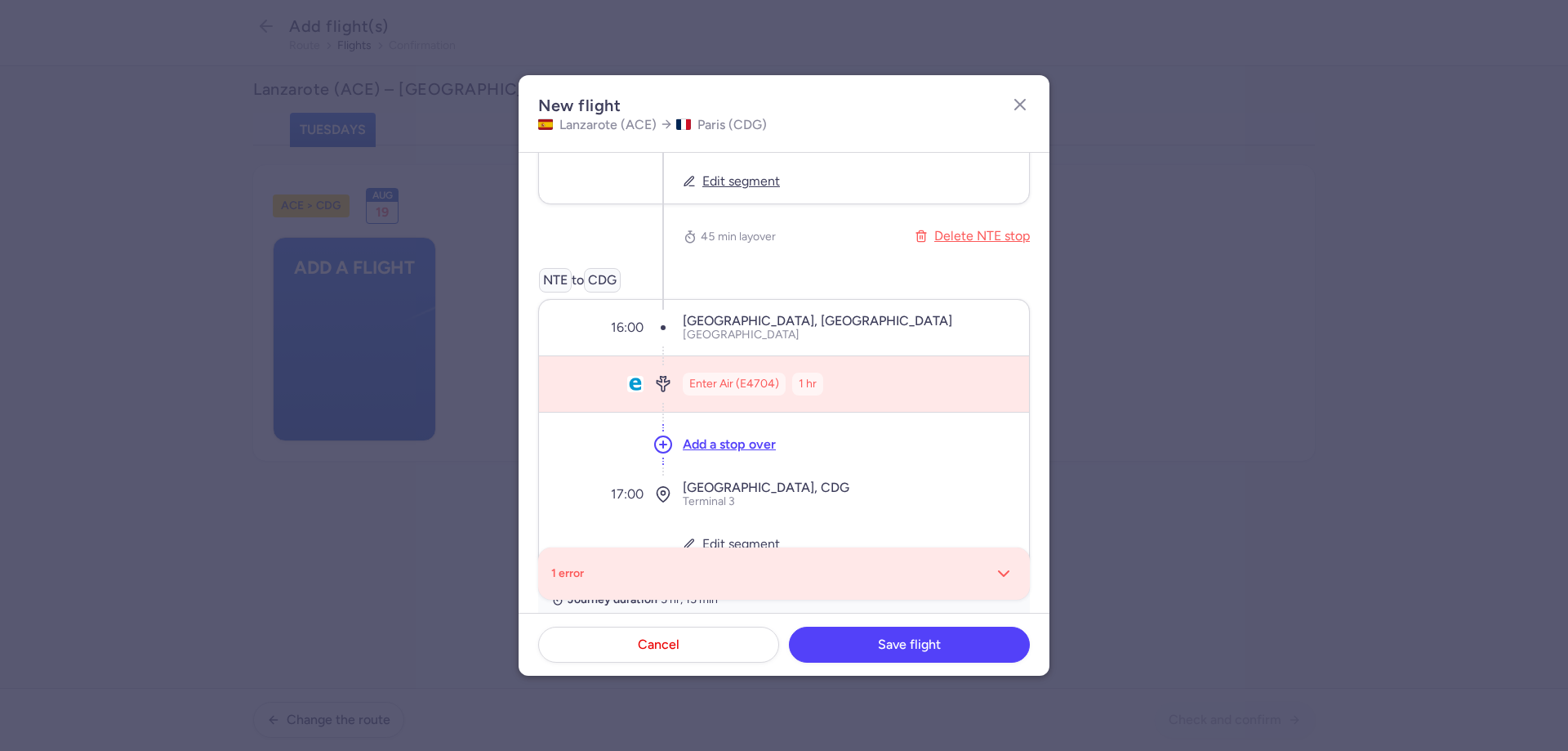
click at [700, 387] on span "Enter Air (E4704)" at bounding box center [734, 383] width 90 height 16
click at [946, 238] on button "Delete NTE stop" at bounding box center [972, 236] width 115 height 45
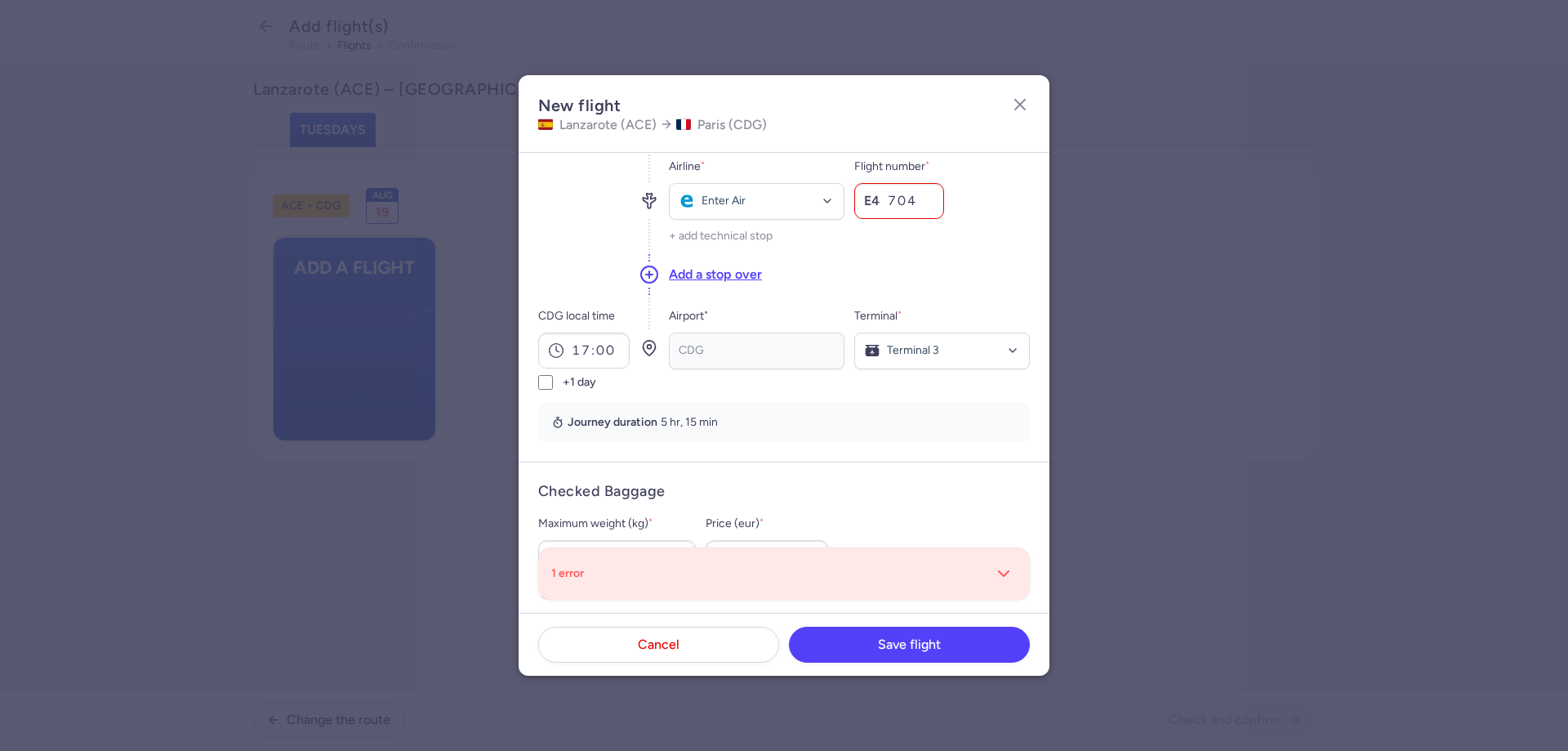
scroll to position [0, 0]
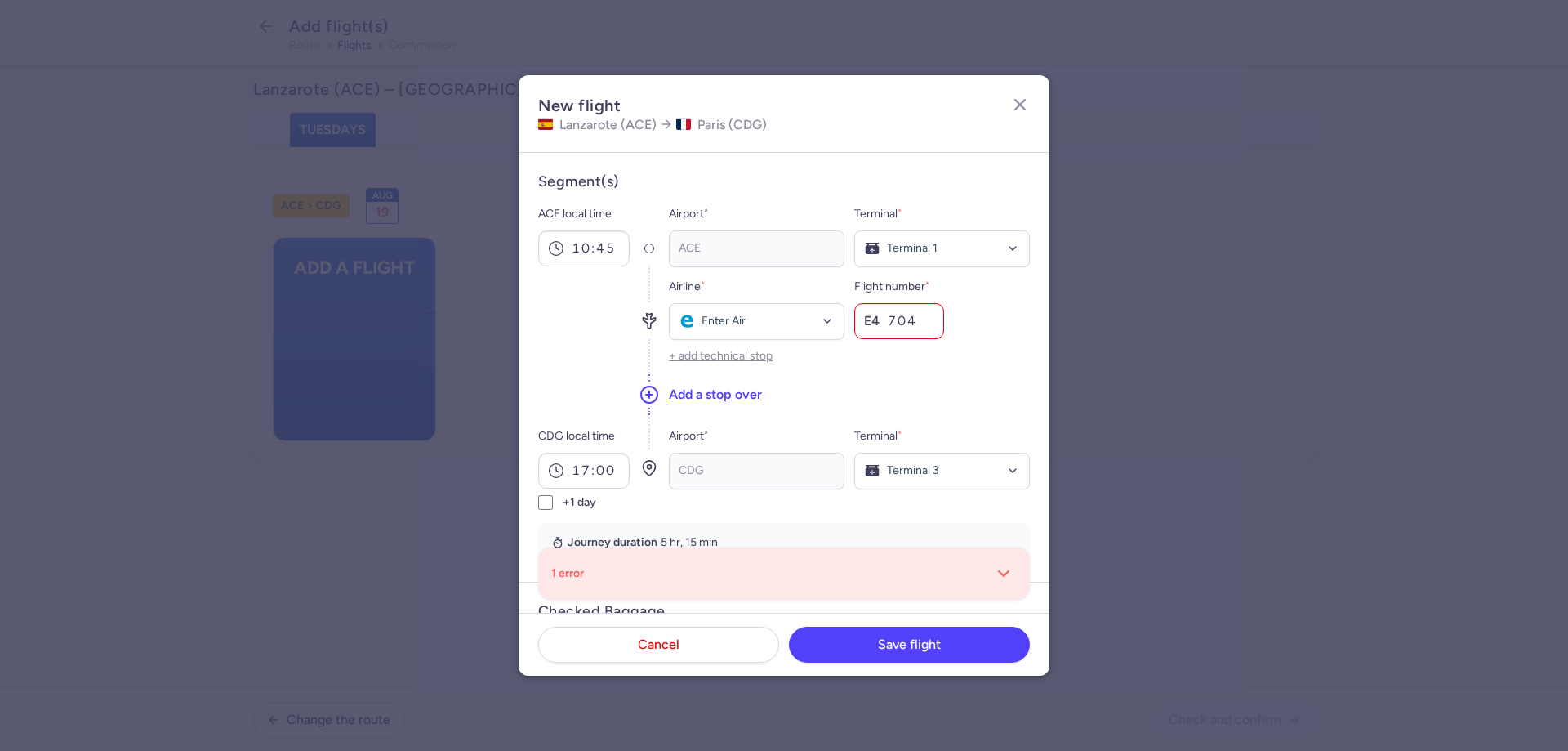
click at [741, 356] on button "+ add technical stop" at bounding box center [720, 357] width 103 height 13
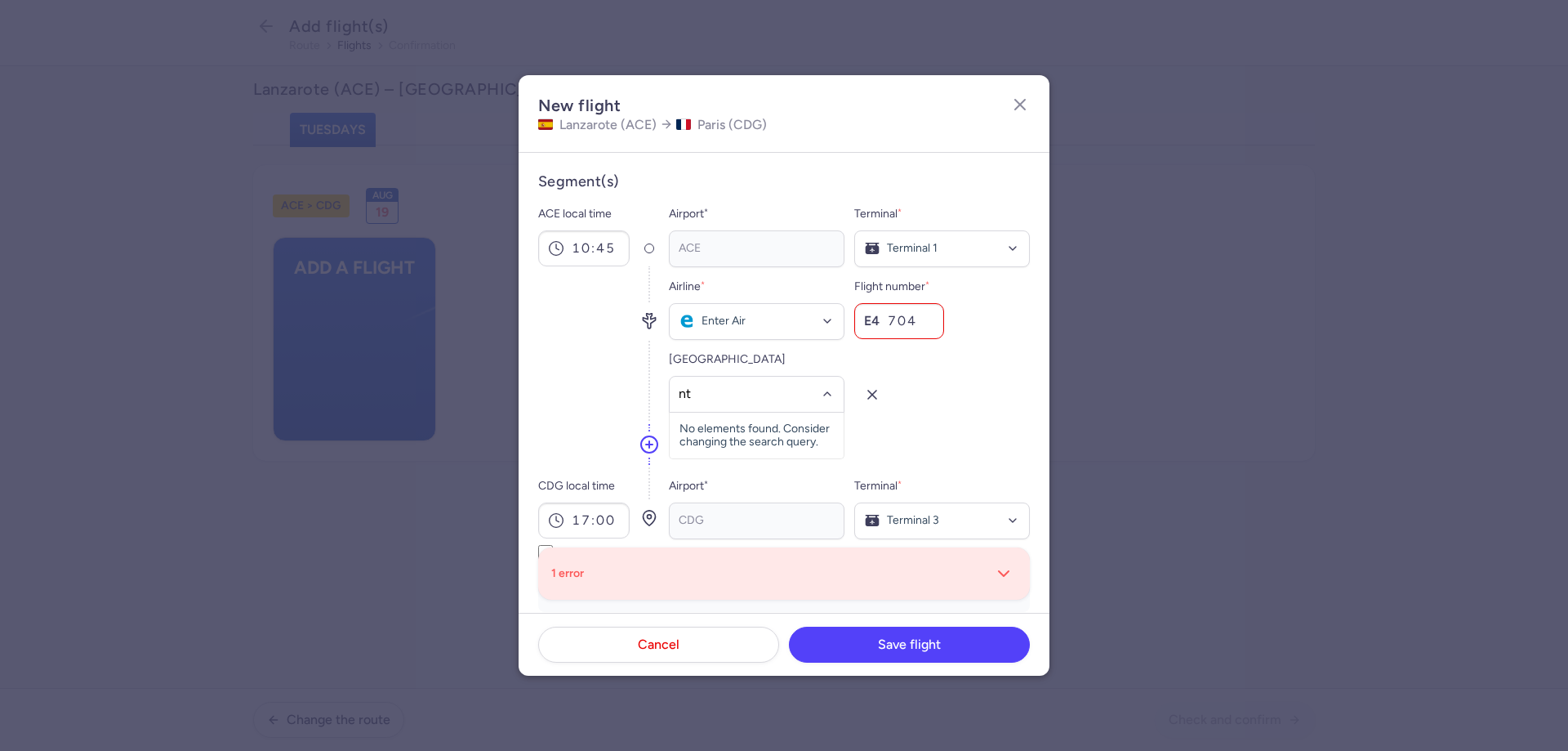
type input "nte"
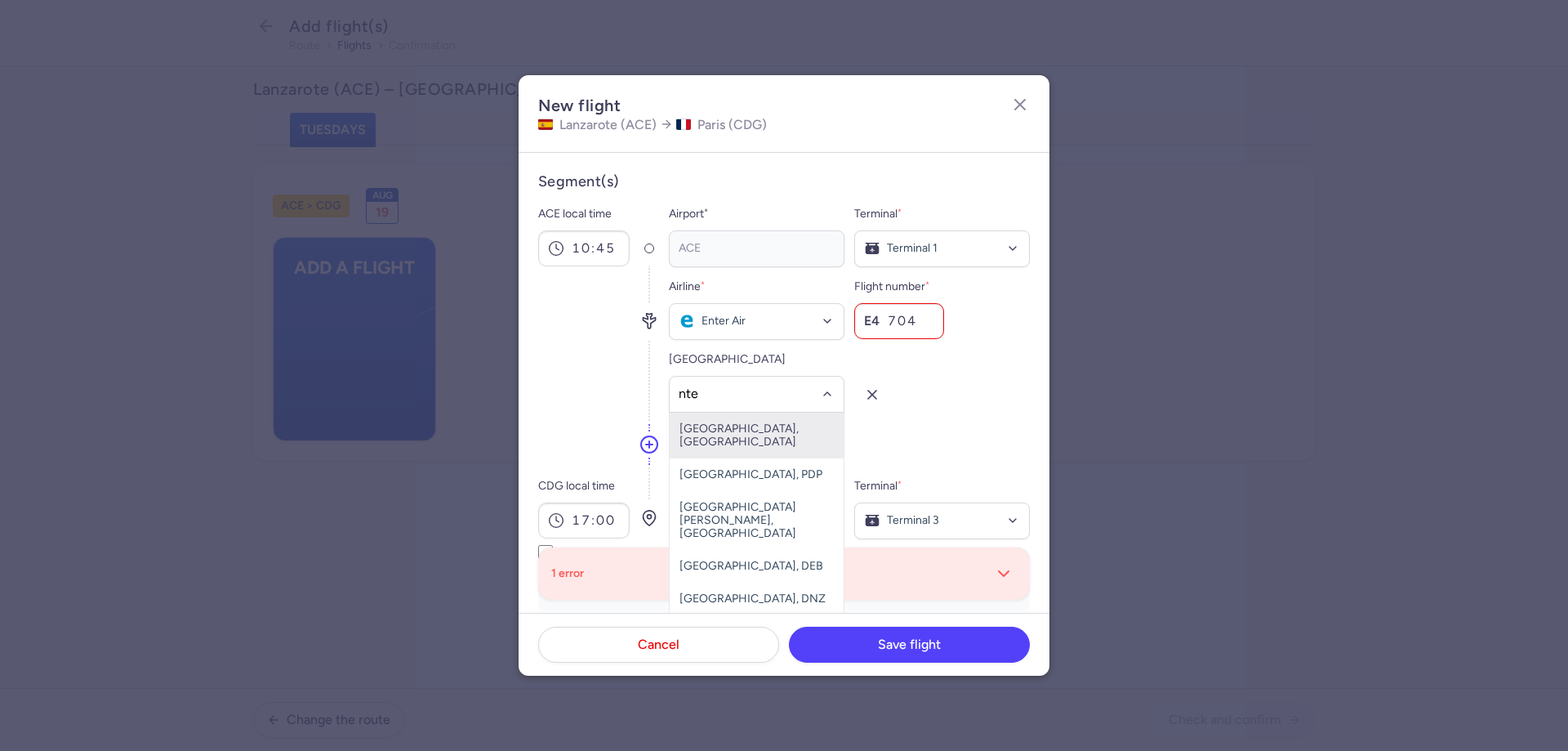
click at [742, 423] on span "[GEOGRAPHIC_DATA], [GEOGRAPHIC_DATA]" at bounding box center [739, 435] width 119 height 27
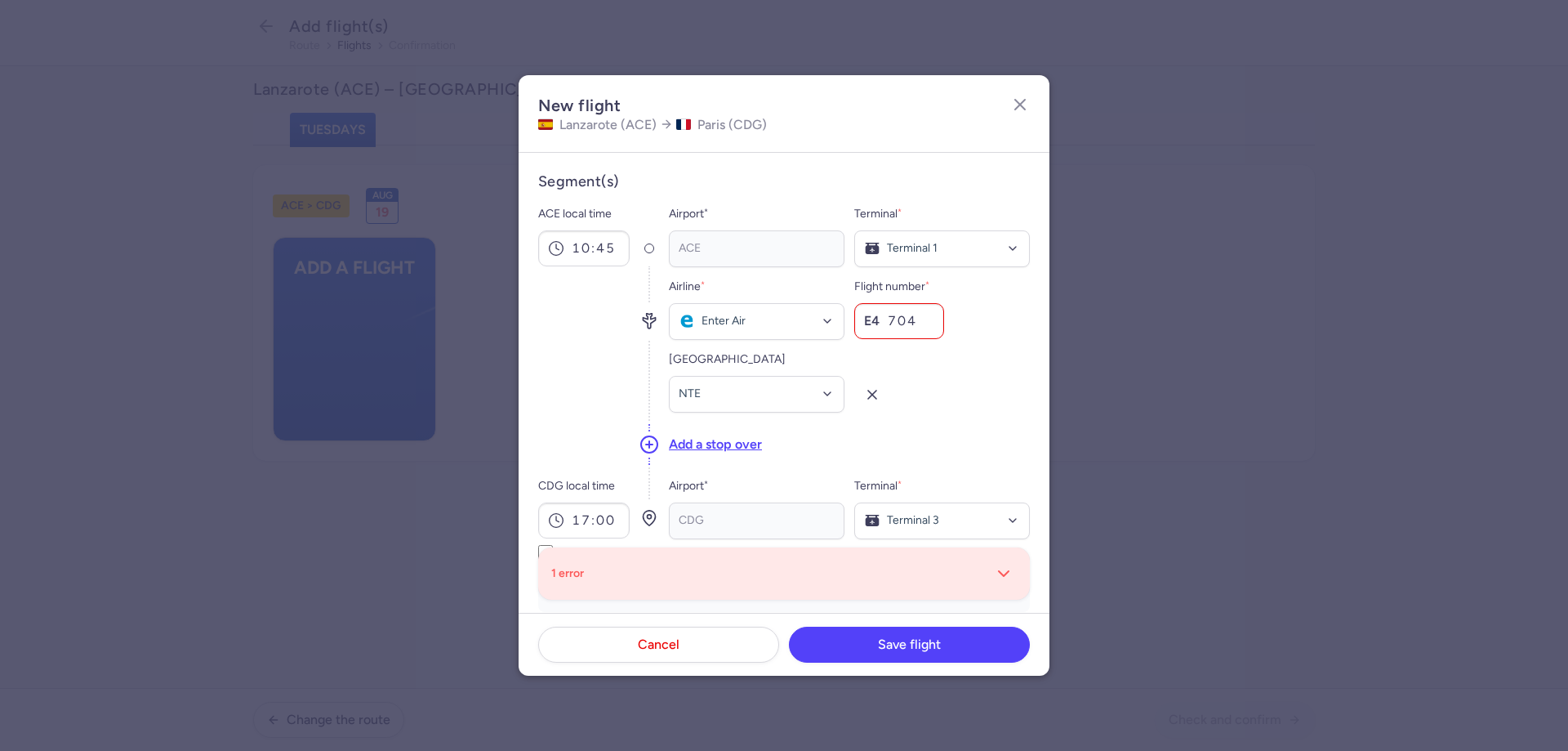
click at [994, 393] on div at bounding box center [941, 381] width 175 height 63
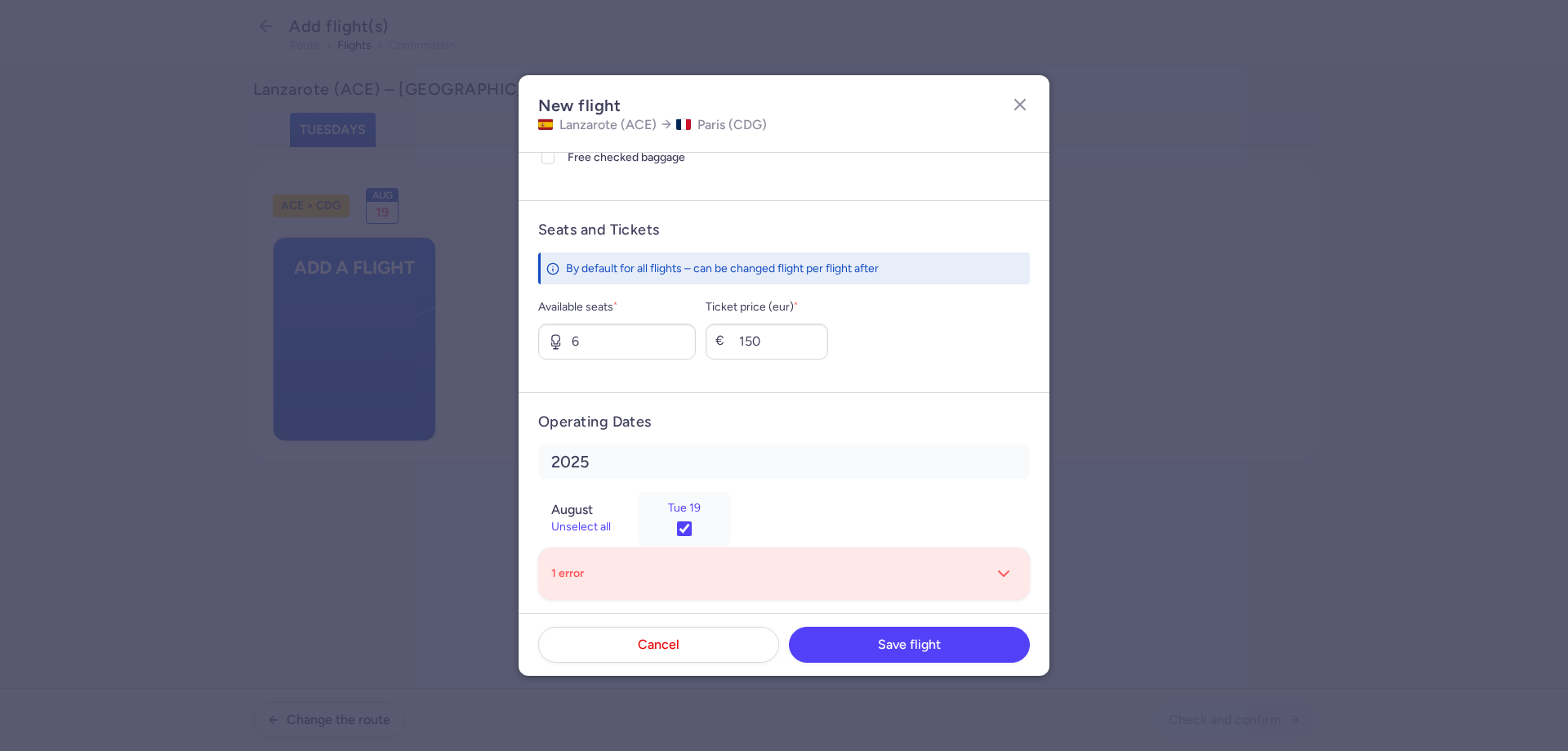
scroll to position [623, 0]
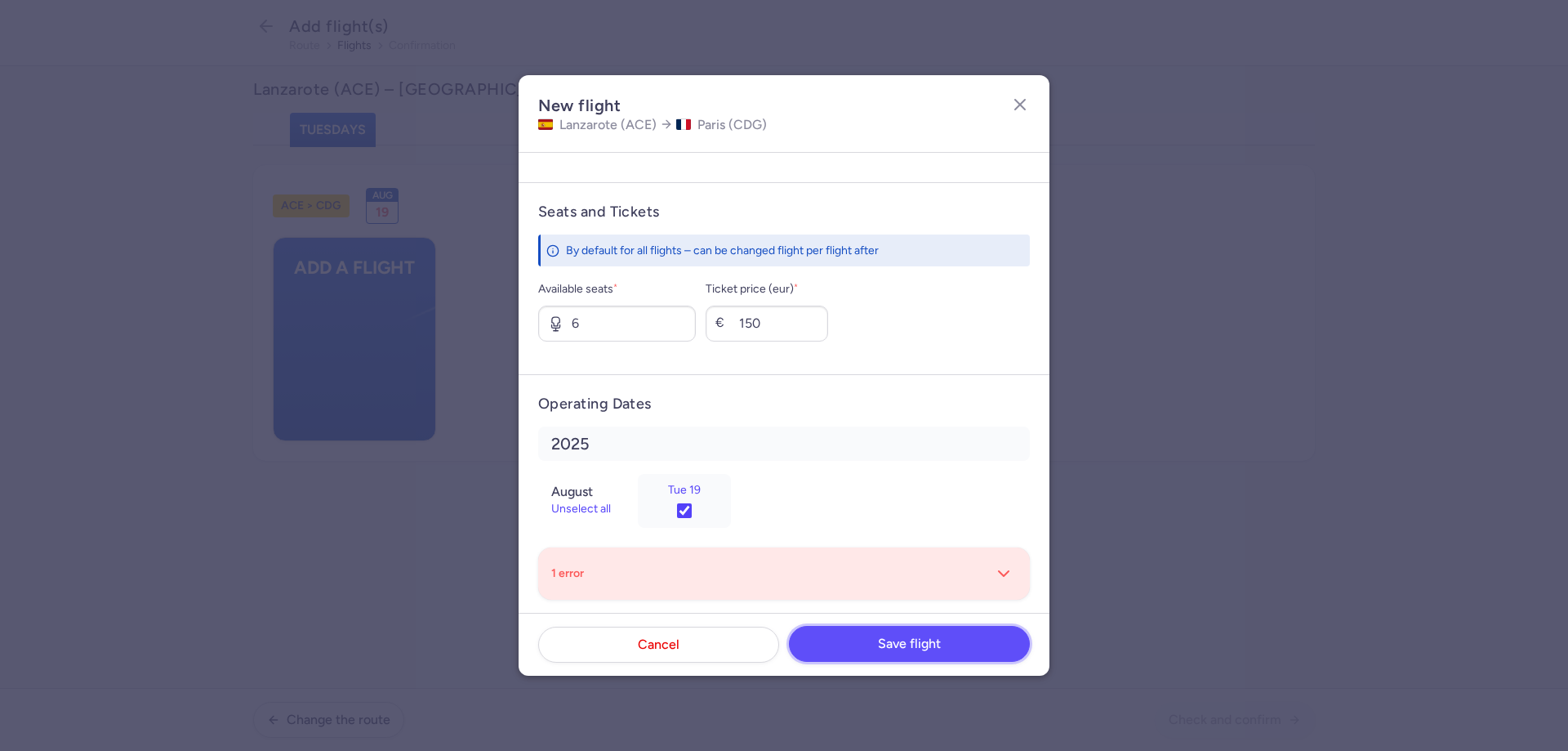
click at [897, 652] on button "Save flight" at bounding box center [909, 644] width 241 height 36
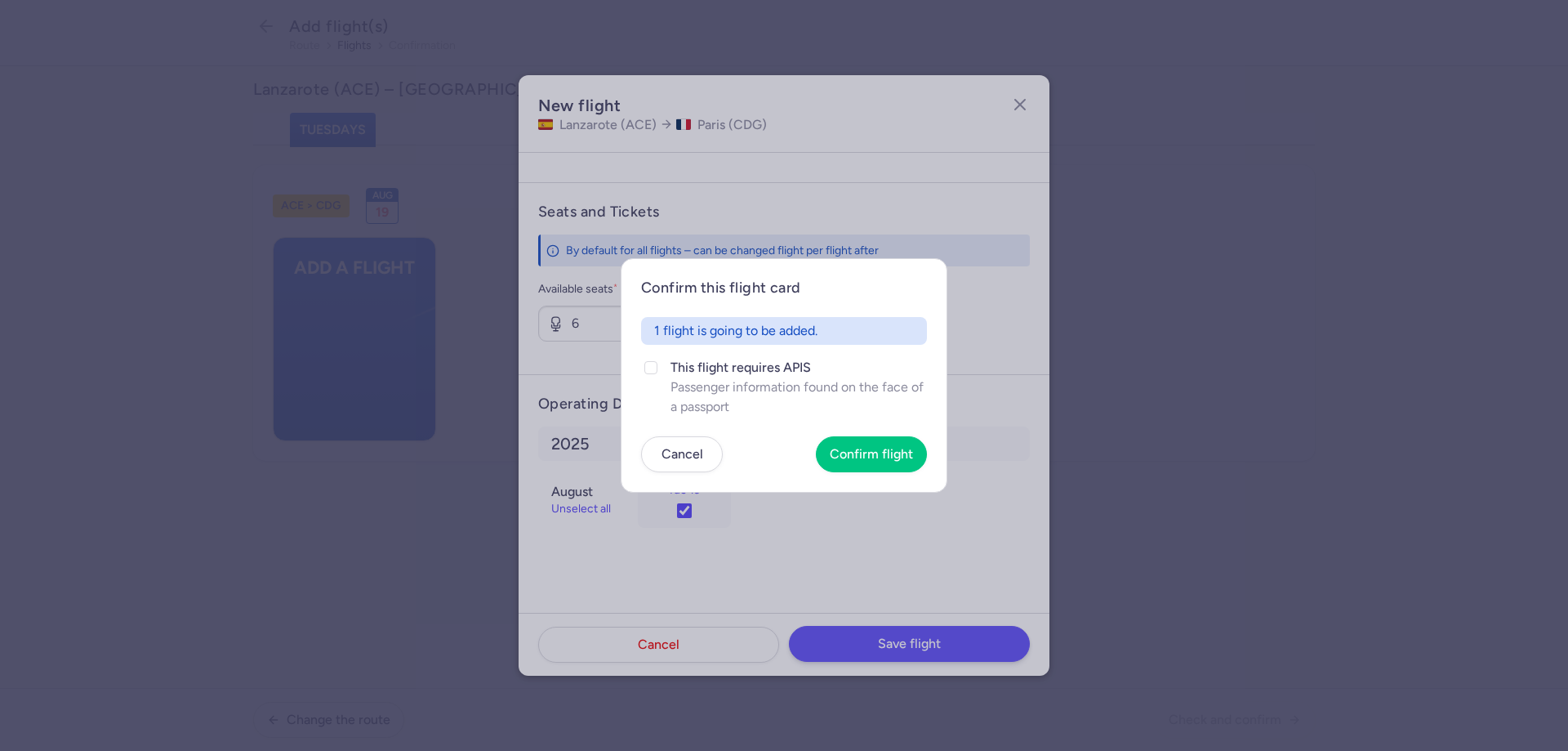
scroll to position [570, 0]
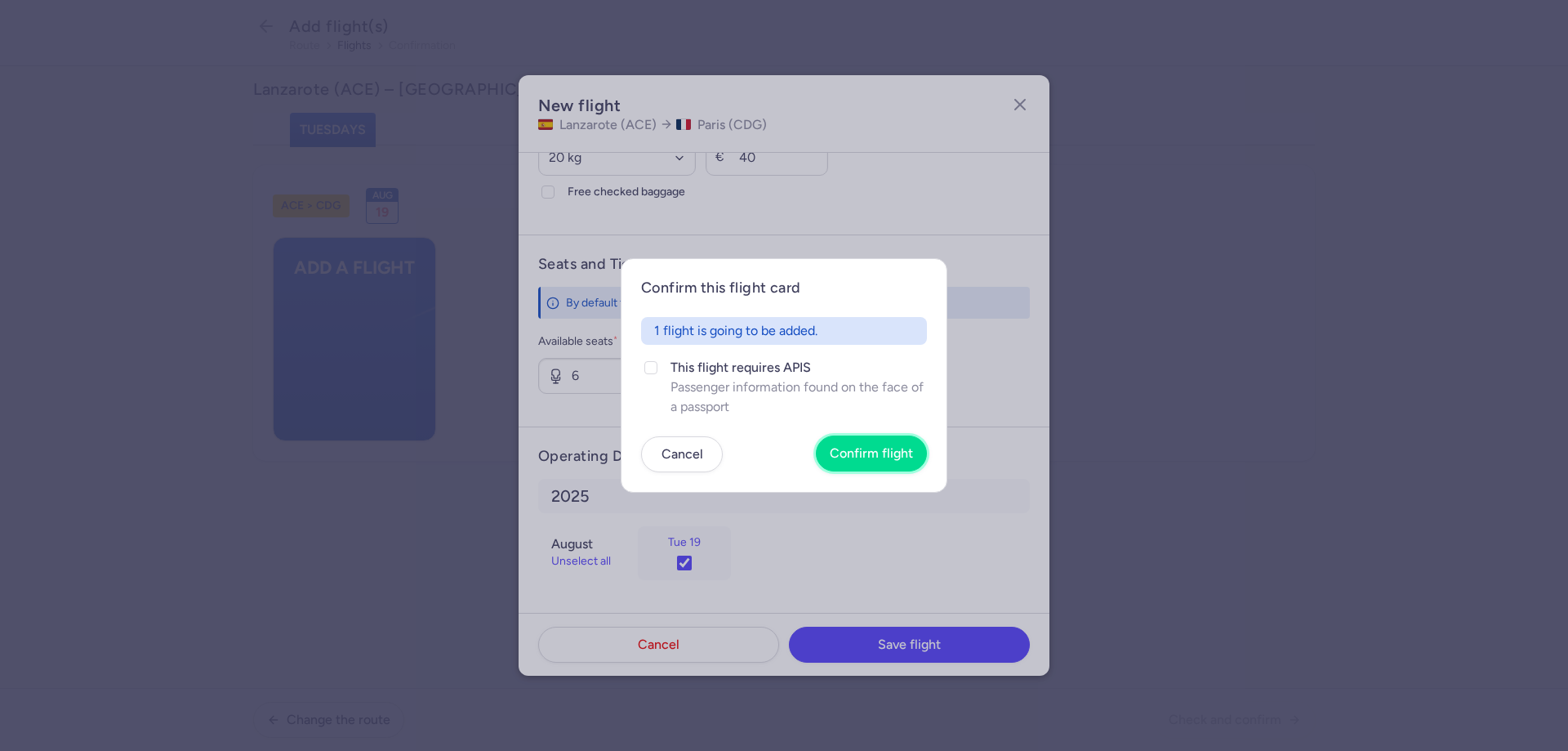
click at [859, 457] on span "Confirm flight" at bounding box center [871, 453] width 83 height 15
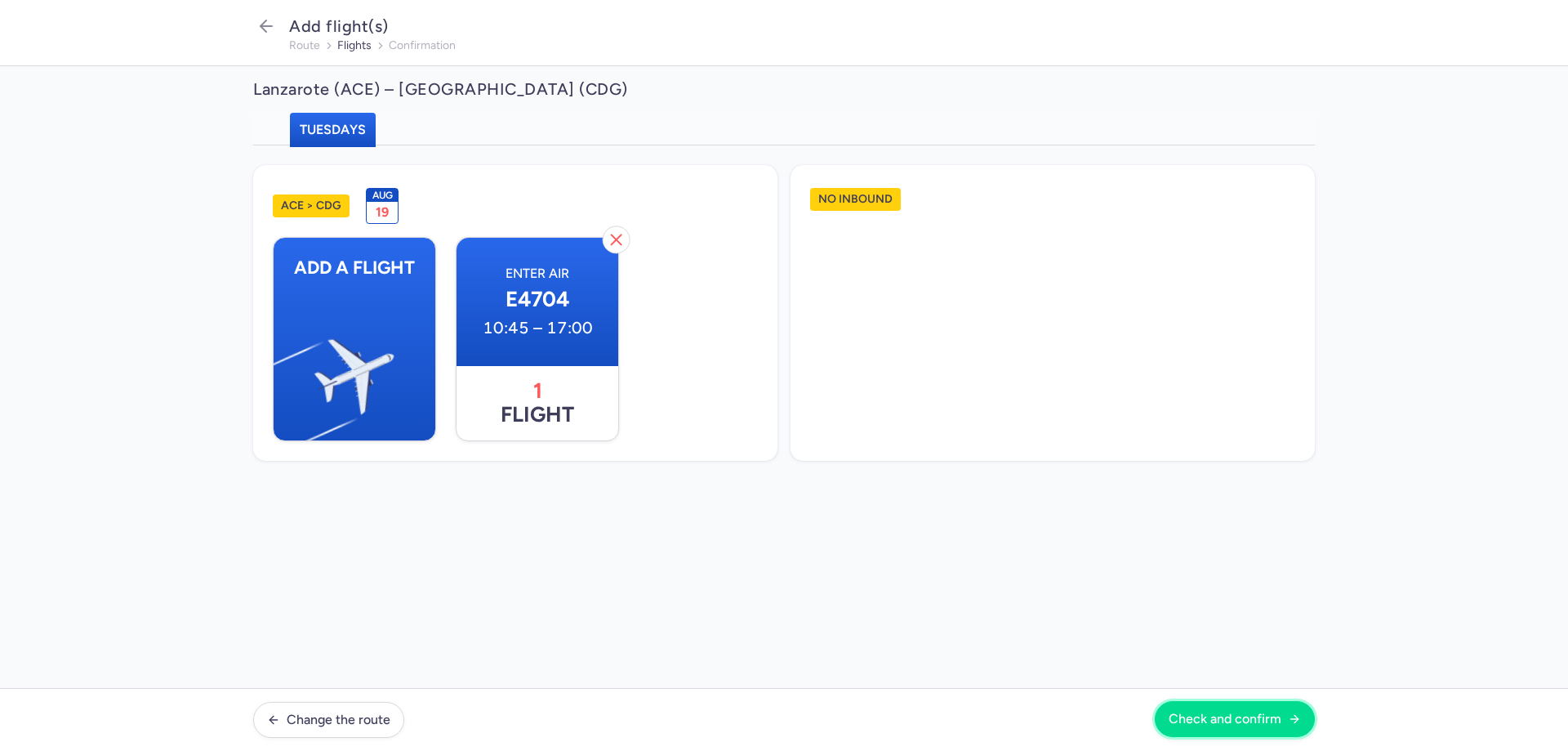
click at [1273, 717] on span "Check and confirm" at bounding box center [1225, 719] width 113 height 15
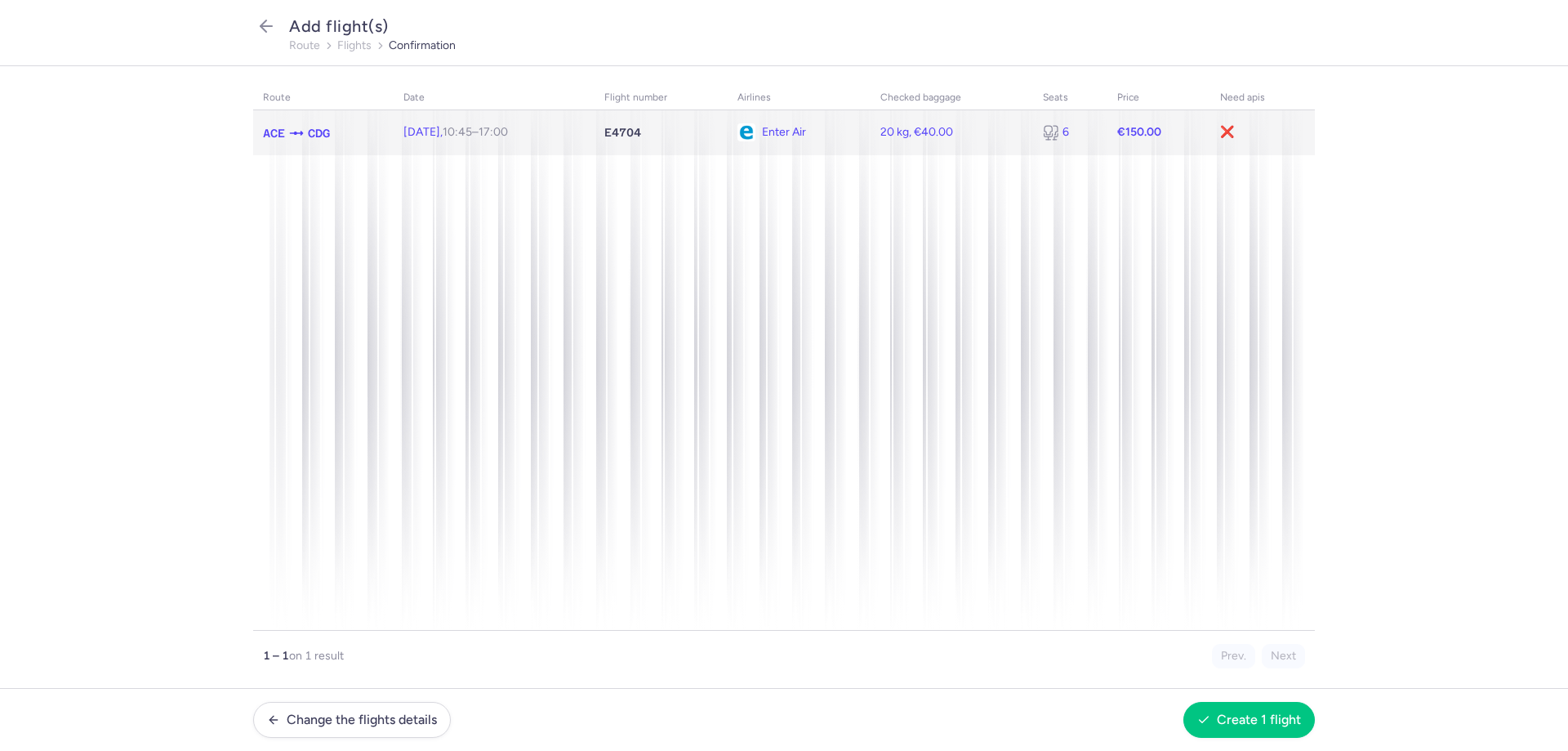
click at [493, 126] on span "10:45 – 17:00 +0" at bounding box center [475, 132] width 65 height 14
select select "20"
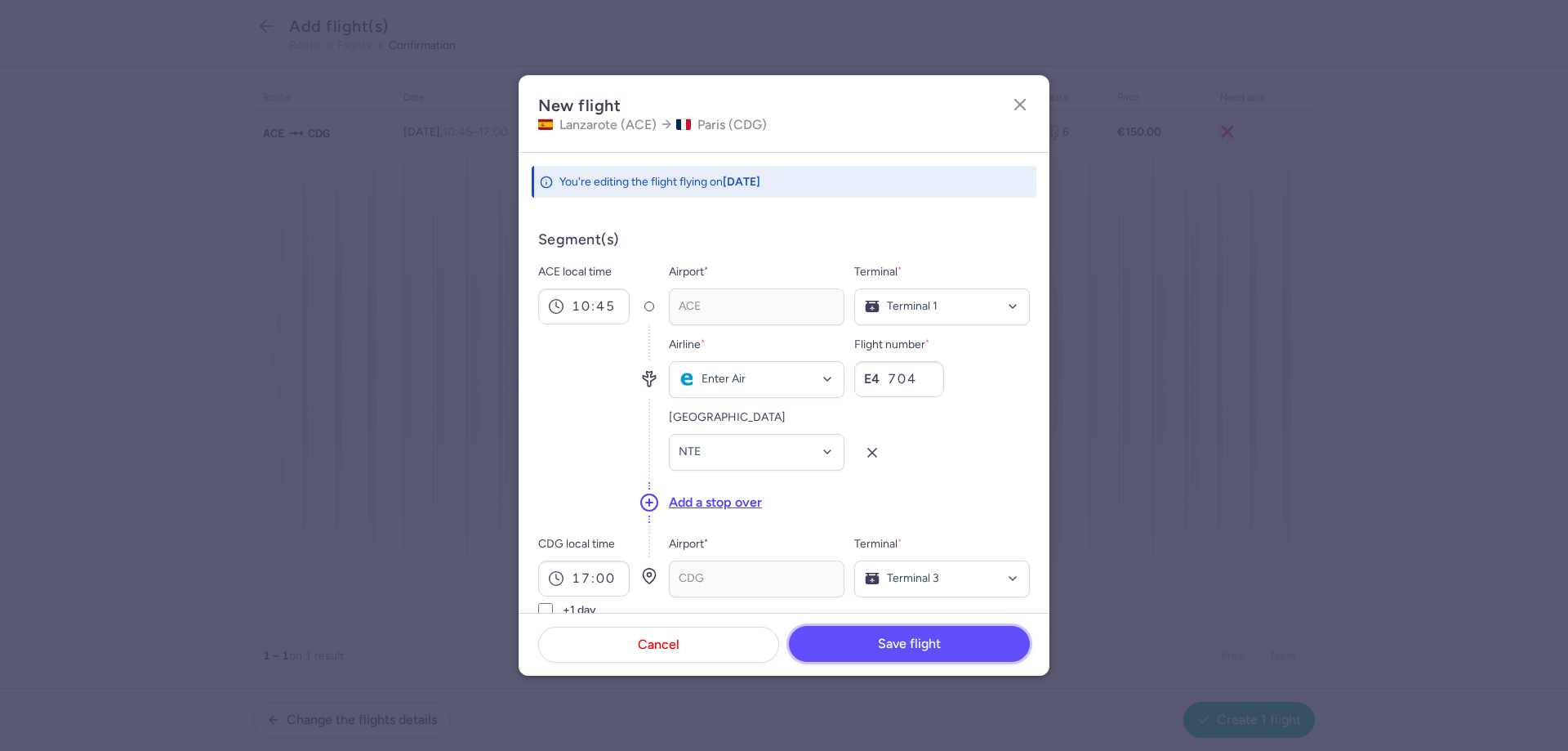
click at [934, 647] on span "Save flight" at bounding box center [909, 644] width 63 height 15
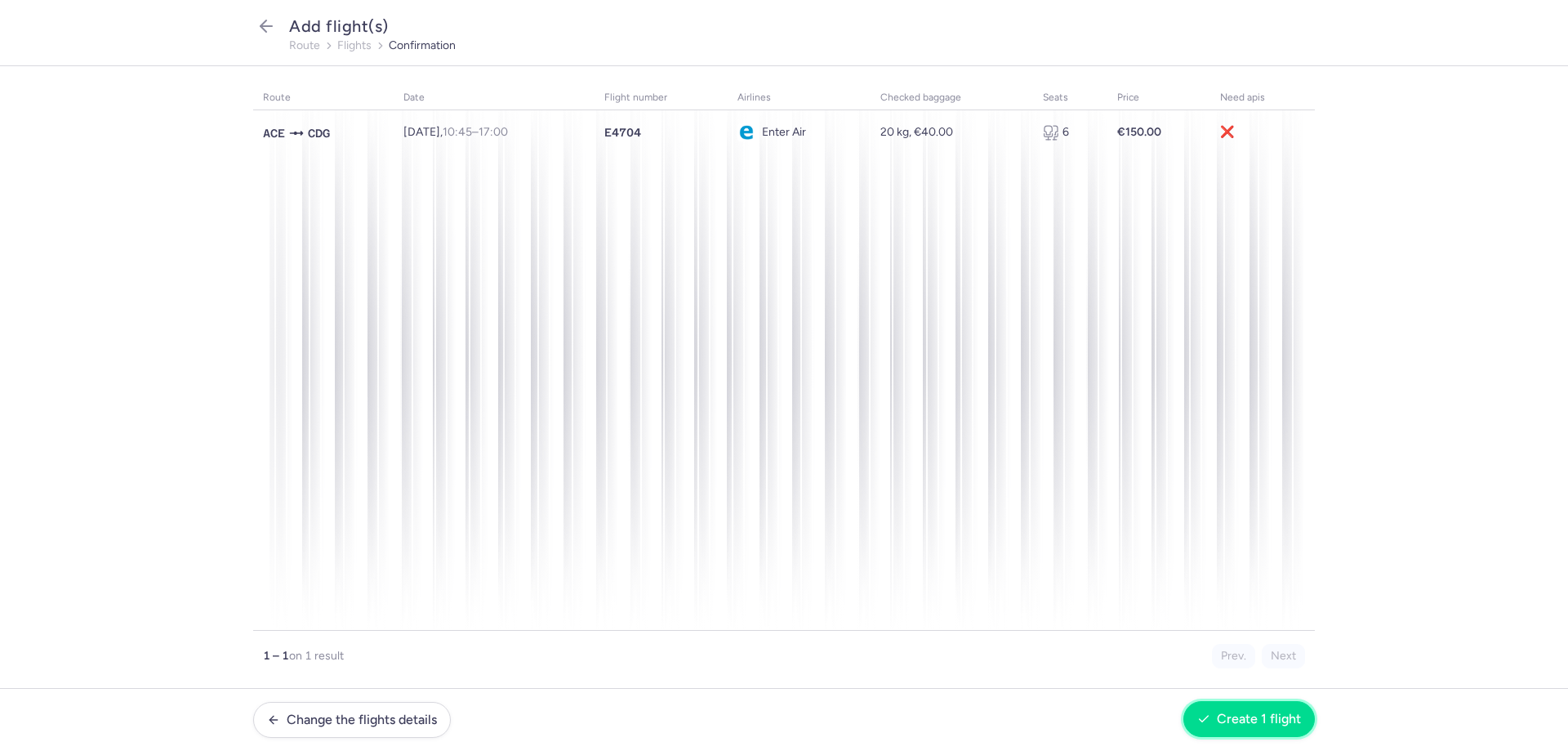
click at [1283, 724] on span "Create 1 flight" at bounding box center [1259, 719] width 84 height 15
